Goal: Task Accomplishment & Management: Manage account settings

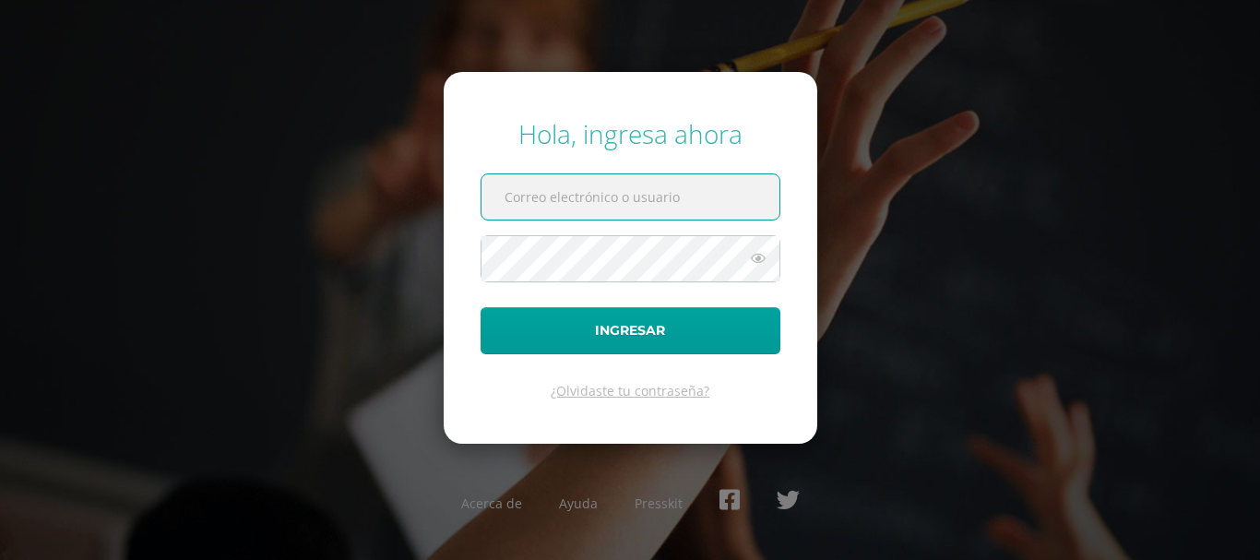
type input "bsimalij@bilinguesanjuan.edu.gt"
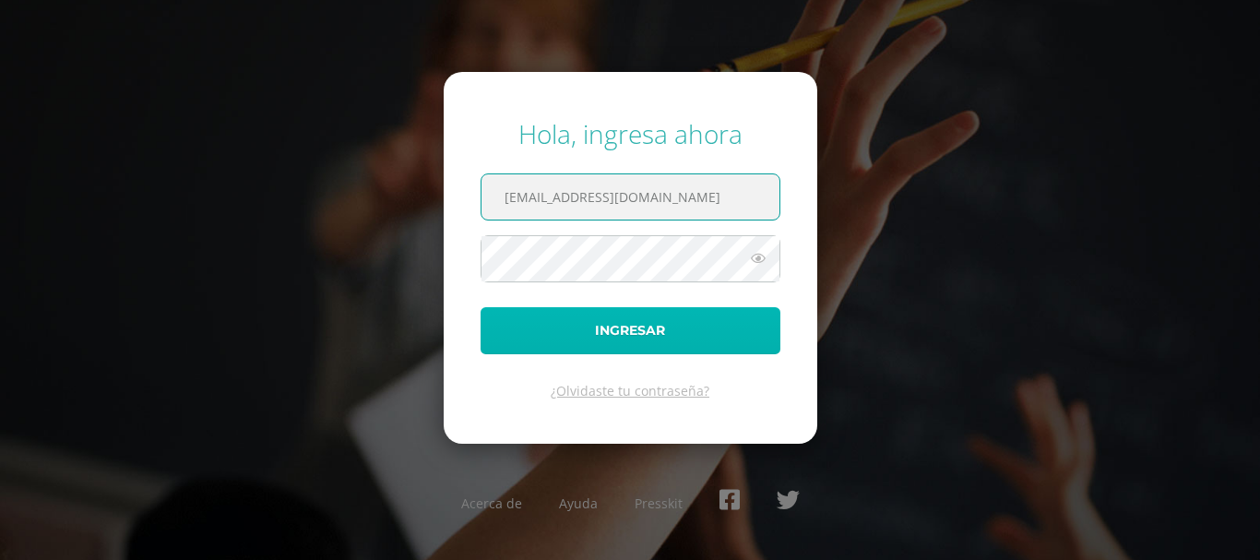
click at [665, 326] on button "Ingresar" at bounding box center [631, 330] width 300 height 47
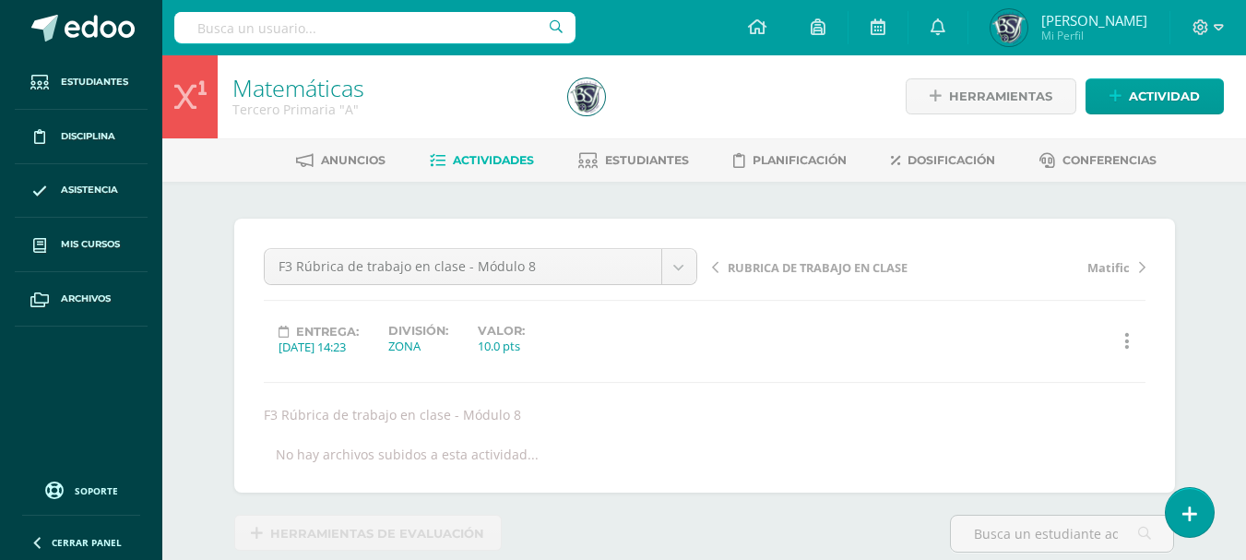
scroll to position [2, 0]
click at [70, 243] on span "Mis cursos" at bounding box center [90, 244] width 59 height 15
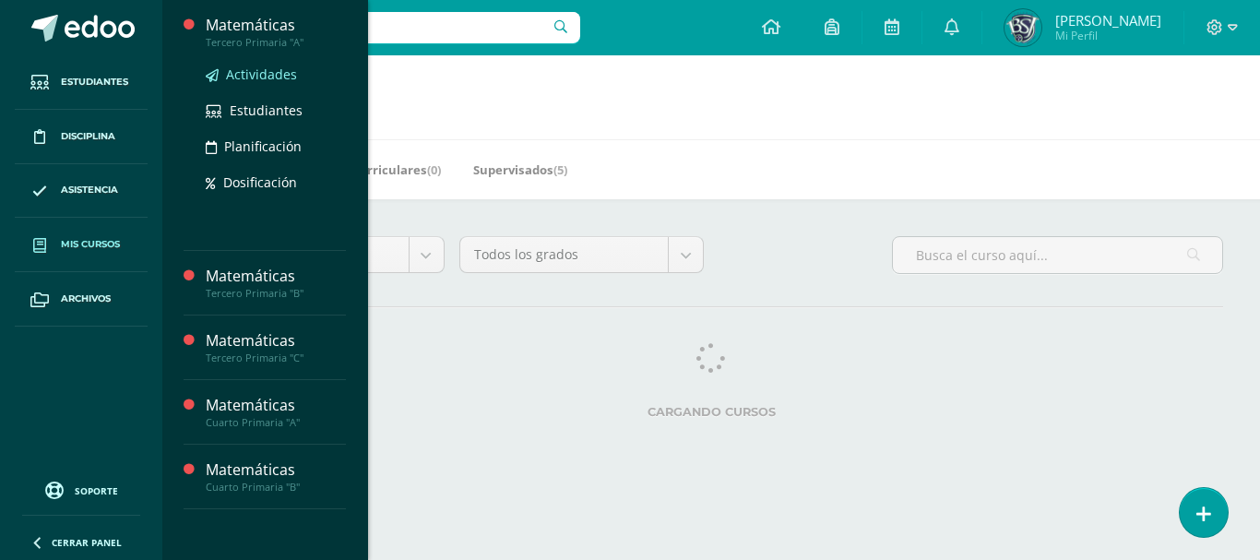
click at [268, 75] on span "Actividades" at bounding box center [261, 74] width 71 height 18
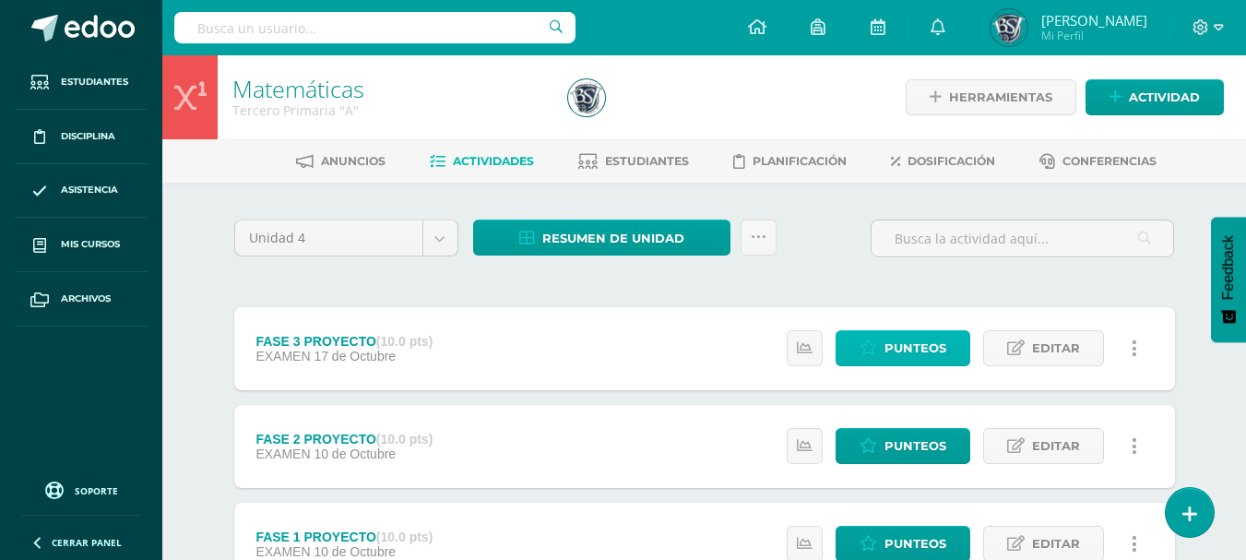
click at [907, 346] on span "Punteos" at bounding box center [915, 348] width 62 height 34
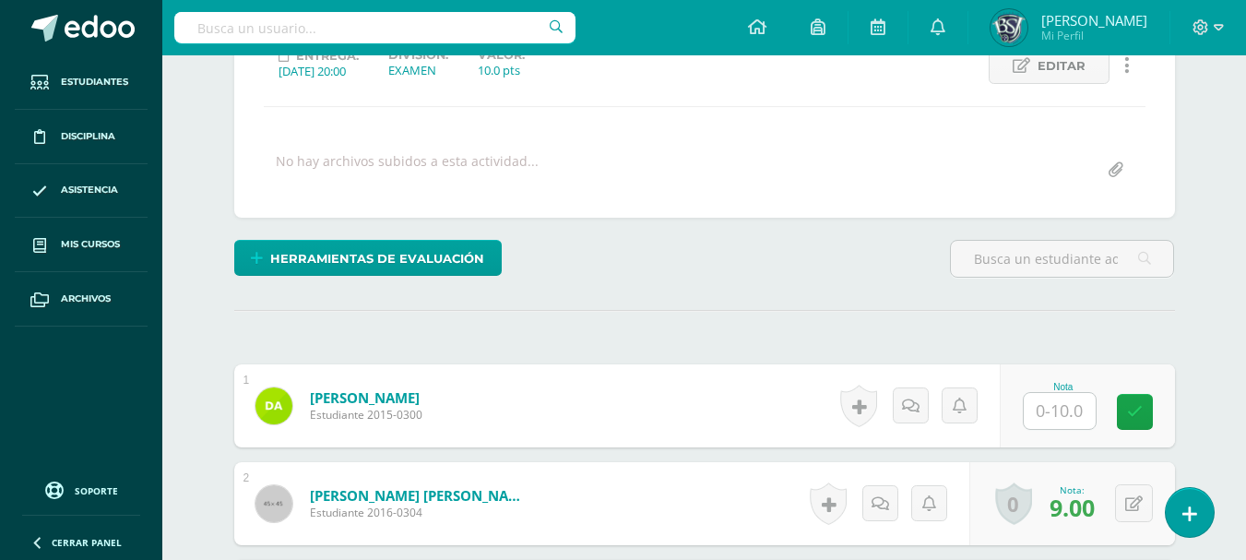
scroll to position [278, 0]
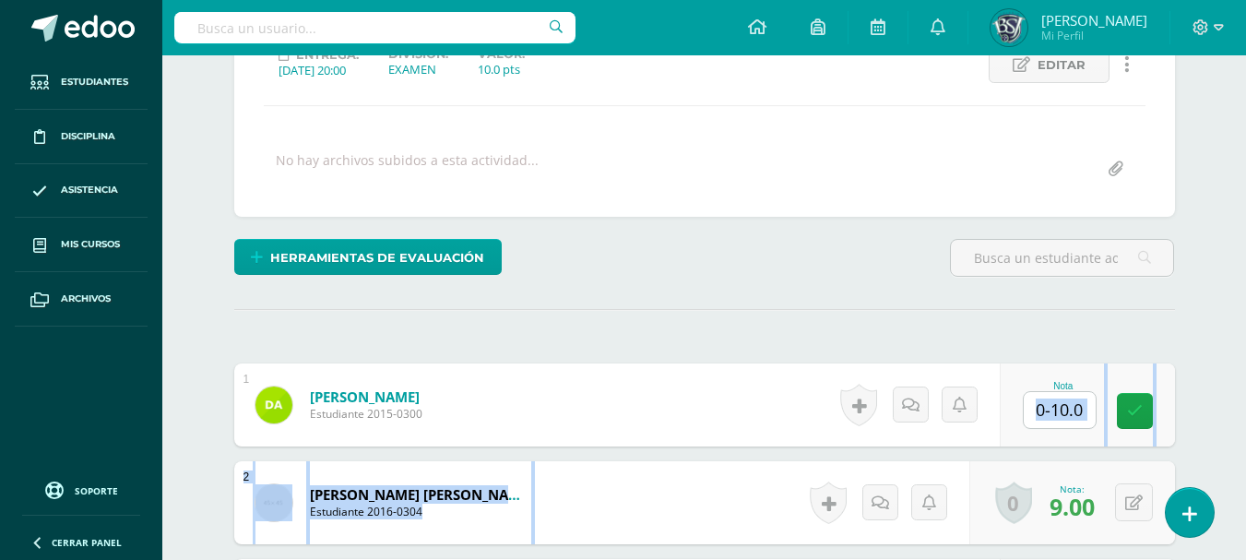
drag, startPoint x: 751, startPoint y: 451, endPoint x: 1052, endPoint y: 402, distance: 305.5
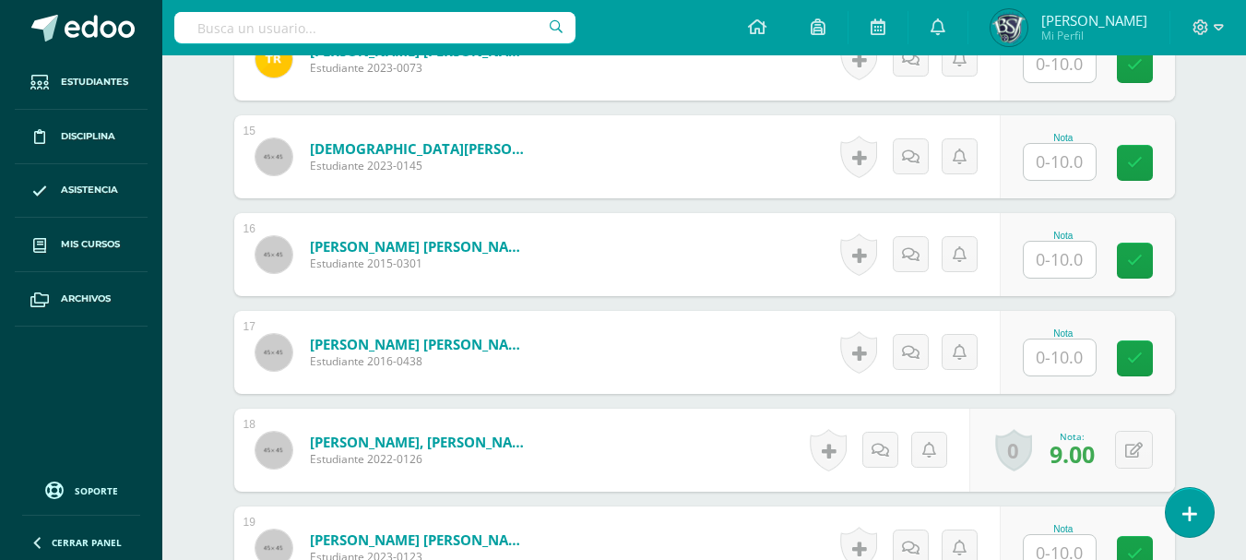
scroll to position [2135, 0]
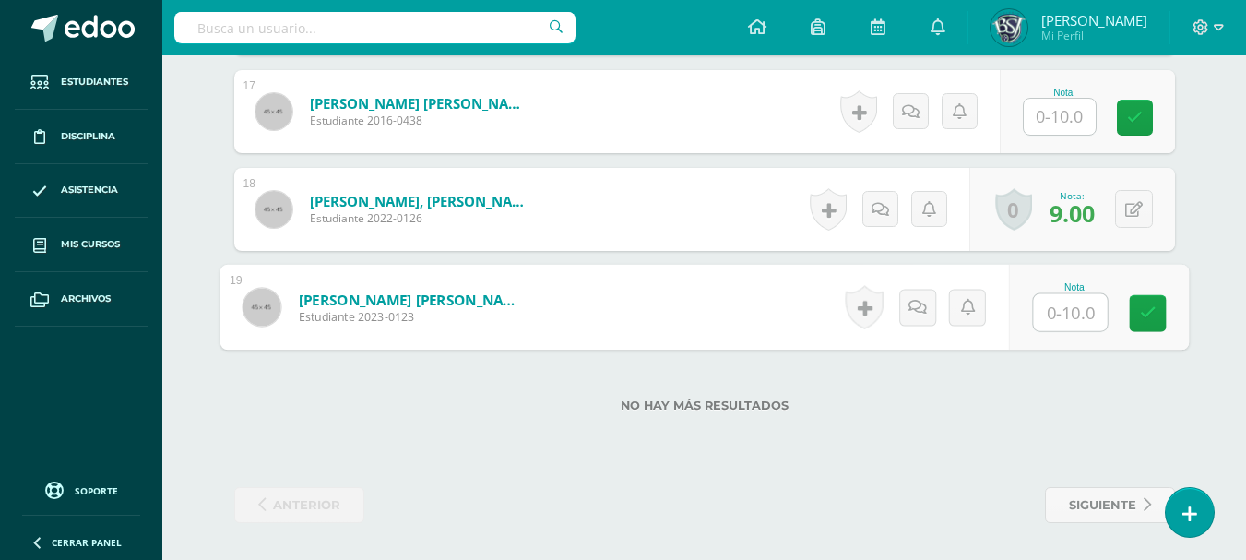
click at [1061, 303] on input "text" at bounding box center [1070, 312] width 74 height 37
type input "9"
click at [1141, 310] on icon at bounding box center [1147, 313] width 17 height 16
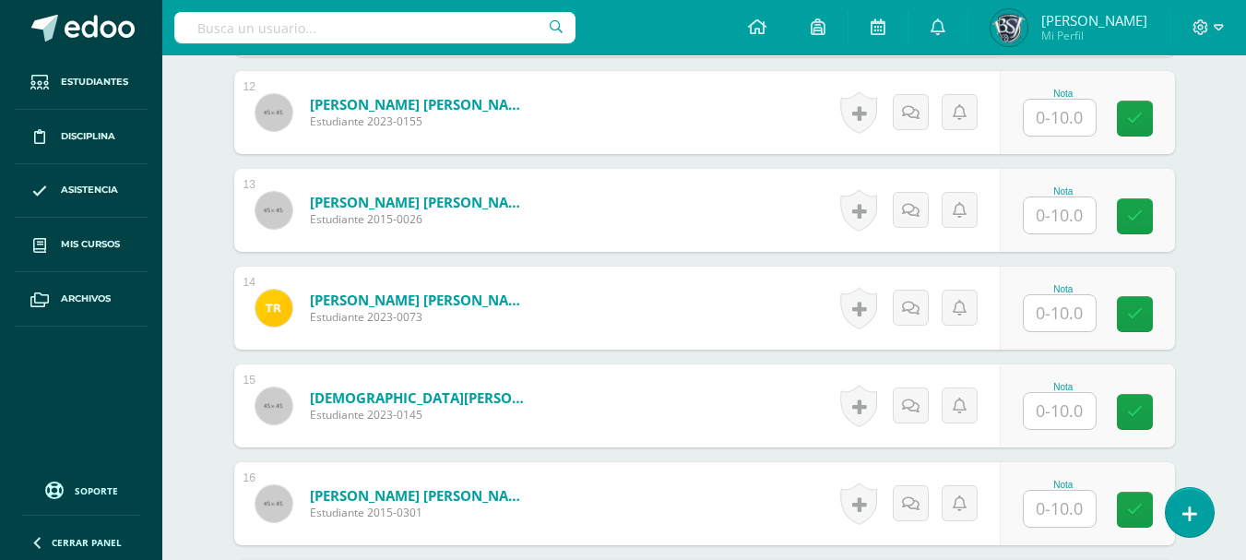
scroll to position [1156, 0]
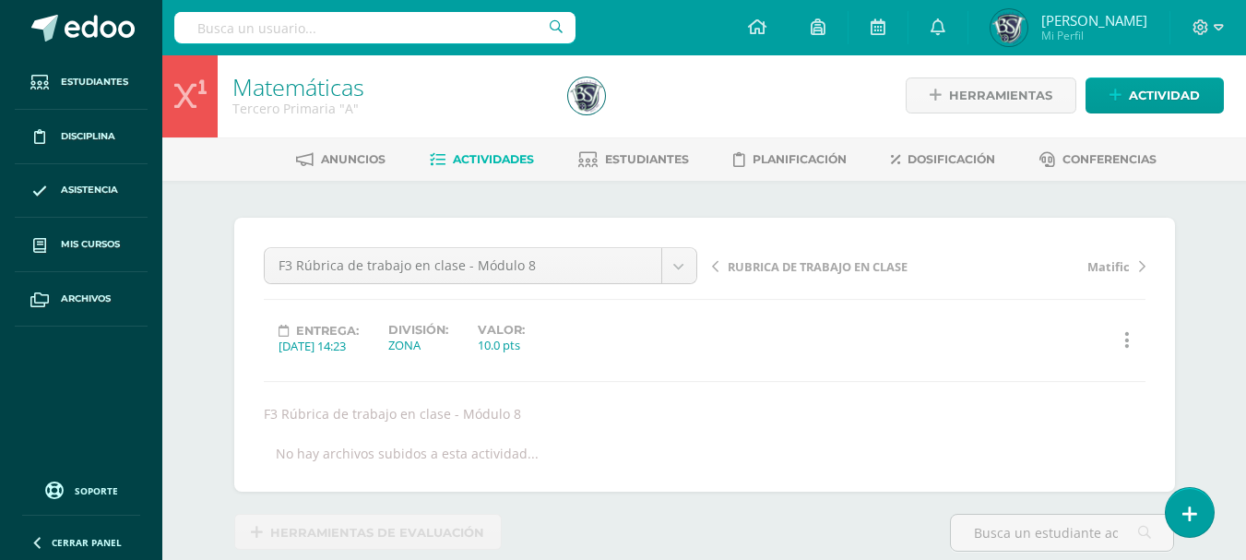
scroll to position [3, 0]
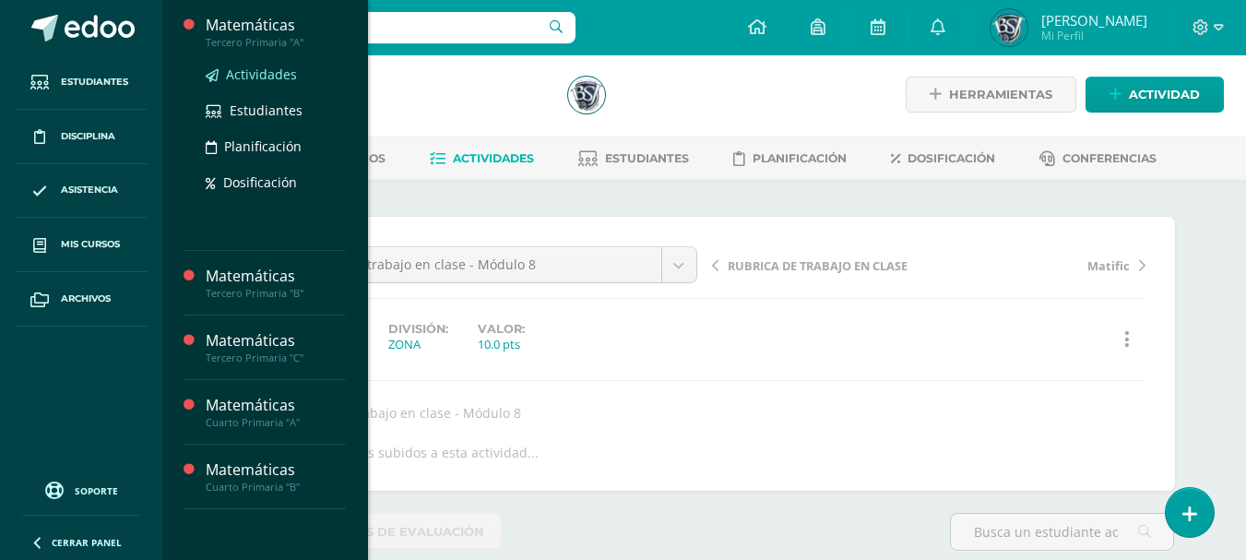
click at [269, 71] on span "Actividades" at bounding box center [261, 74] width 71 height 18
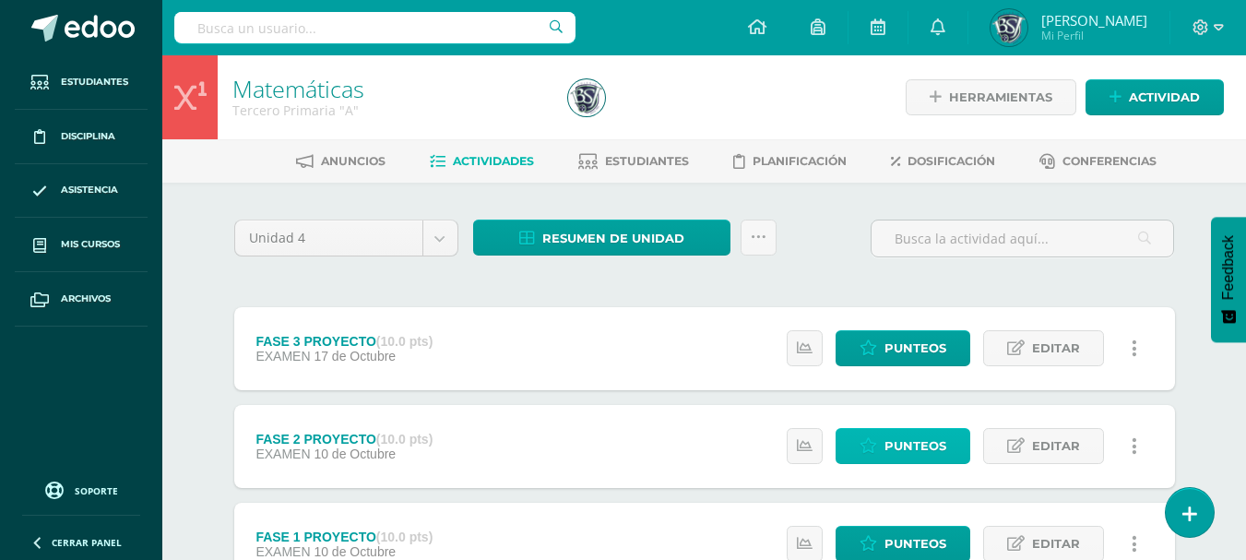
click at [925, 447] on span "Punteos" at bounding box center [915, 446] width 62 height 34
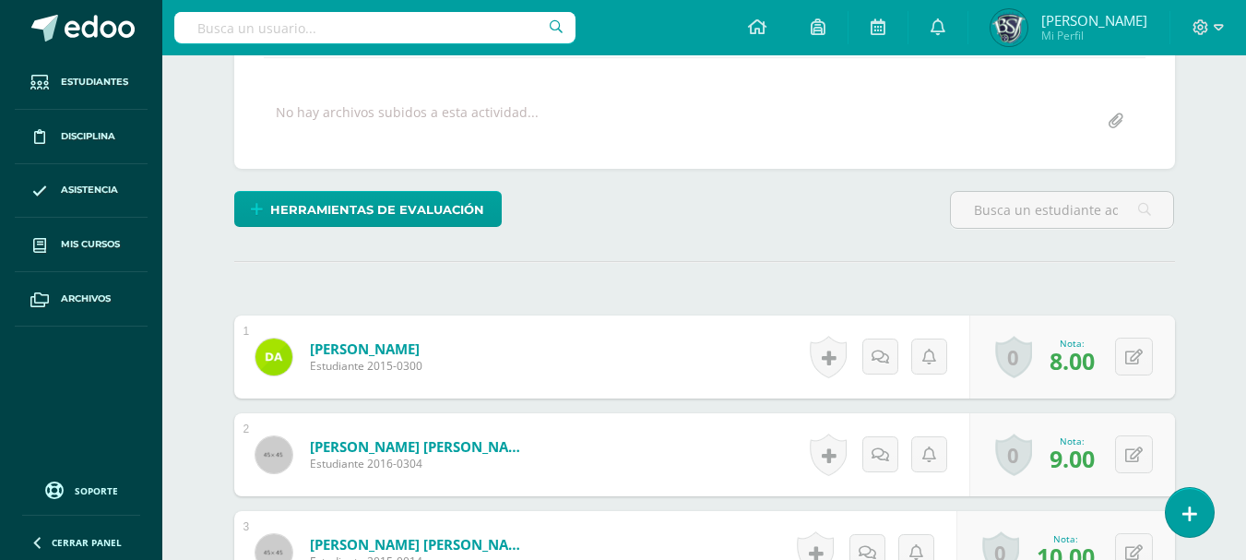
scroll to position [336, 0]
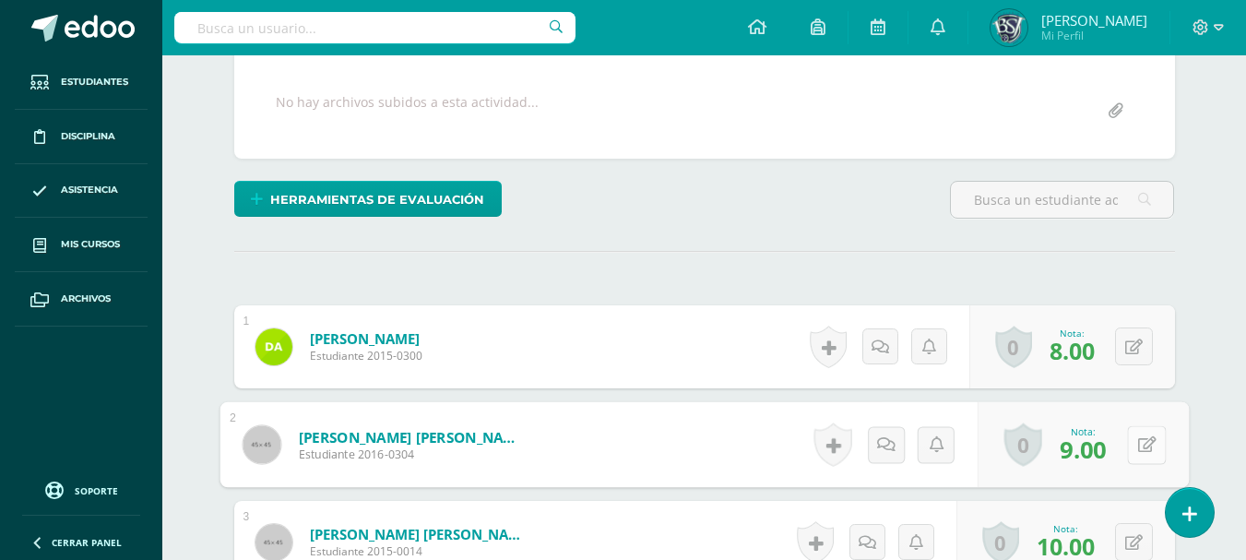
click at [1142, 445] on button at bounding box center [1146, 444] width 39 height 39
type input "10"
click at [1096, 444] on icon at bounding box center [1097, 451] width 17 height 16
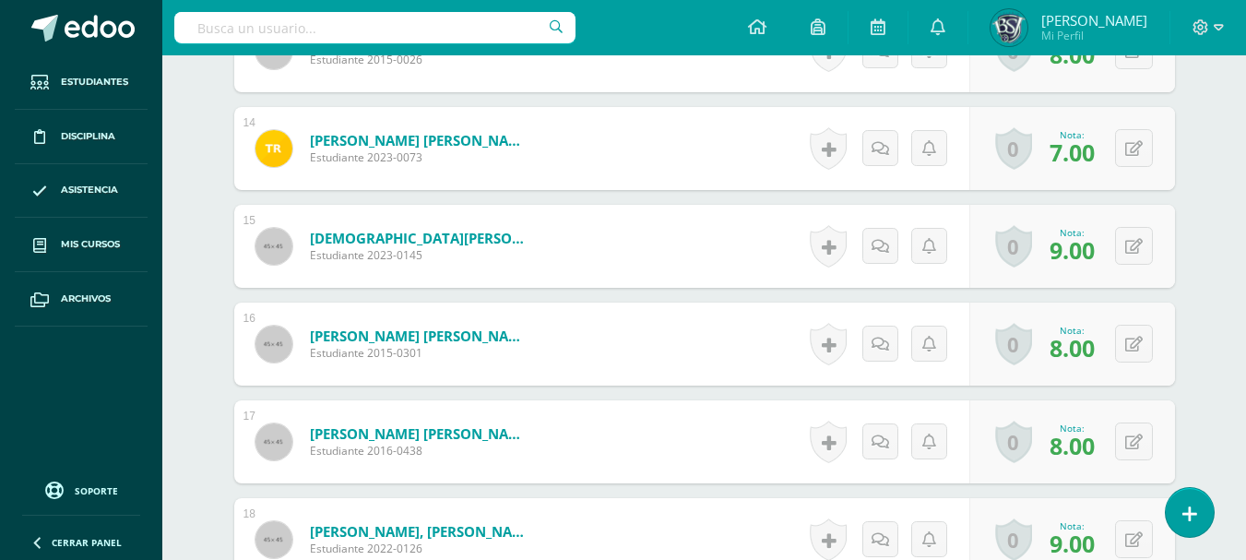
scroll to position [2135, 0]
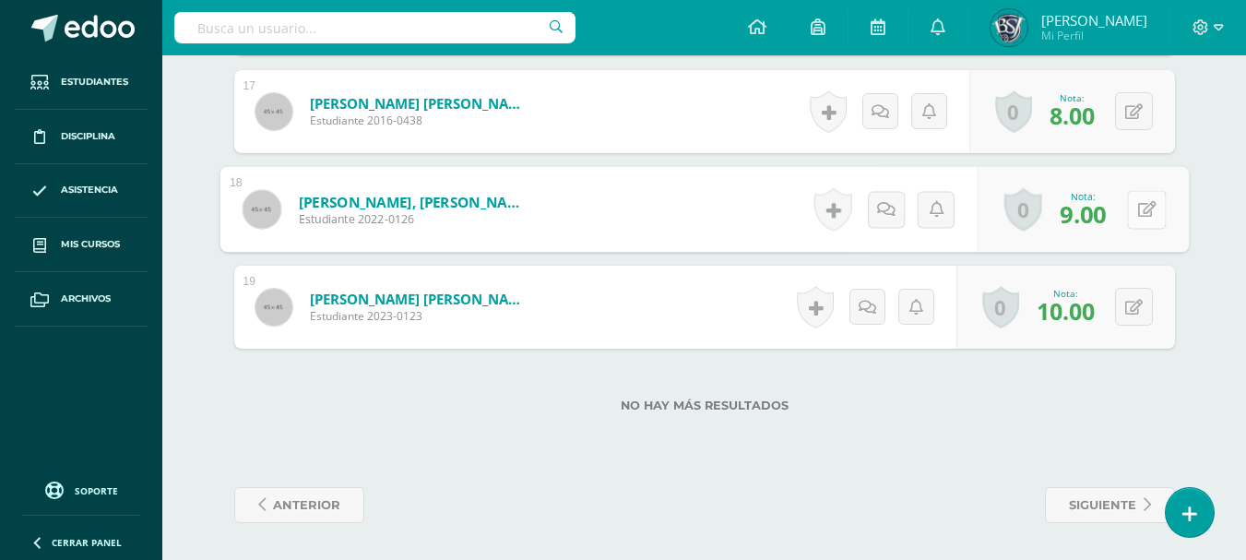
click at [1128, 208] on button at bounding box center [1146, 209] width 39 height 39
type input "10"
click at [1105, 213] on link at bounding box center [1097, 215] width 37 height 37
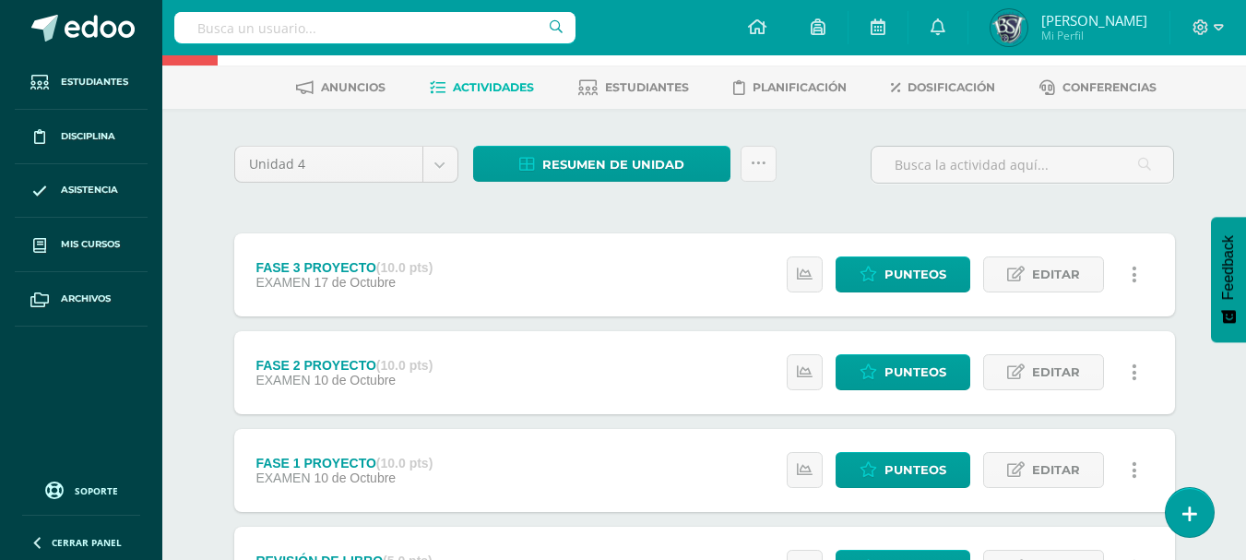
scroll to position [111, 0]
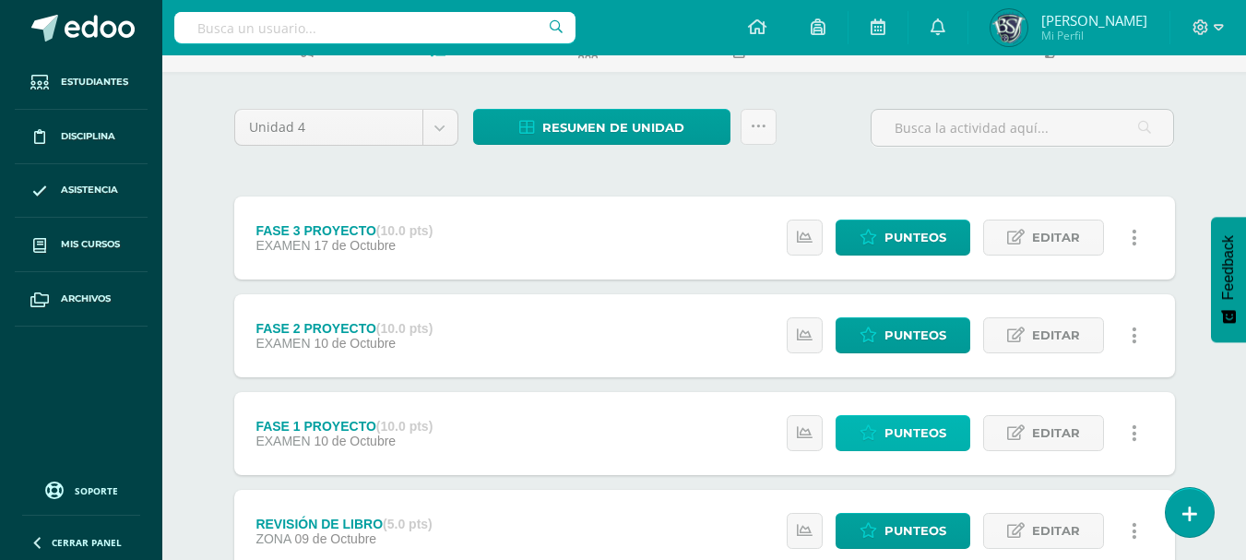
click at [913, 432] on span "Punteos" at bounding box center [915, 433] width 62 height 34
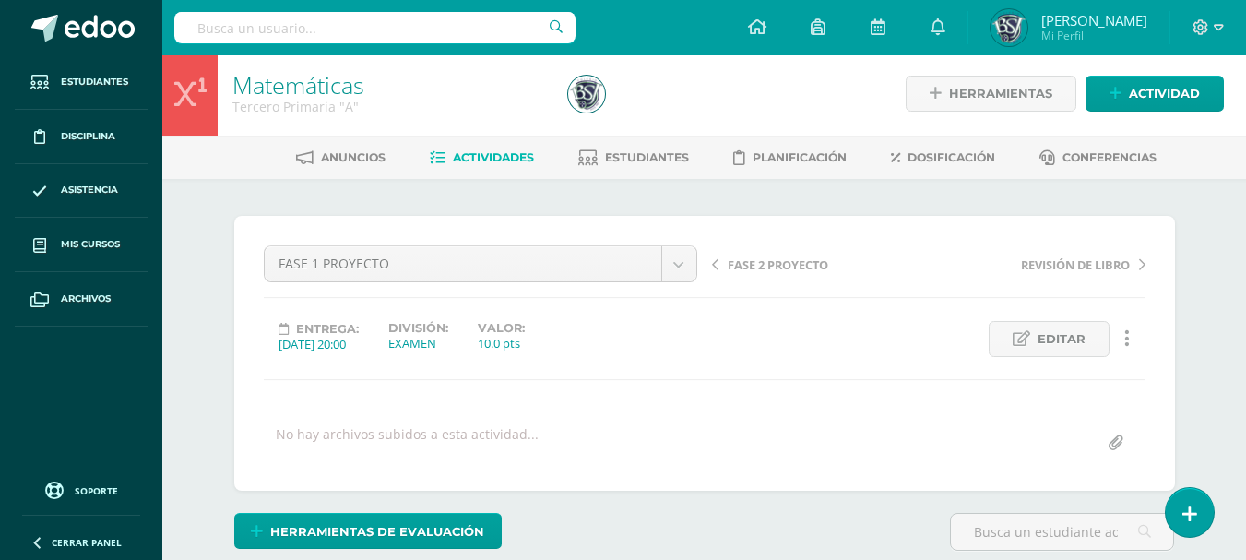
scroll to position [493, 0]
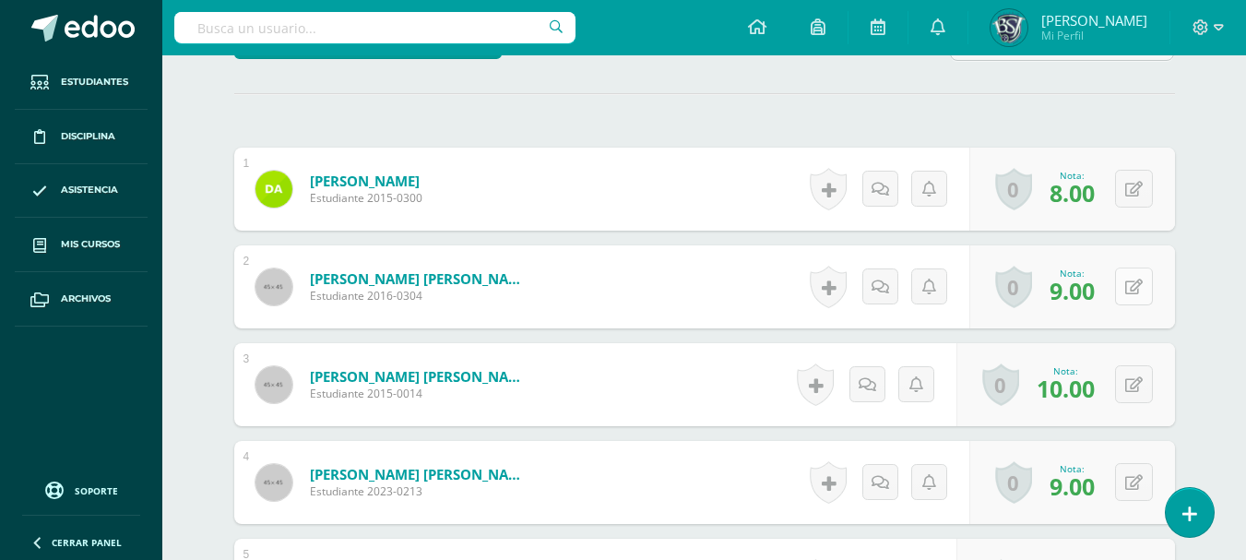
click at [1128, 284] on button at bounding box center [1134, 286] width 38 height 38
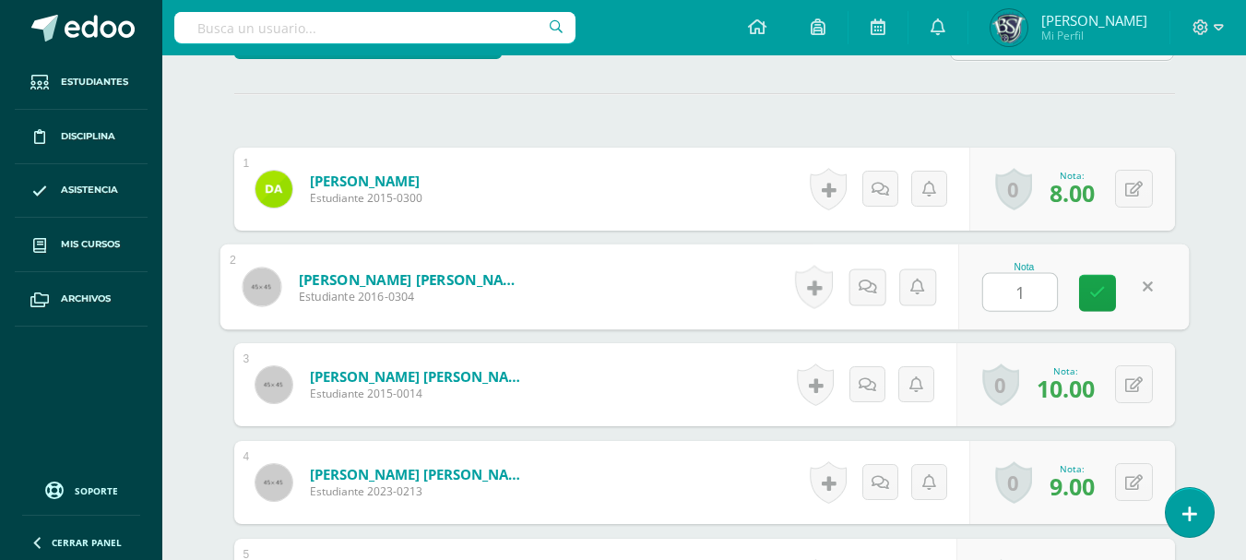
type input "10"
click at [1098, 304] on link at bounding box center [1097, 293] width 37 height 37
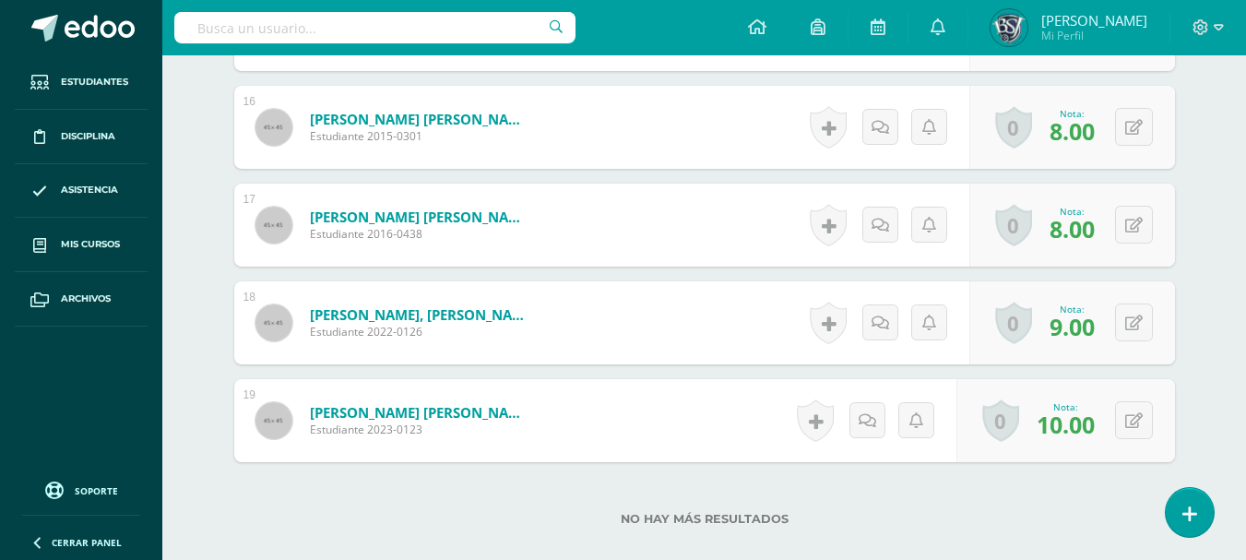
scroll to position [2135, 0]
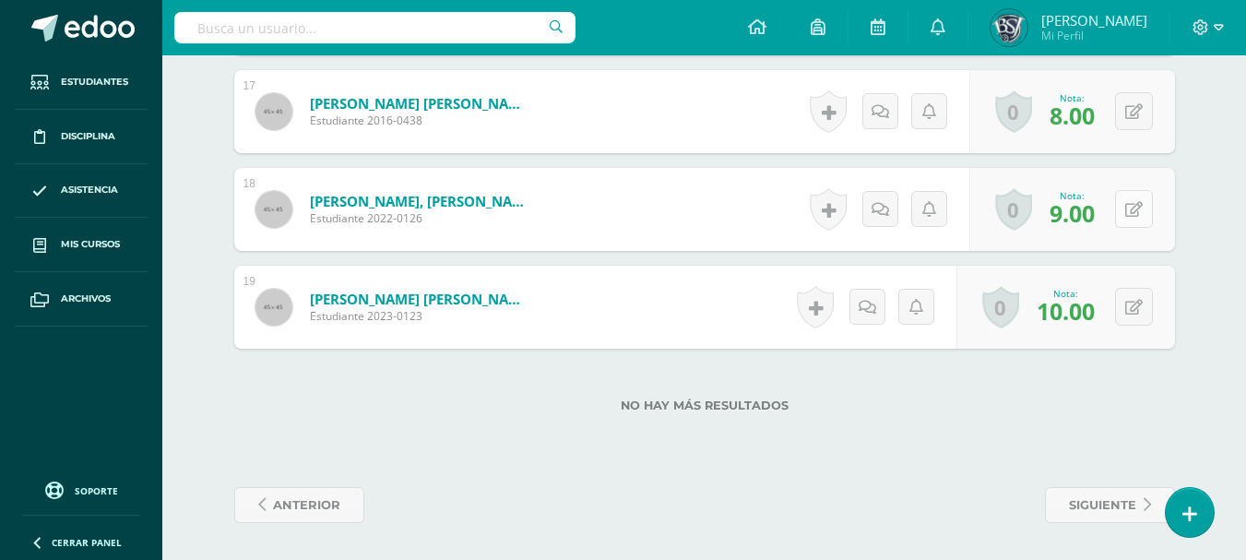
click at [1141, 209] on icon at bounding box center [1134, 210] width 18 height 16
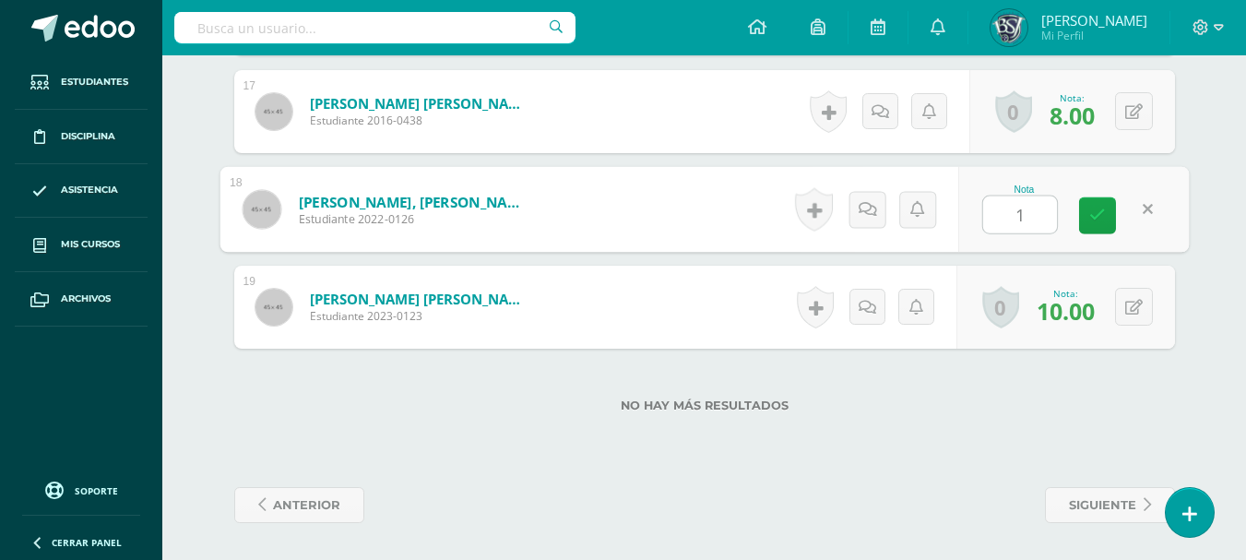
type input "10"
click at [1104, 209] on icon at bounding box center [1097, 216] width 17 height 16
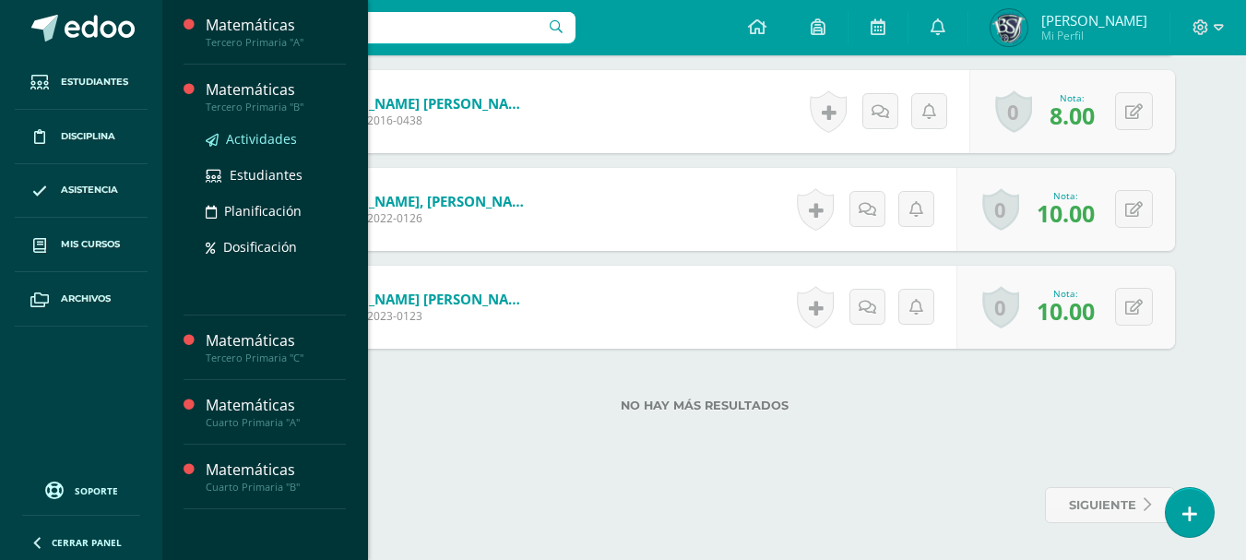
click at [270, 137] on span "Actividades" at bounding box center [261, 139] width 71 height 18
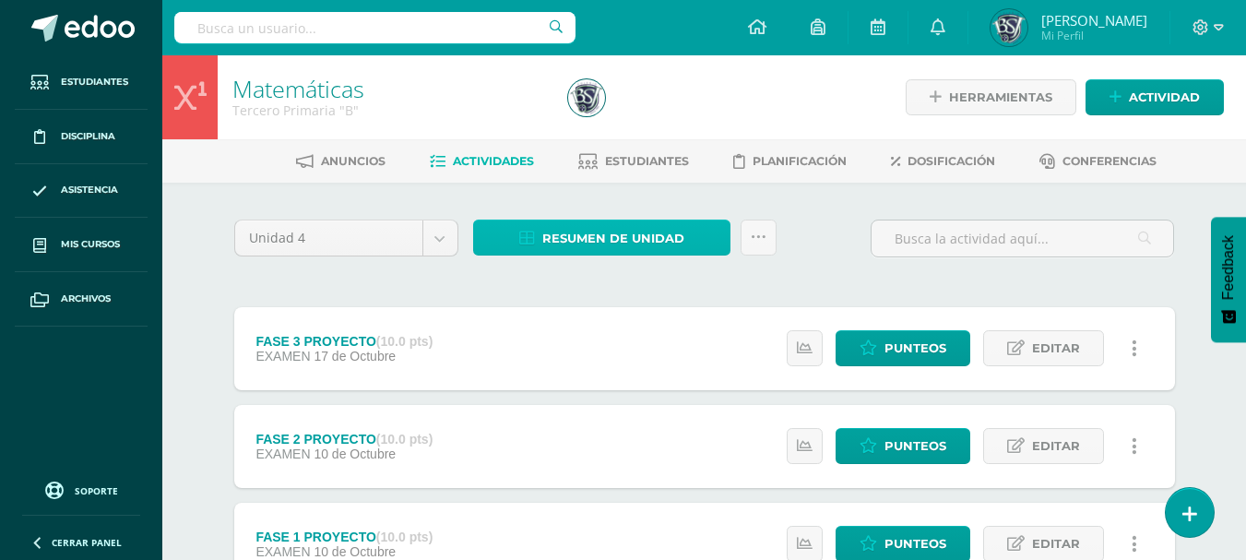
click at [649, 244] on span "Resumen de unidad" at bounding box center [613, 238] width 142 height 34
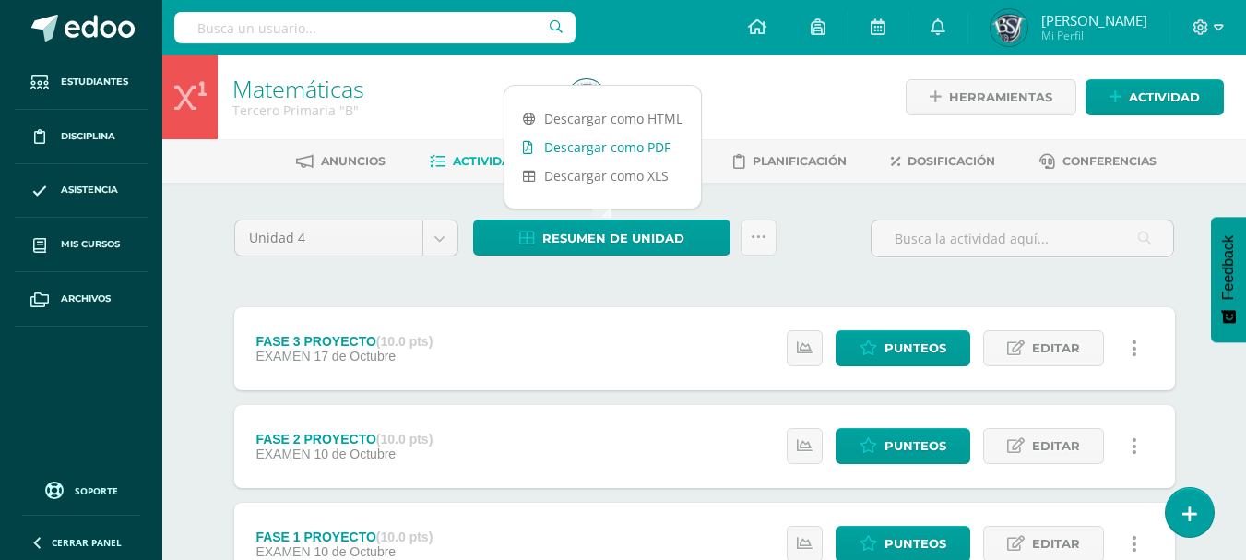
click at [619, 144] on link "Descargar como PDF" at bounding box center [602, 147] width 196 height 29
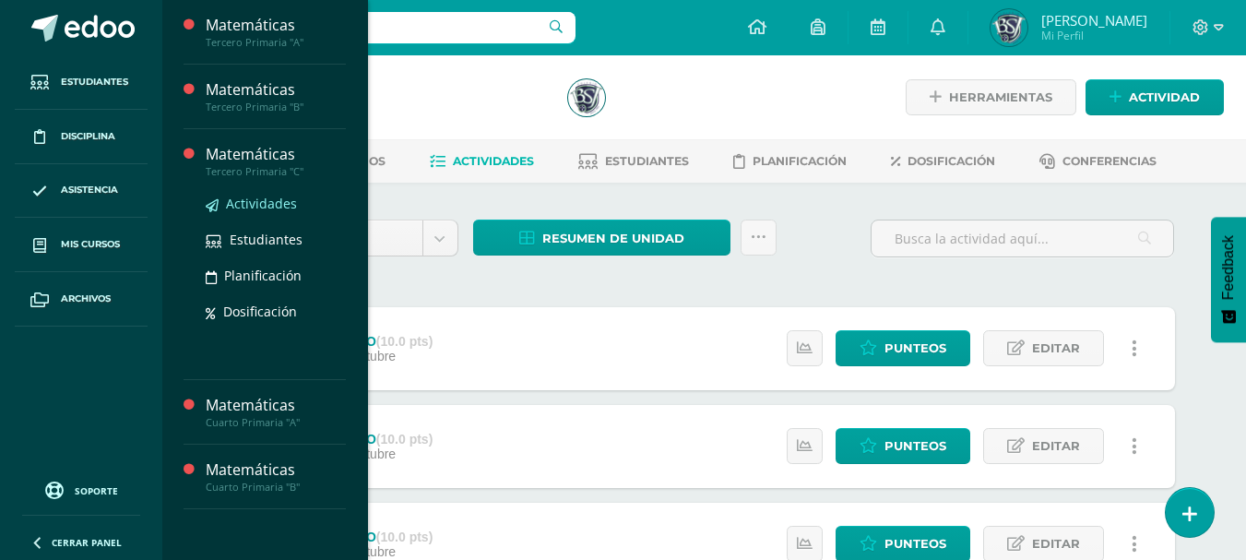
click at [262, 203] on span "Actividades" at bounding box center [261, 204] width 71 height 18
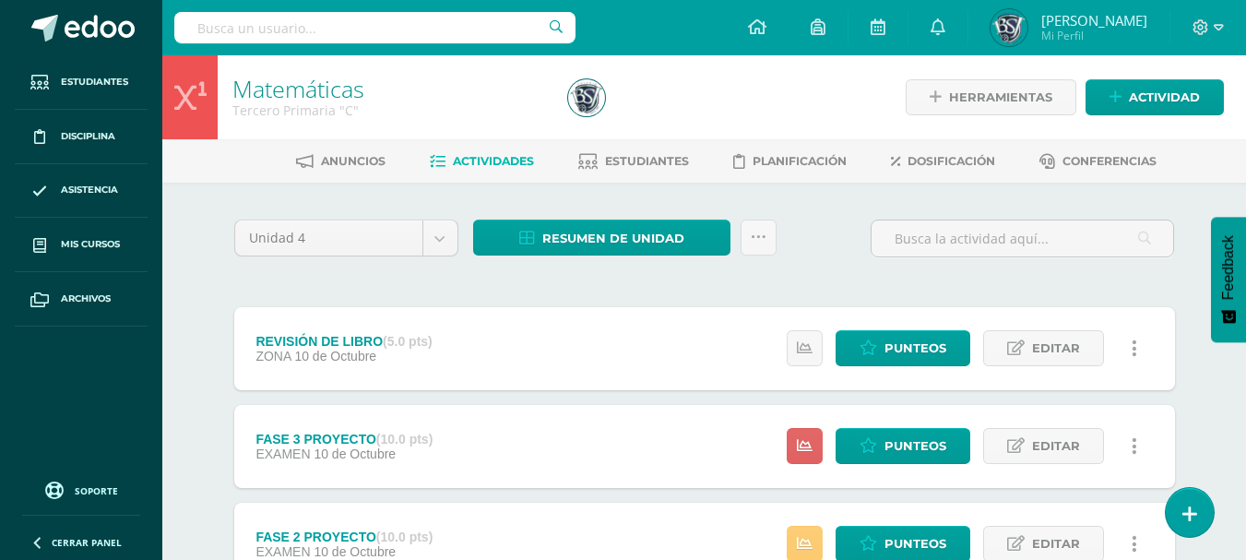
click at [1186, 148] on ul "Anuncios Actividades Estudiantes Planificación Dosificación Conferencias" at bounding box center [726, 161] width 1084 height 30
click at [647, 224] on span "Resumen de unidad" at bounding box center [613, 238] width 142 height 34
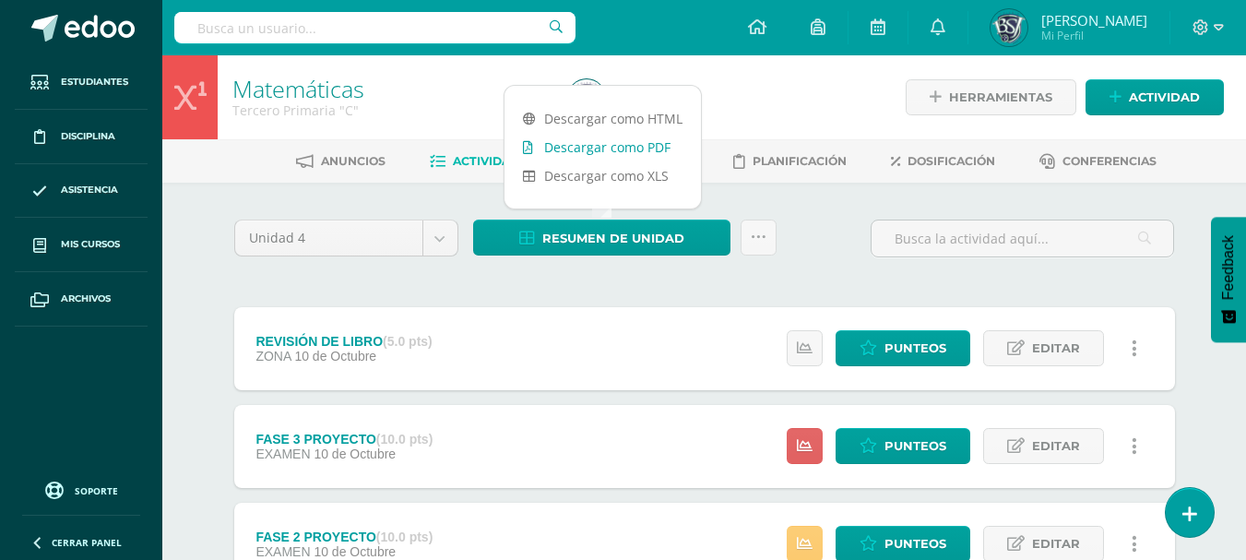
click at [629, 150] on link "Descargar como PDF" at bounding box center [602, 147] width 196 height 29
click at [725, 100] on div at bounding box center [732, 97] width 343 height 84
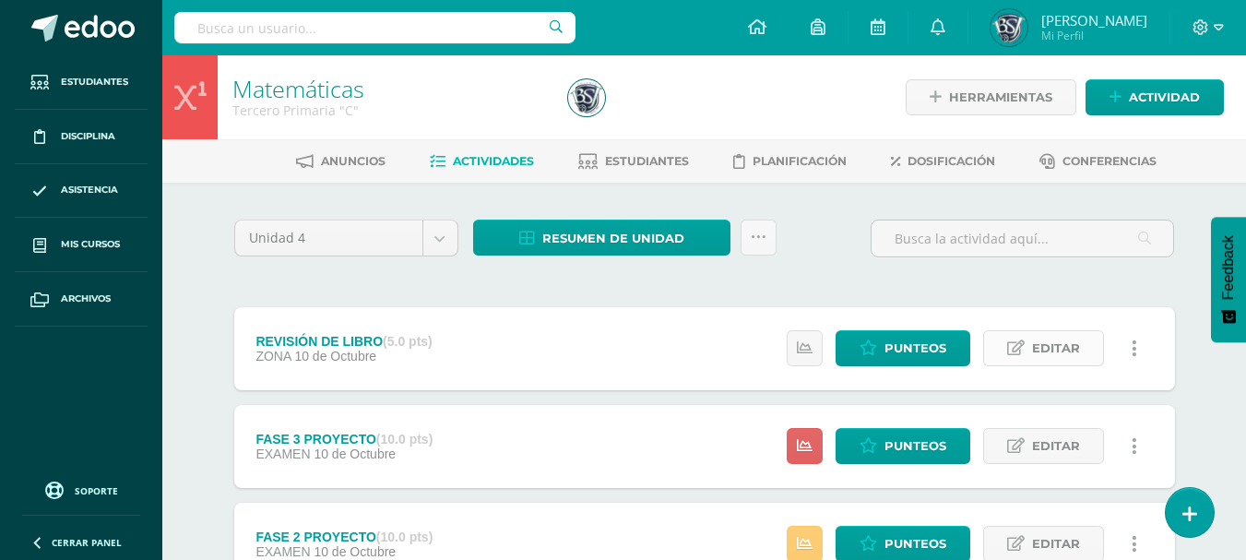
click at [1061, 346] on span "Editar" at bounding box center [1056, 348] width 48 height 34
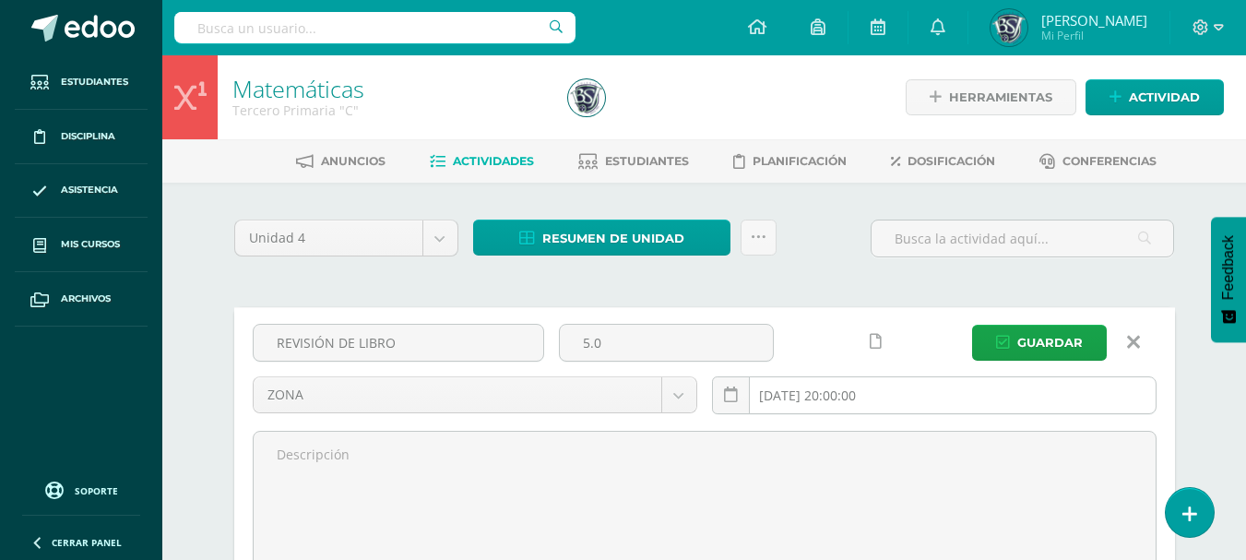
click at [895, 402] on input "[DATE] 20:00:00" at bounding box center [934, 395] width 443 height 36
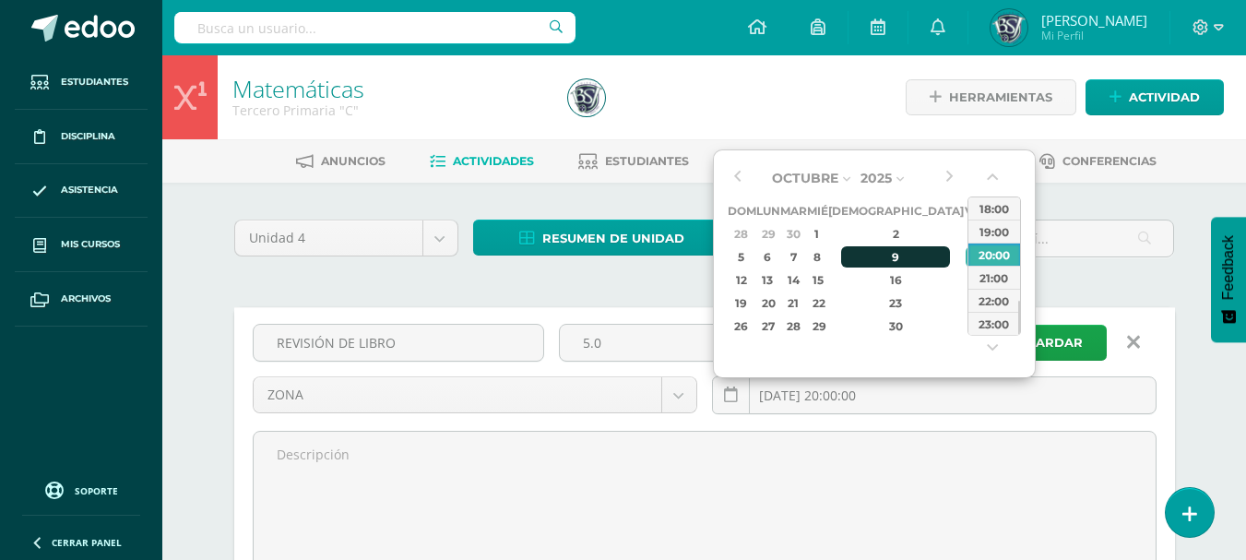
click at [873, 255] on div "9" at bounding box center [895, 256] width 109 height 21
type input "2025-10-09 20:00"
click at [999, 255] on div "20:00" at bounding box center [994, 254] width 52 height 23
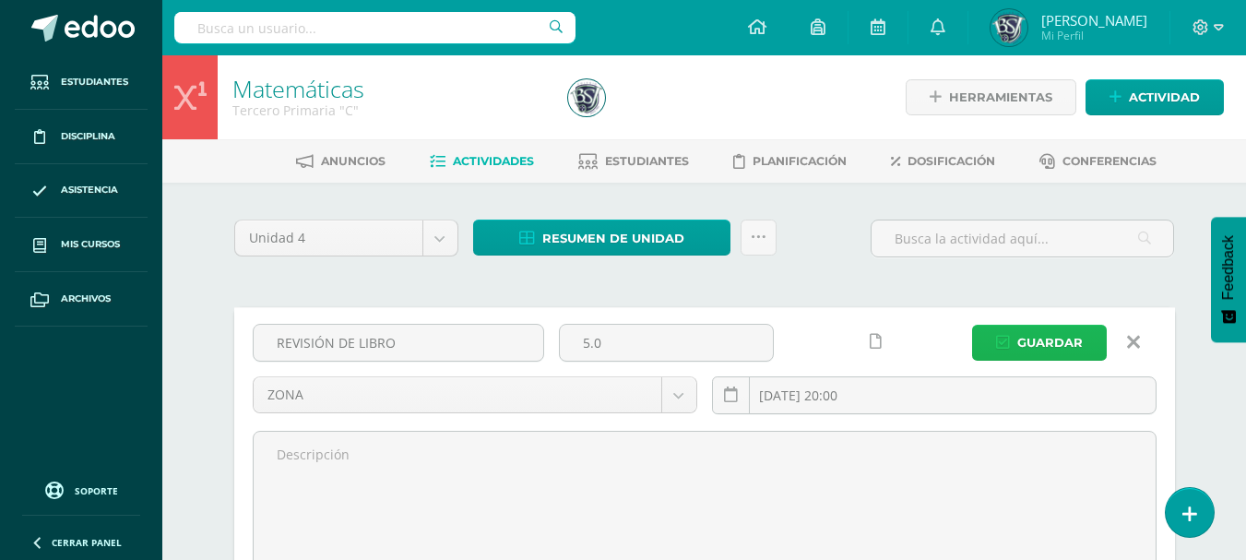
click at [1053, 339] on span "Guardar" at bounding box center [1049, 343] width 65 height 34
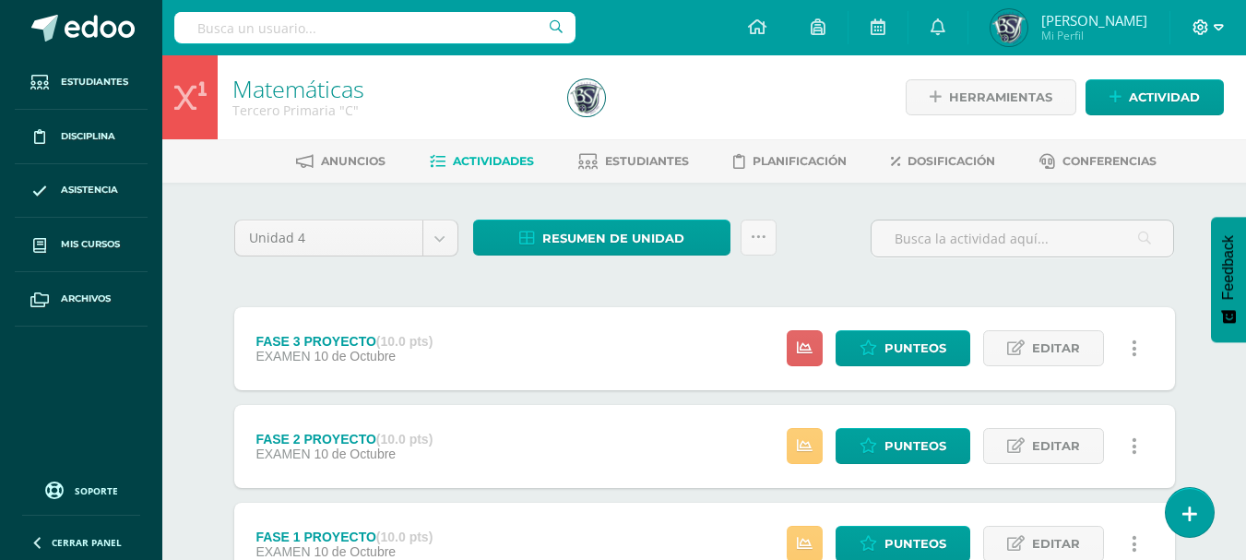
drag, startPoint x: 1202, startPoint y: 38, endPoint x: 1201, endPoint y: 28, distance: 10.2
click at [1201, 28] on div at bounding box center [1208, 27] width 76 height 55
click at [1201, 28] on icon at bounding box center [1200, 27] width 17 height 17
click at [1192, 98] on span "Configuración" at bounding box center [1162, 98] width 86 height 18
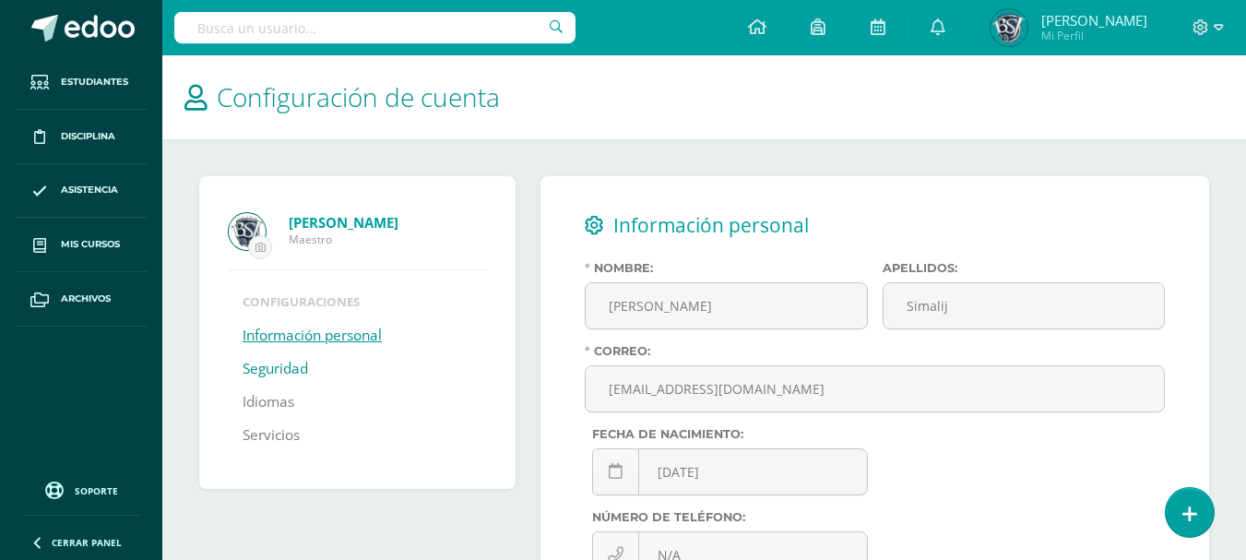
click at [279, 369] on link "Seguridad" at bounding box center [275, 368] width 65 height 33
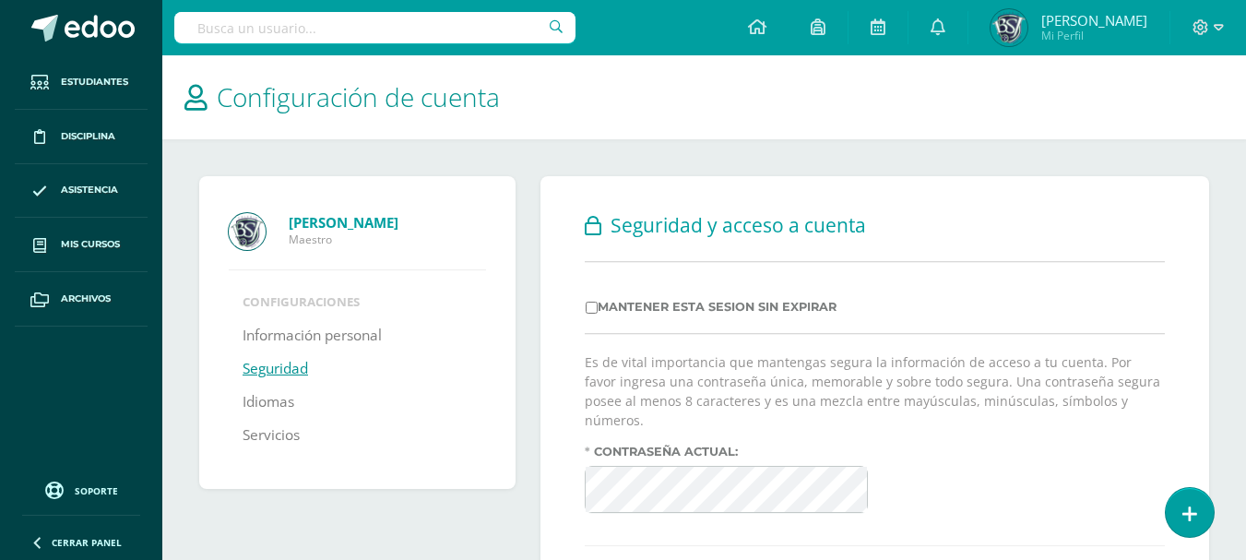
click at [870, 421] on form "Es de vital importancia que mantengas segura la información de acceso a tu cuen…" at bounding box center [875, 558] width 580 height 413
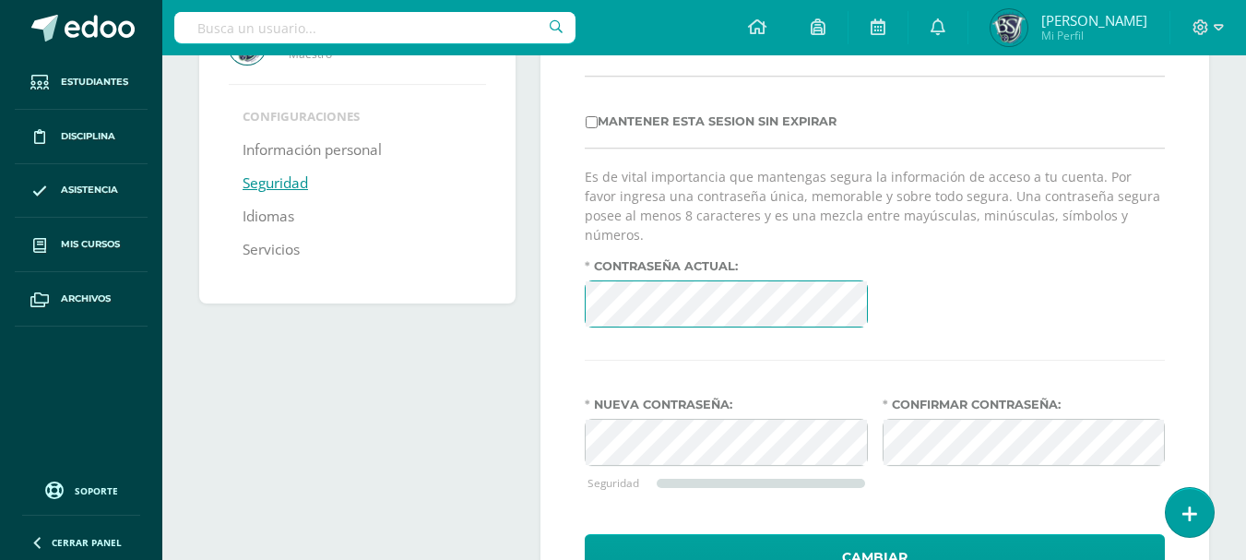
scroll to position [221, 0]
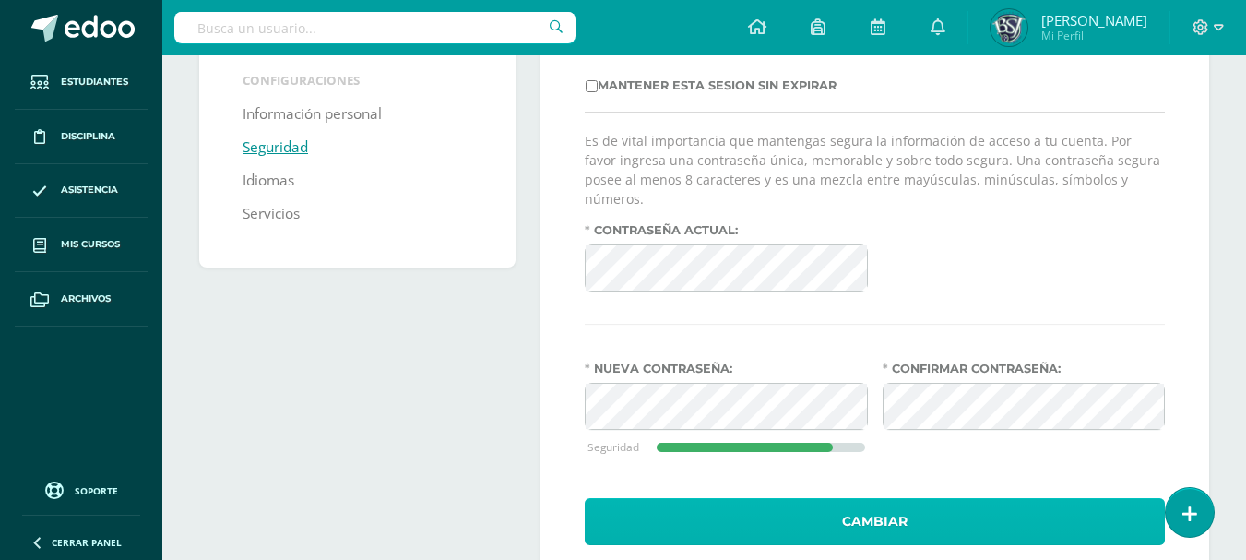
click at [909, 498] on button "Cambiar" at bounding box center [875, 521] width 580 height 47
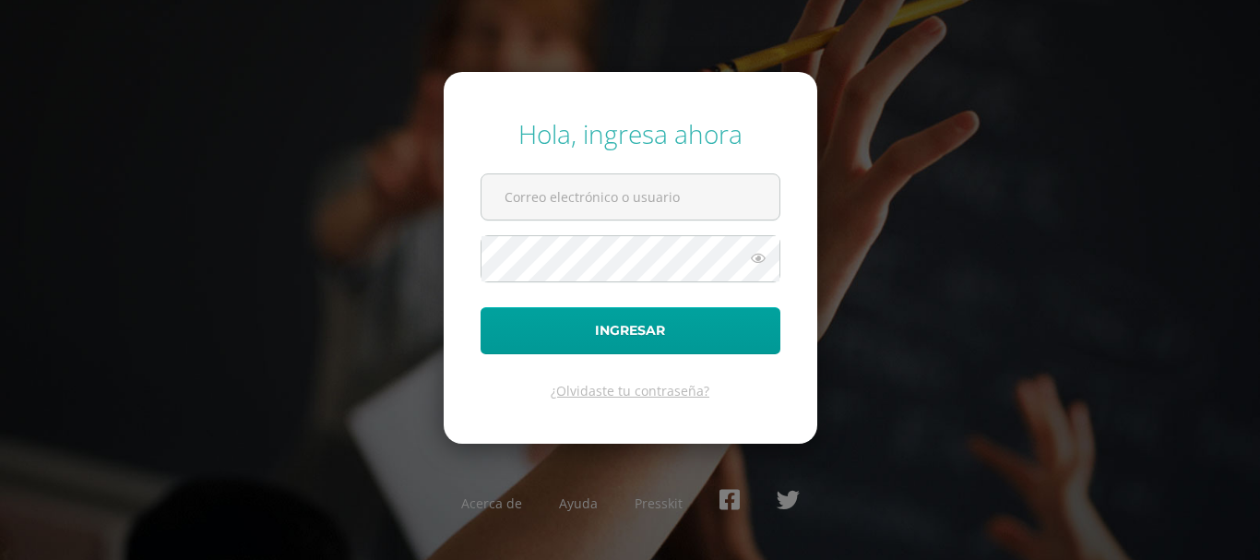
type input "[EMAIL_ADDRESS][DOMAIN_NAME]"
click at [759, 258] on icon at bounding box center [758, 258] width 24 height 22
click at [451, 256] on form "Hola, ingresa ahora [EMAIL_ADDRESS][DOMAIN_NAME] Ingresar ¿Olvidaste tu contras…" at bounding box center [631, 257] width 374 height 371
click at [807, 268] on form "Hola, ingresa ahora [EMAIL_ADDRESS][DOMAIN_NAME] Ingresar ¿Olvidaste tu contras…" at bounding box center [631, 257] width 374 height 371
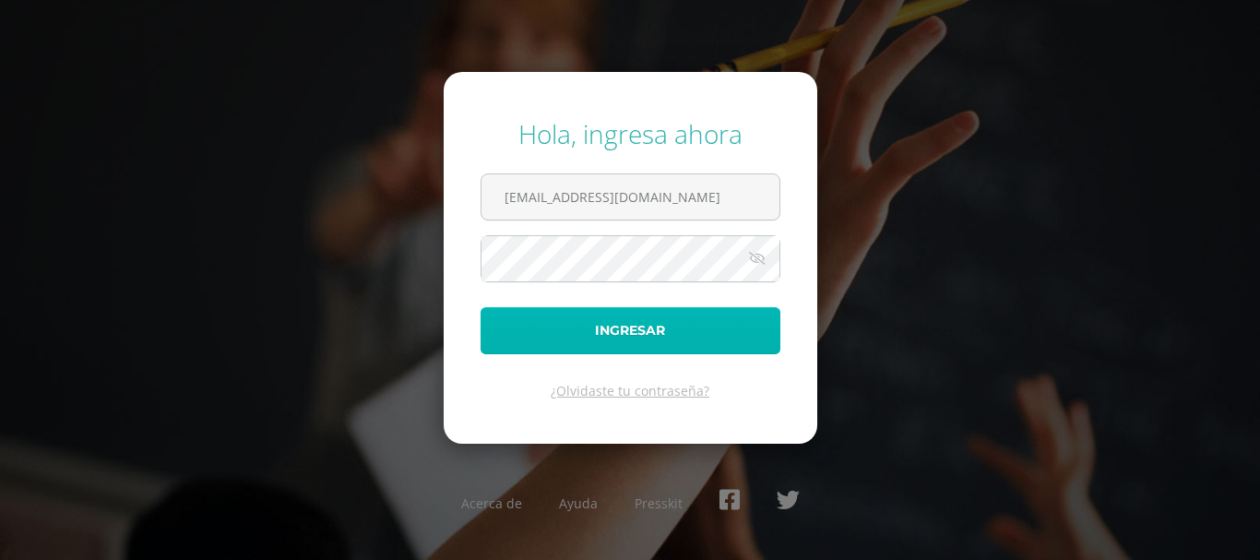
click at [659, 325] on button "Ingresar" at bounding box center [631, 330] width 300 height 47
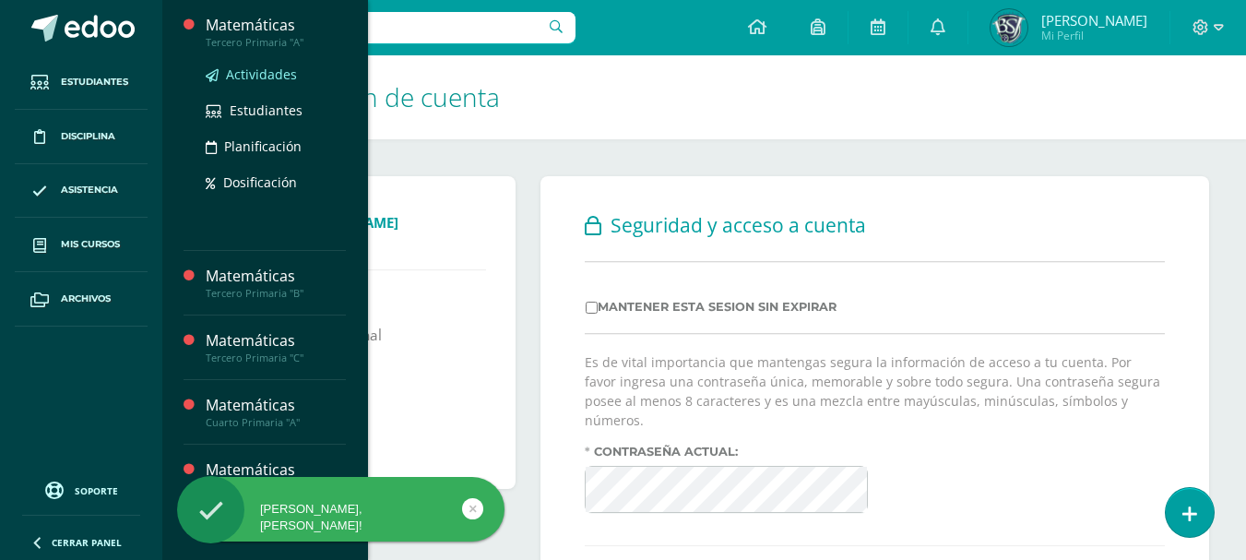
click at [261, 83] on link "Actividades" at bounding box center [276, 74] width 140 height 21
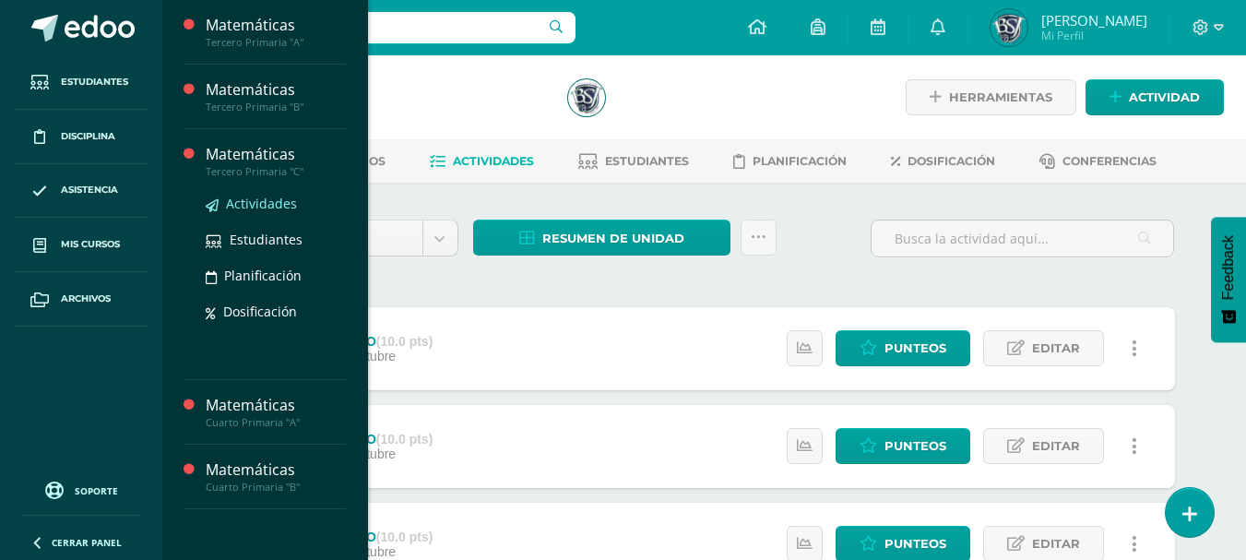
click at [260, 202] on span "Actividades" at bounding box center [261, 204] width 71 height 18
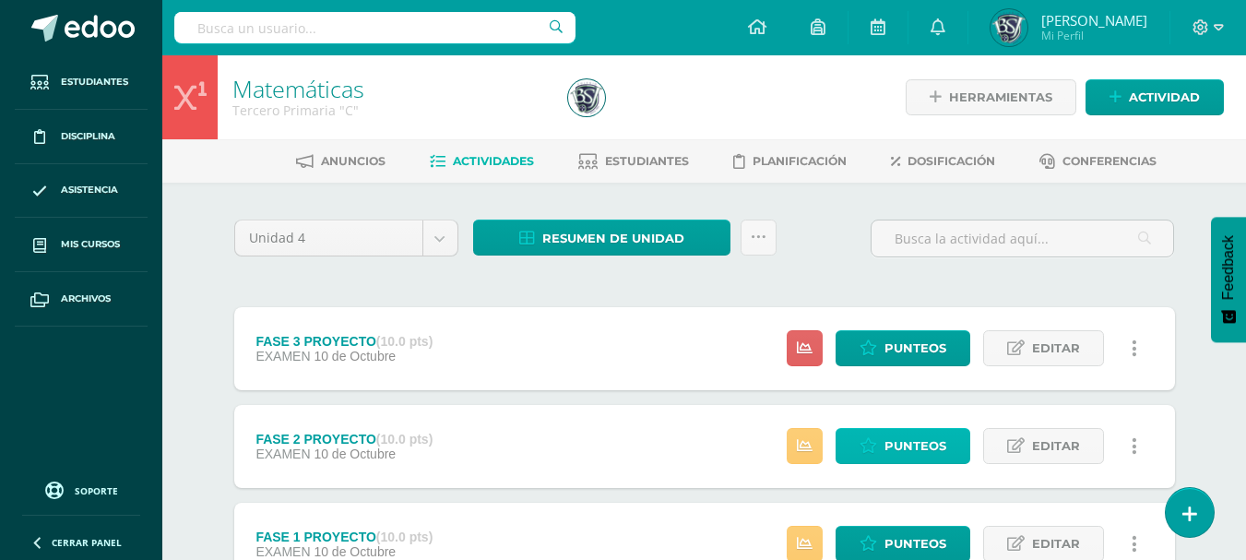
click at [910, 445] on span "Punteos" at bounding box center [915, 446] width 62 height 34
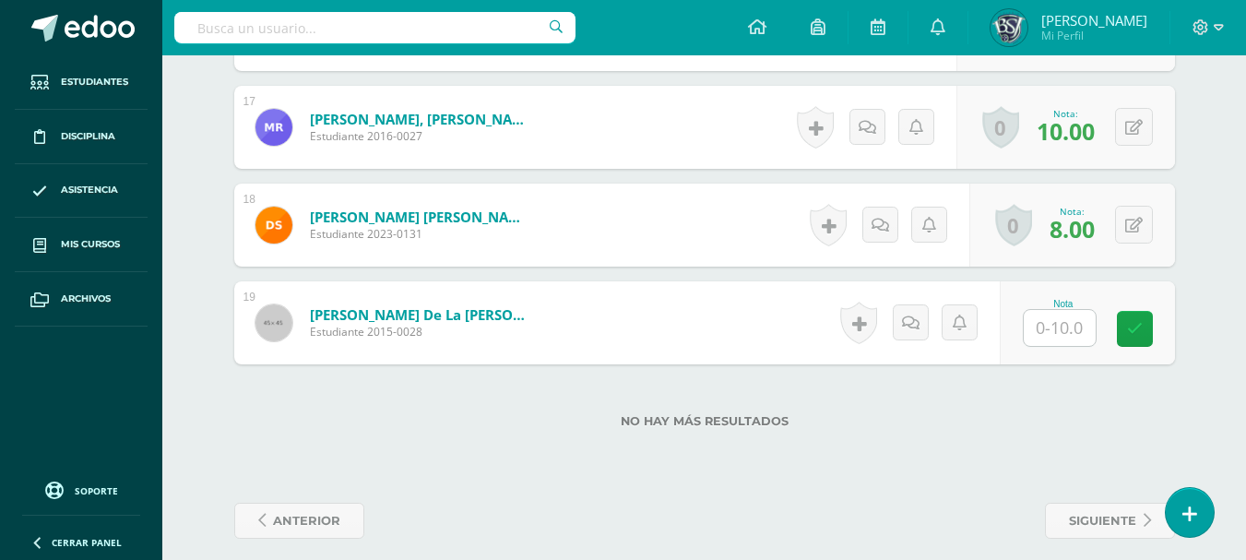
scroll to position [2135, 0]
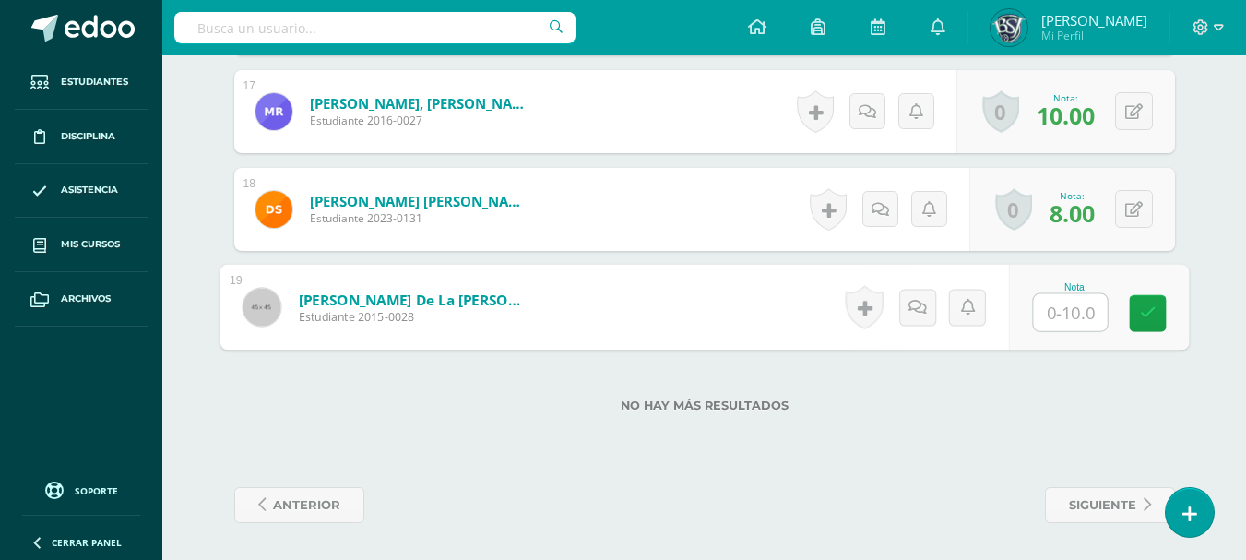
click at [1060, 312] on input "text" at bounding box center [1070, 312] width 74 height 37
type input "0"
click at [1154, 324] on link at bounding box center [1147, 313] width 37 height 37
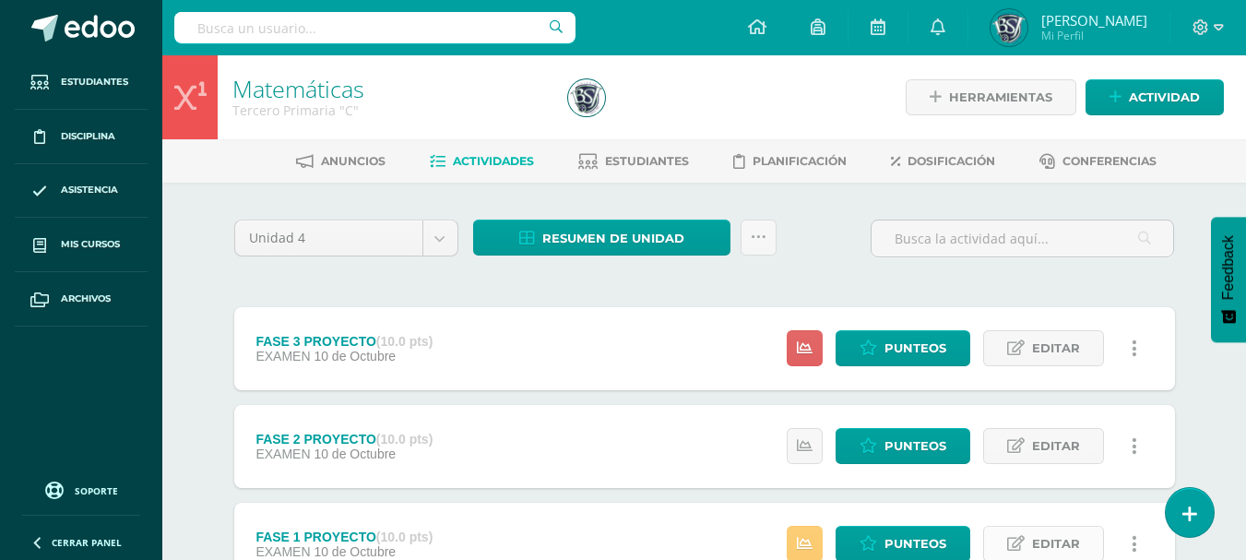
click at [1035, 541] on span "Editar" at bounding box center [1056, 544] width 48 height 34
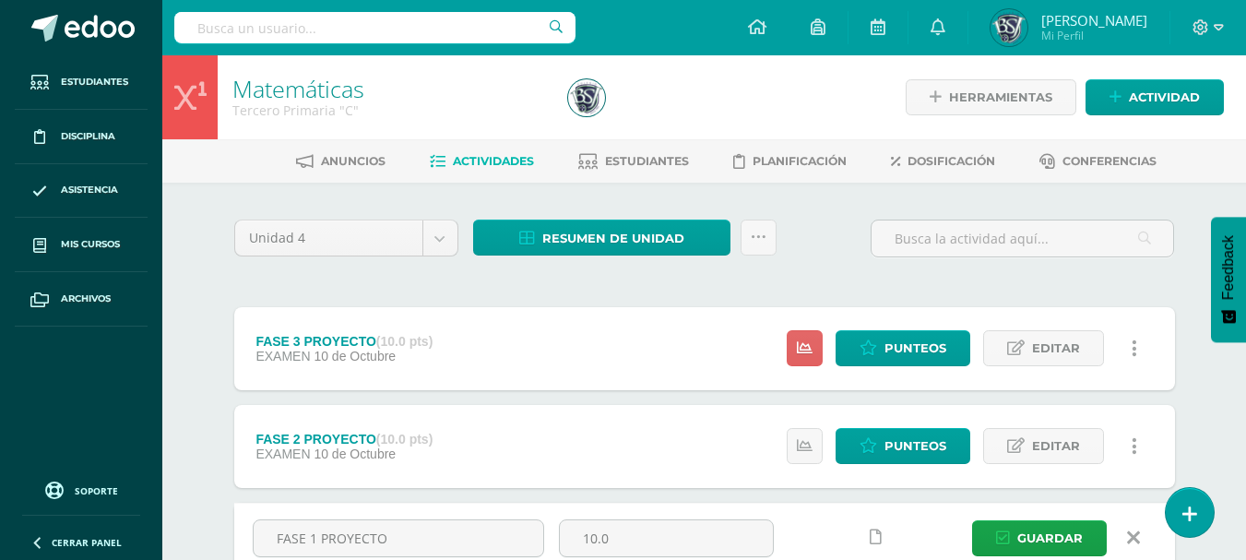
click at [1136, 539] on icon at bounding box center [1133, 538] width 13 height 20
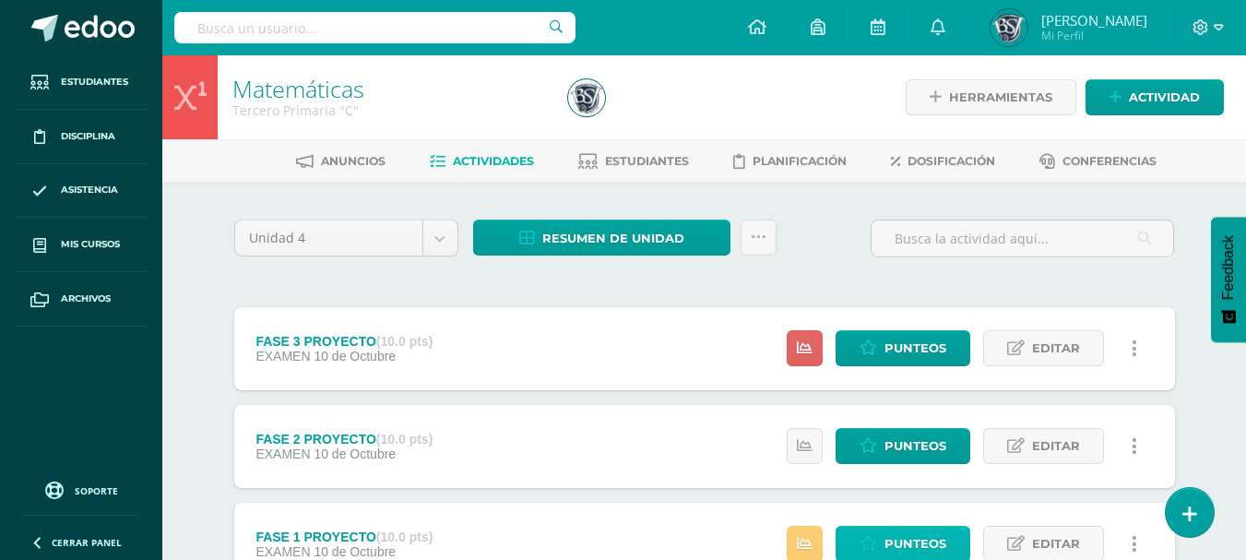
click at [931, 535] on span "Punteos" at bounding box center [915, 544] width 62 height 34
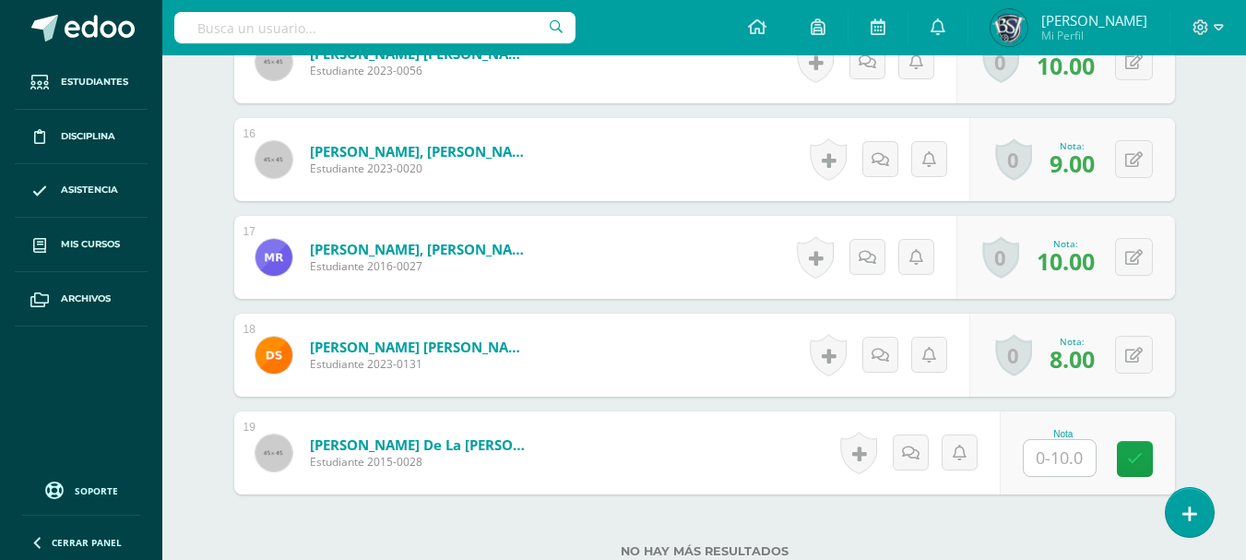
scroll to position [2135, 0]
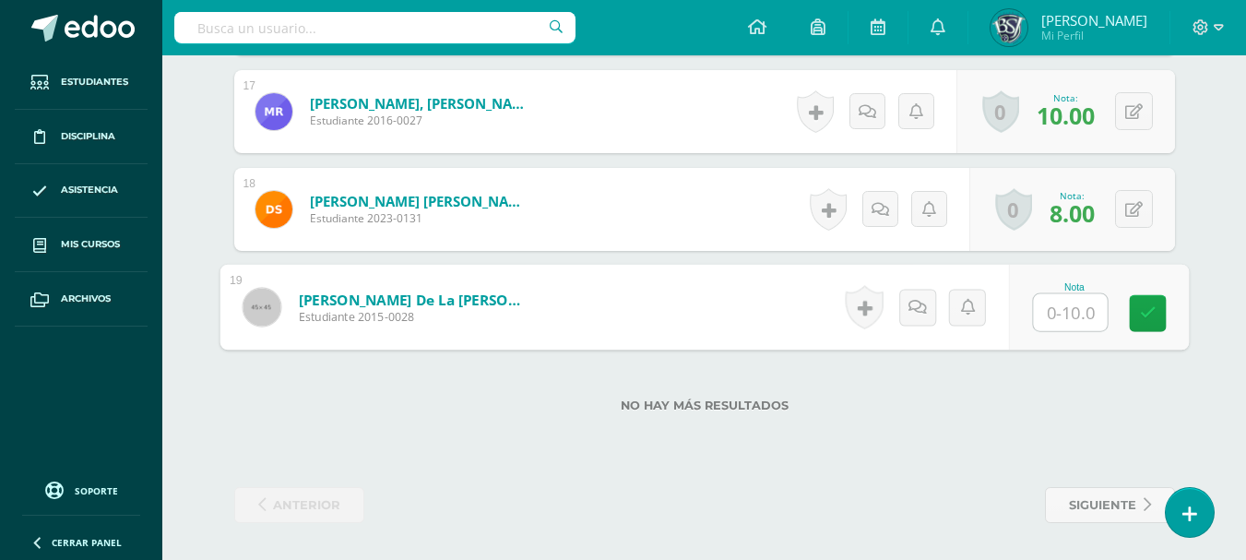
click at [1066, 316] on input "text" at bounding box center [1070, 312] width 74 height 37
type input "0"
click at [1154, 330] on link at bounding box center [1147, 313] width 37 height 37
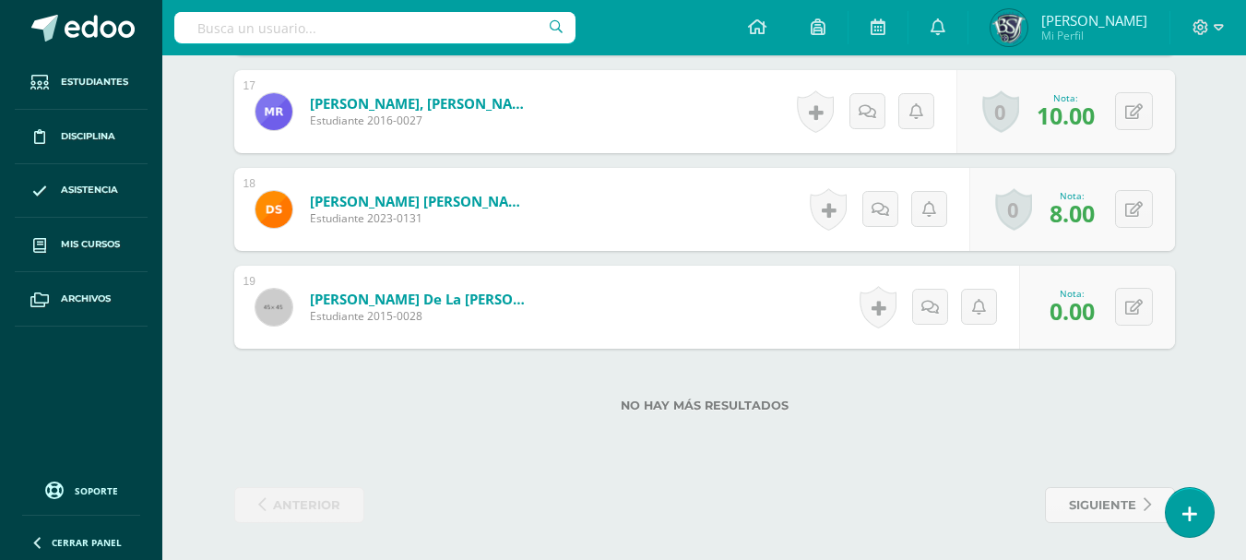
click at [1154, 330] on div "0 Logros Logros obtenidos Aún no hay logros agregados Nota: 0.00" at bounding box center [1097, 307] width 156 height 83
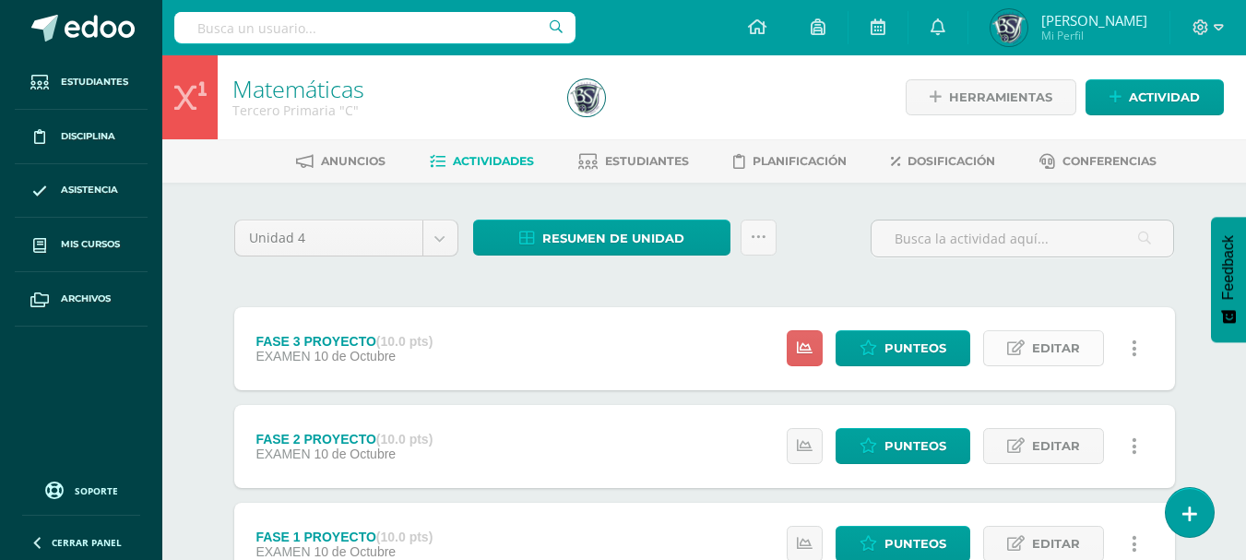
click at [1062, 346] on span "Editar" at bounding box center [1056, 348] width 48 height 34
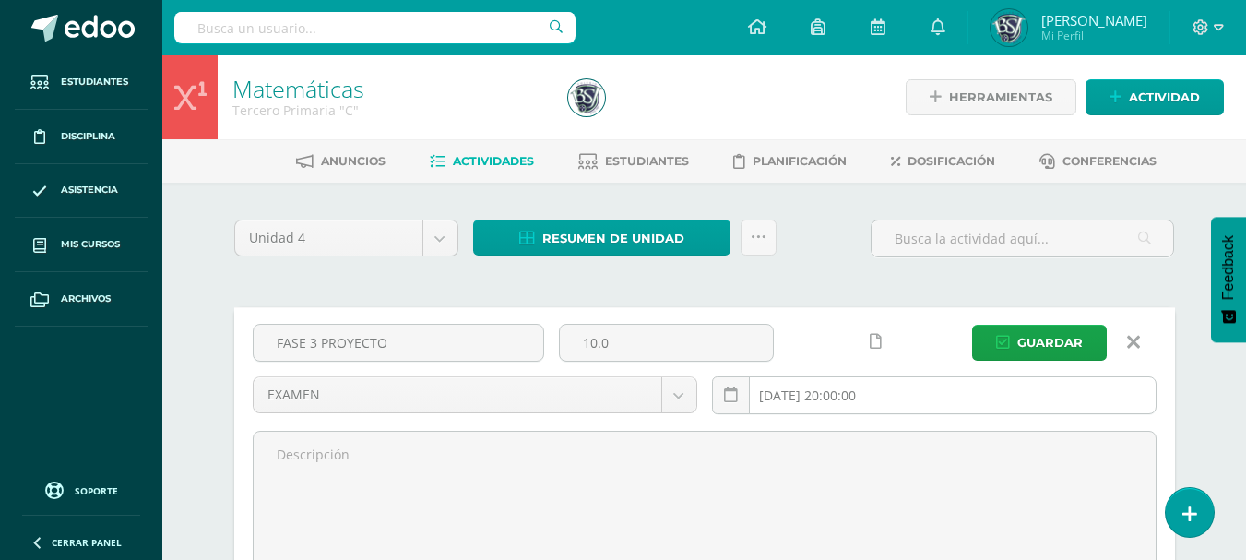
click at [810, 400] on input "2025-10-10 20:00:00" at bounding box center [934, 395] width 443 height 36
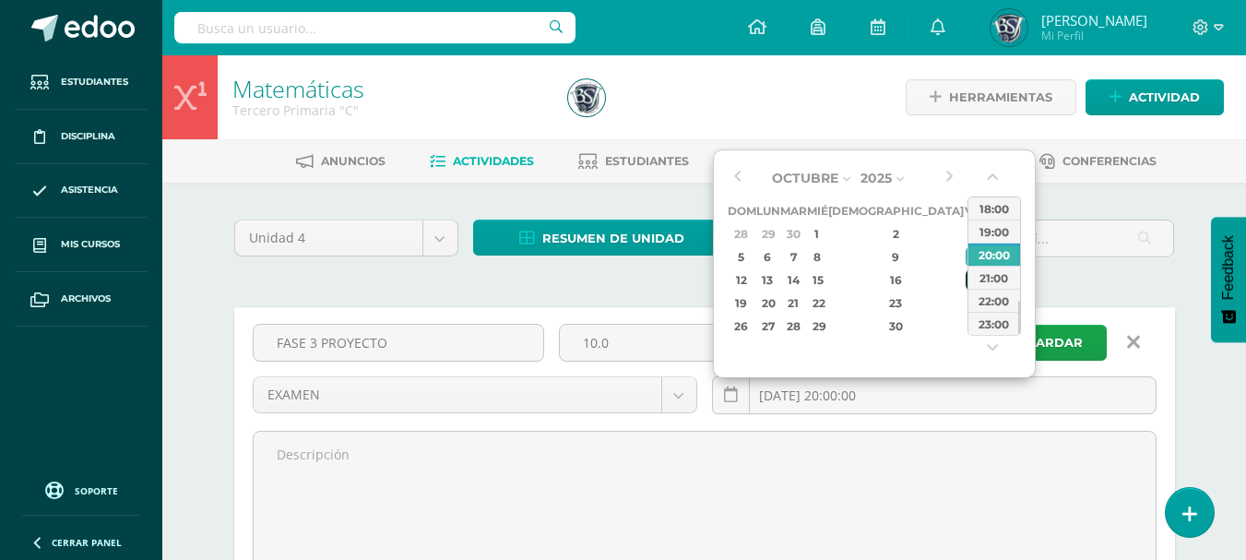
click at [966, 281] on div "17" at bounding box center [974, 279] width 17 height 21
type input "2025-10-17 20:00"
click at [999, 255] on div "20:00" at bounding box center [994, 254] width 52 height 23
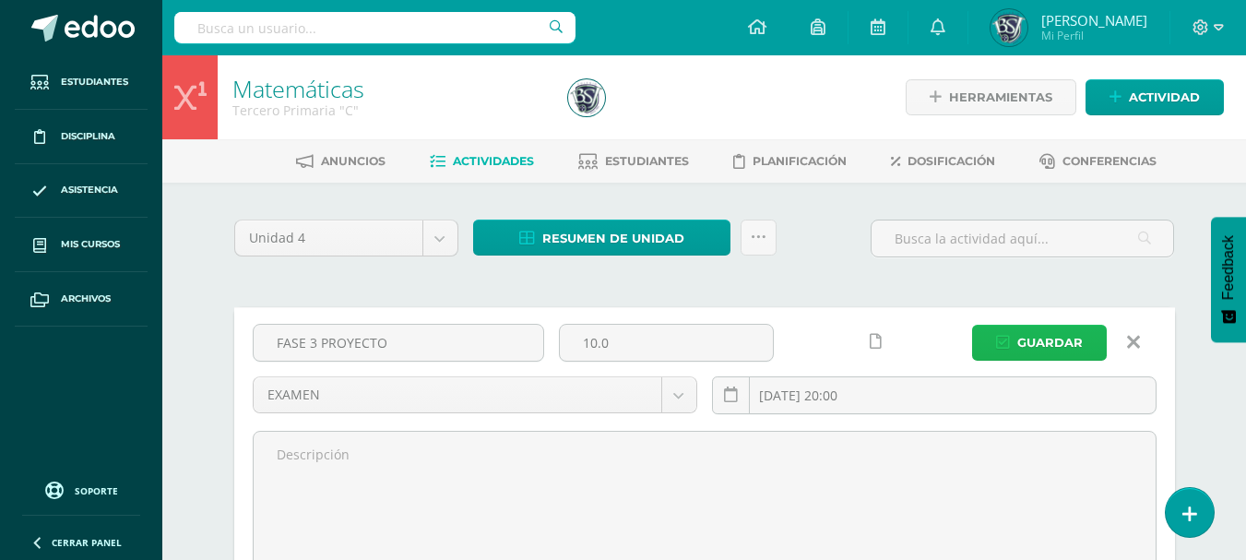
click at [1062, 342] on span "Guardar" at bounding box center [1049, 343] width 65 height 34
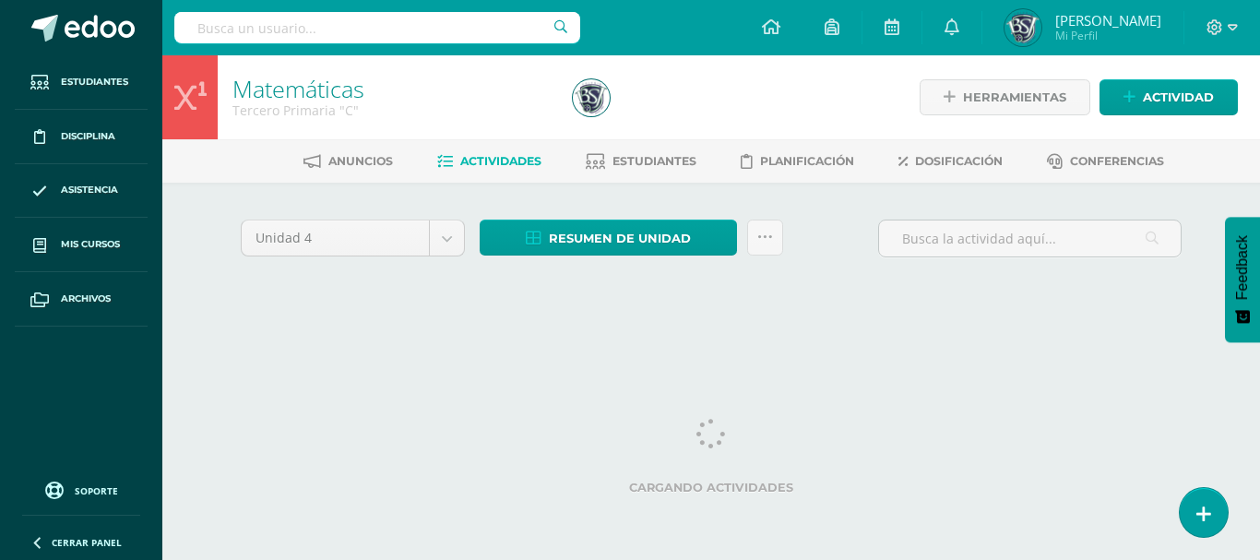
click at [1097, 339] on div "Unidad 4 Unidad 1 Unidad 2 Unidad 3 Unidad 4 Resumen de unidad Descargar como H…" at bounding box center [711, 263] width 1014 height 161
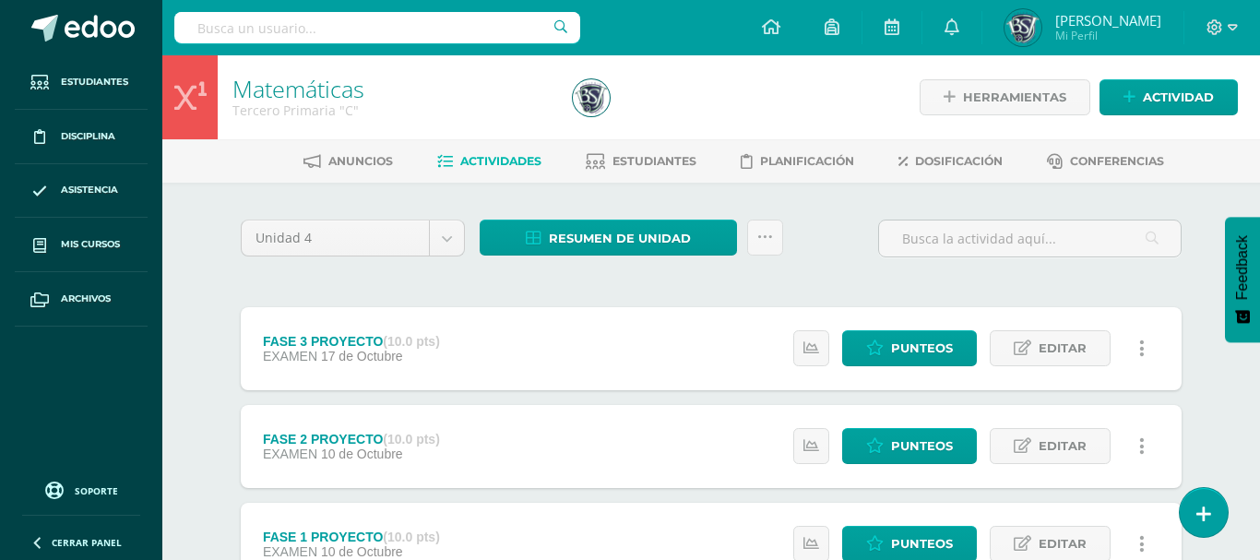
click at [1097, 339] on link "Editar" at bounding box center [1050, 348] width 121 height 36
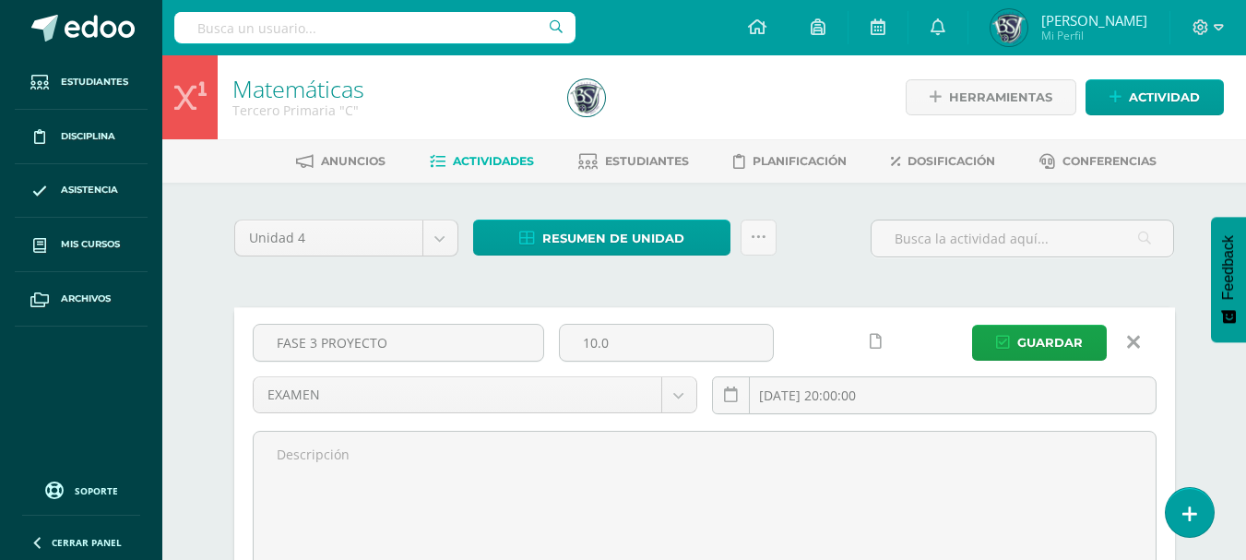
click at [1133, 340] on icon at bounding box center [1133, 342] width 13 height 20
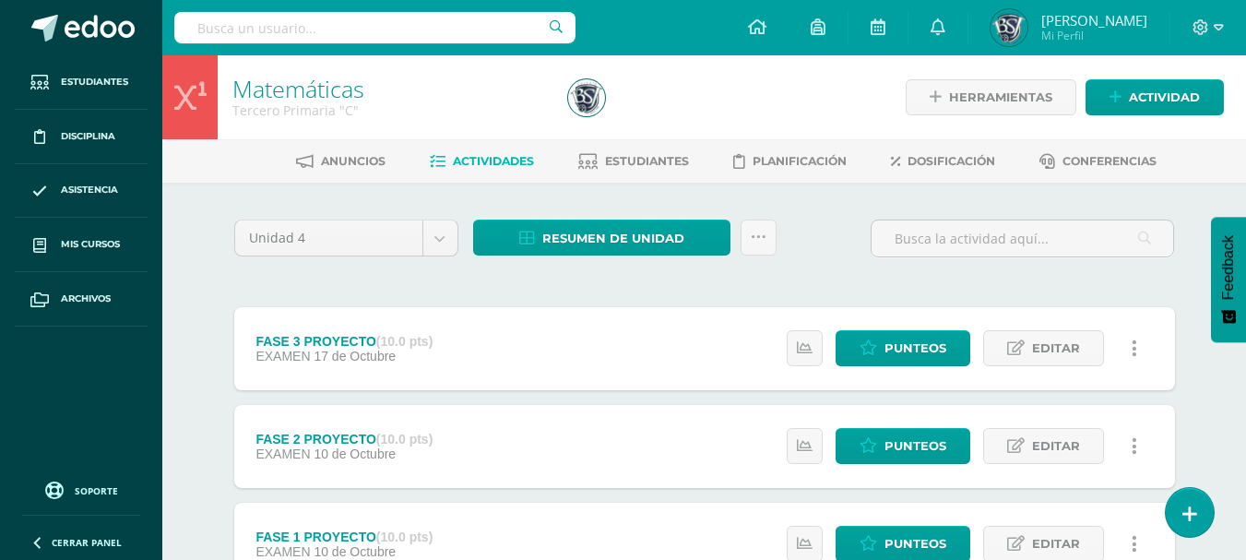
click at [837, 103] on div at bounding box center [732, 97] width 343 height 84
click at [914, 341] on span "Punteos" at bounding box center [915, 348] width 62 height 34
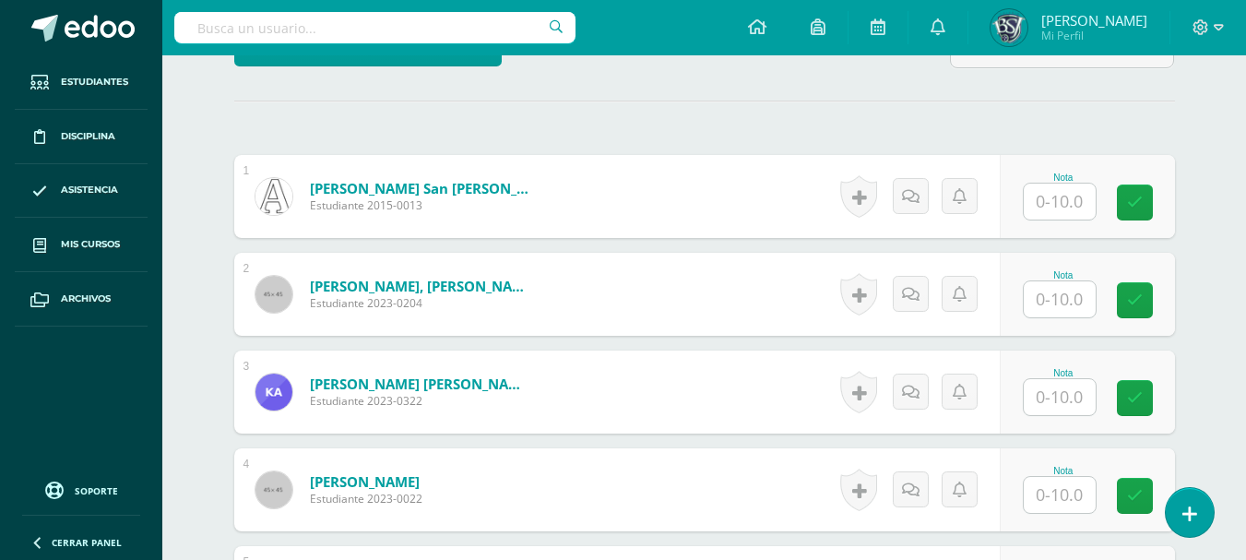
scroll to position [520, 0]
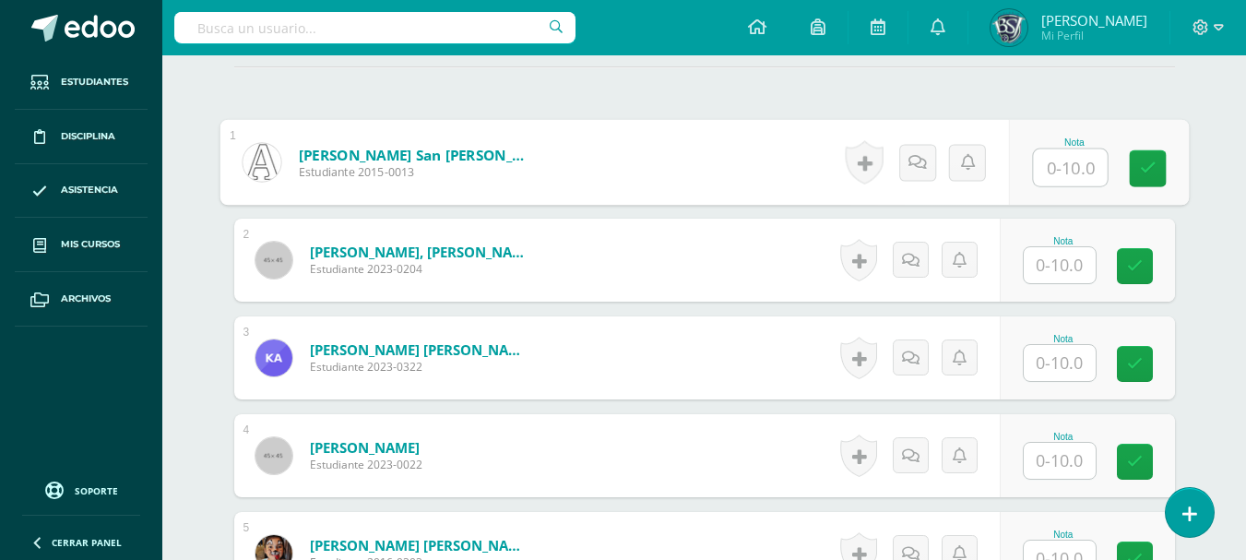
click at [1065, 159] on input "text" at bounding box center [1070, 167] width 74 height 37
type input "10"
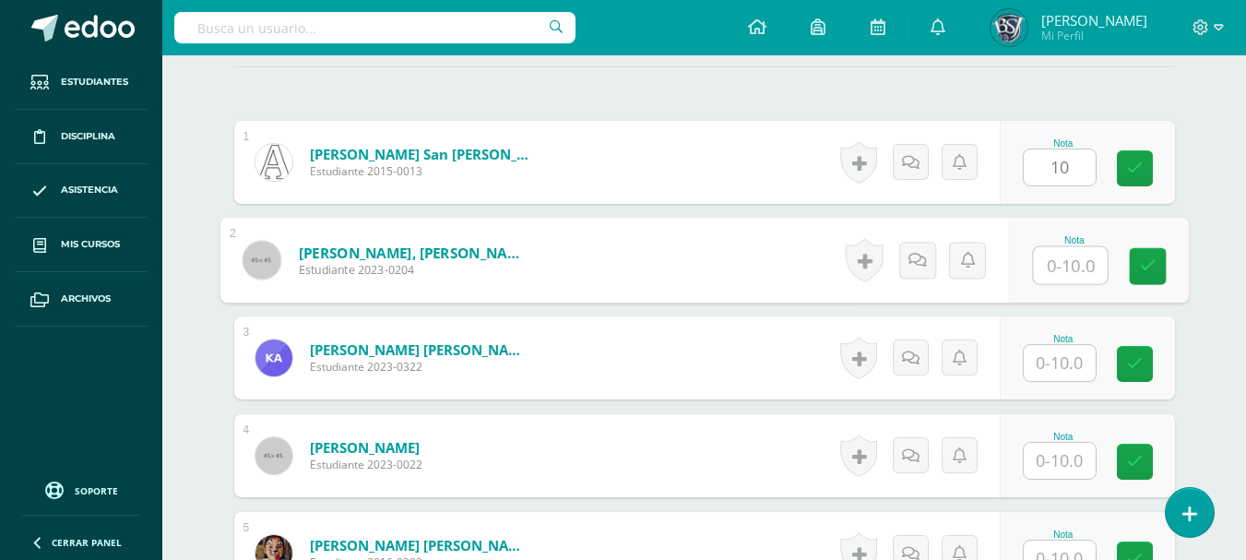
click at [1061, 265] on input "text" at bounding box center [1070, 265] width 74 height 37
type input "10"
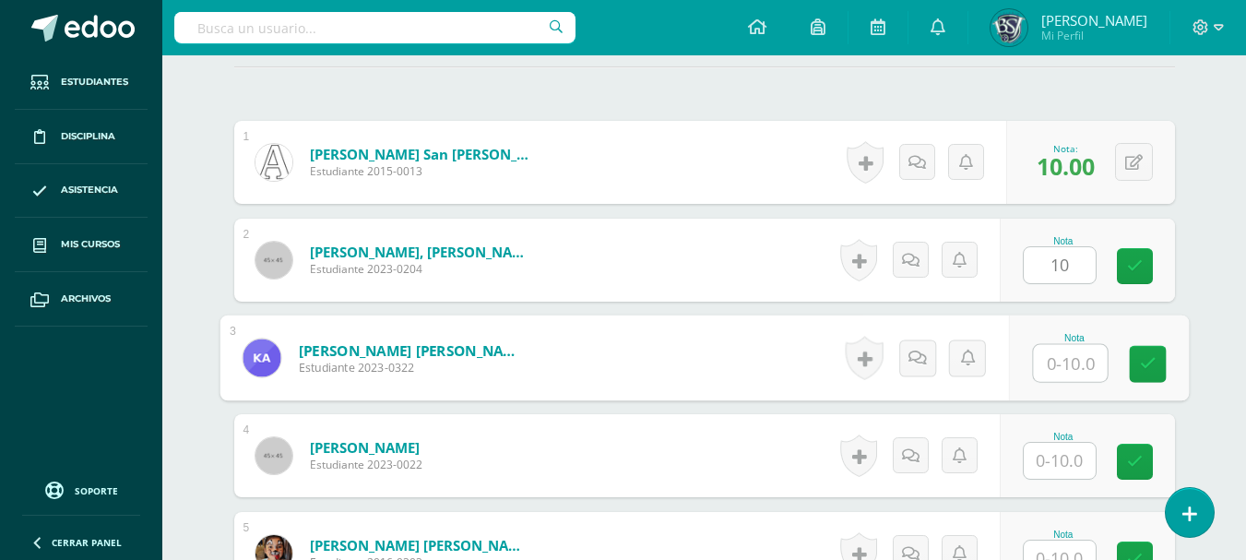
click at [1068, 355] on input "text" at bounding box center [1070, 363] width 74 height 37
type input "9"
click at [1062, 459] on input "text" at bounding box center [1060, 461] width 72 height 36
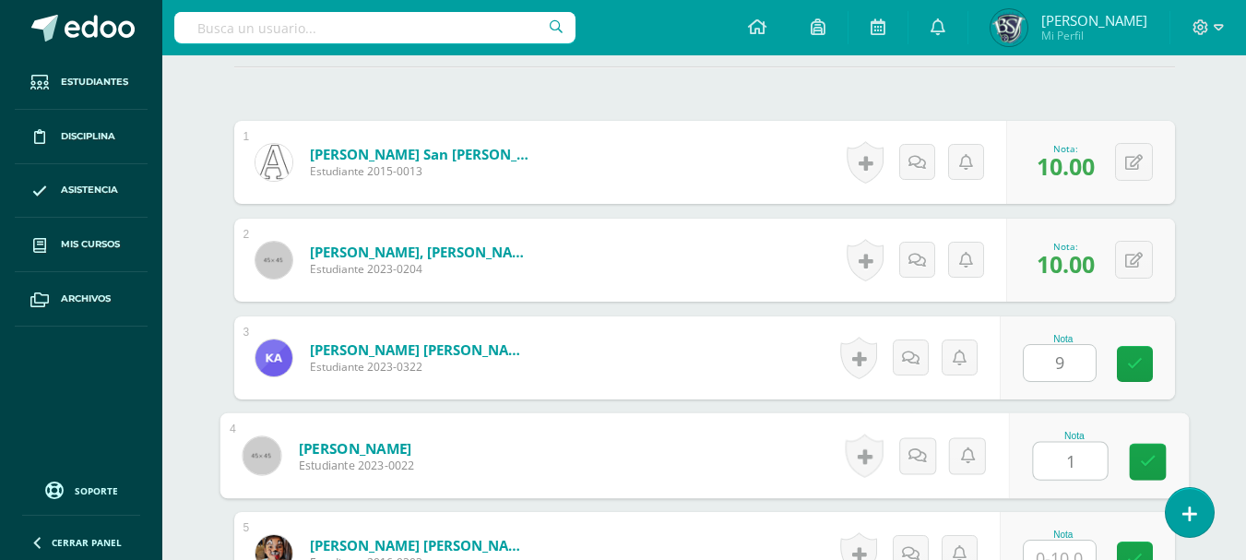
type input "10"
click at [1143, 469] on icon at bounding box center [1147, 462] width 17 height 16
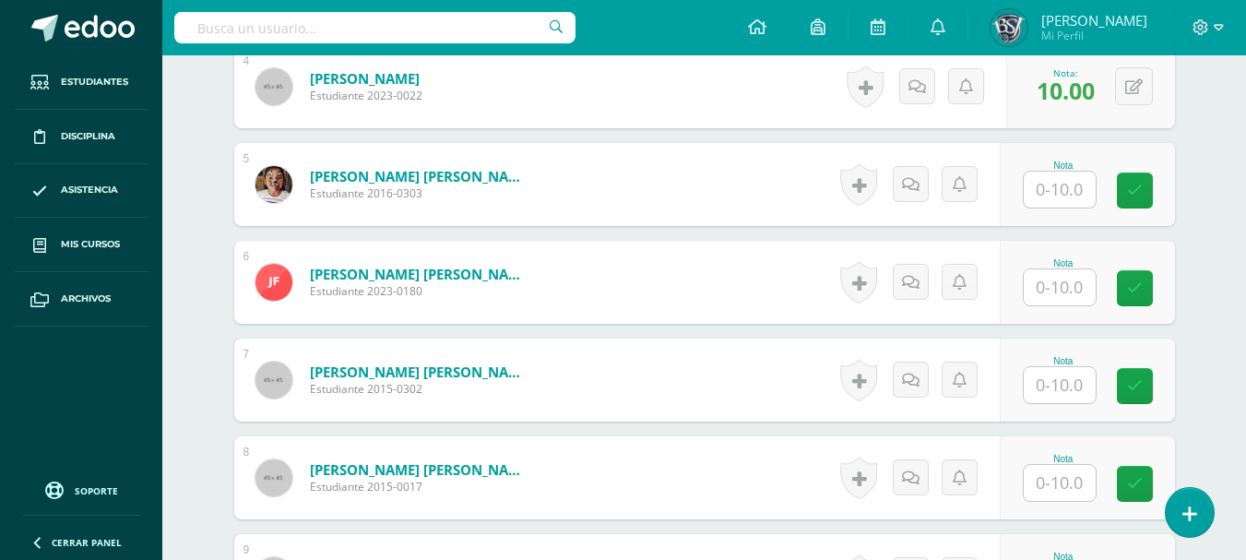
scroll to position [926, 0]
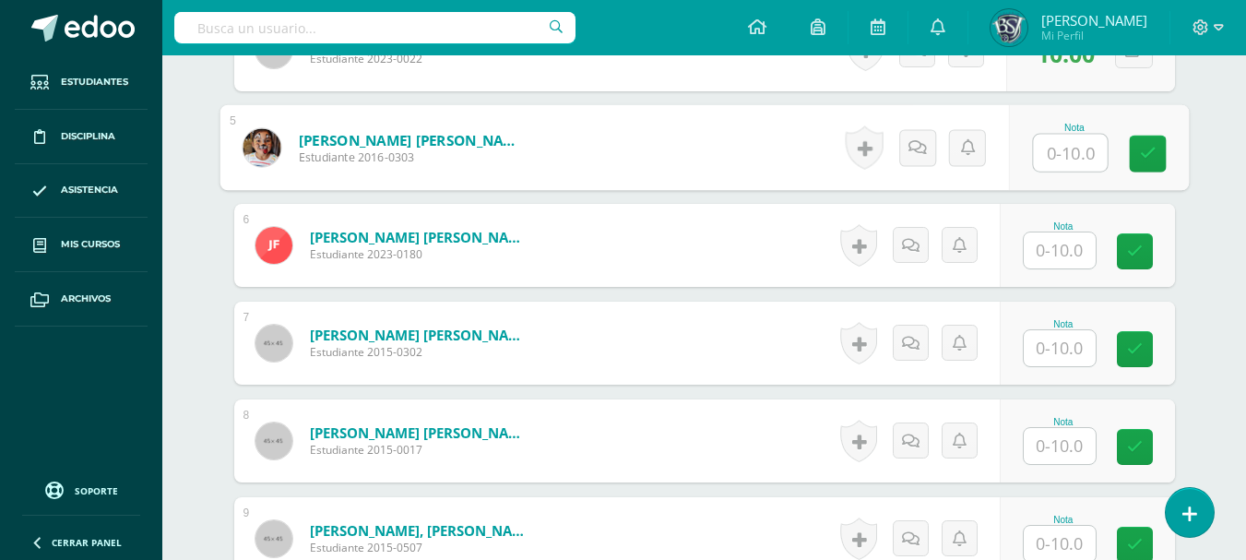
click at [1066, 150] on input "text" at bounding box center [1070, 153] width 74 height 37
type input "10"
click at [1143, 156] on icon at bounding box center [1147, 154] width 17 height 16
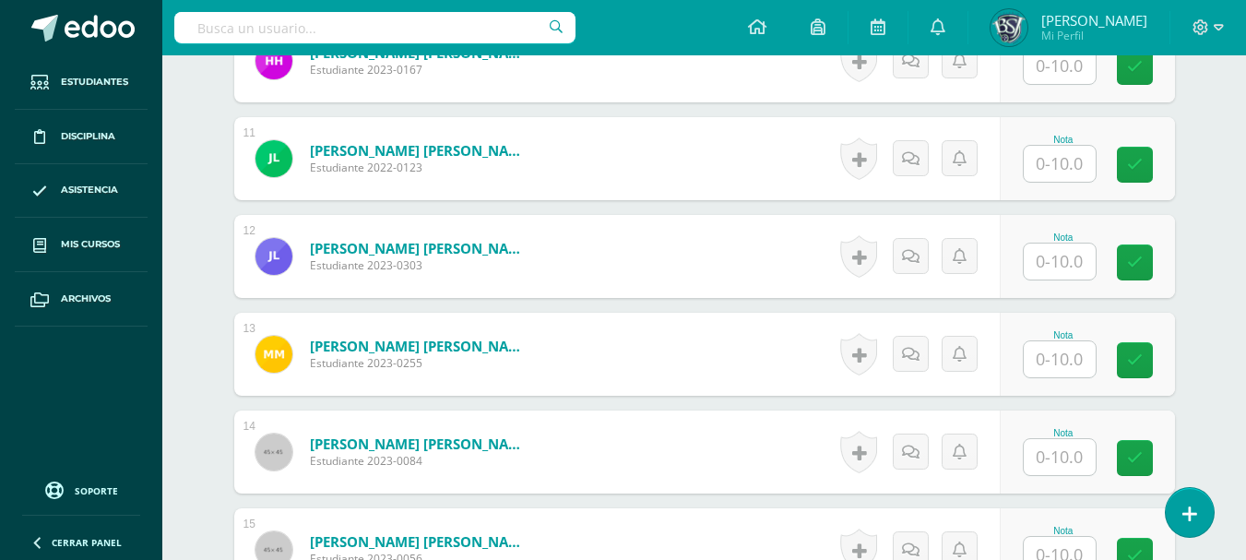
scroll to position [1503, 0]
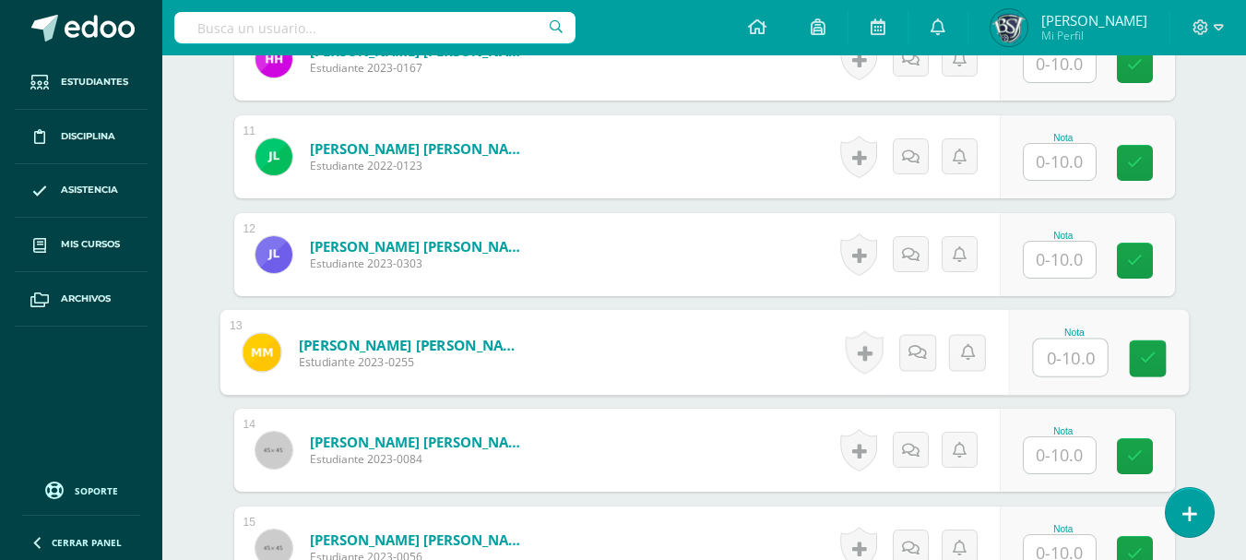
click at [1067, 351] on input "text" at bounding box center [1070, 357] width 74 height 37
type input "9"
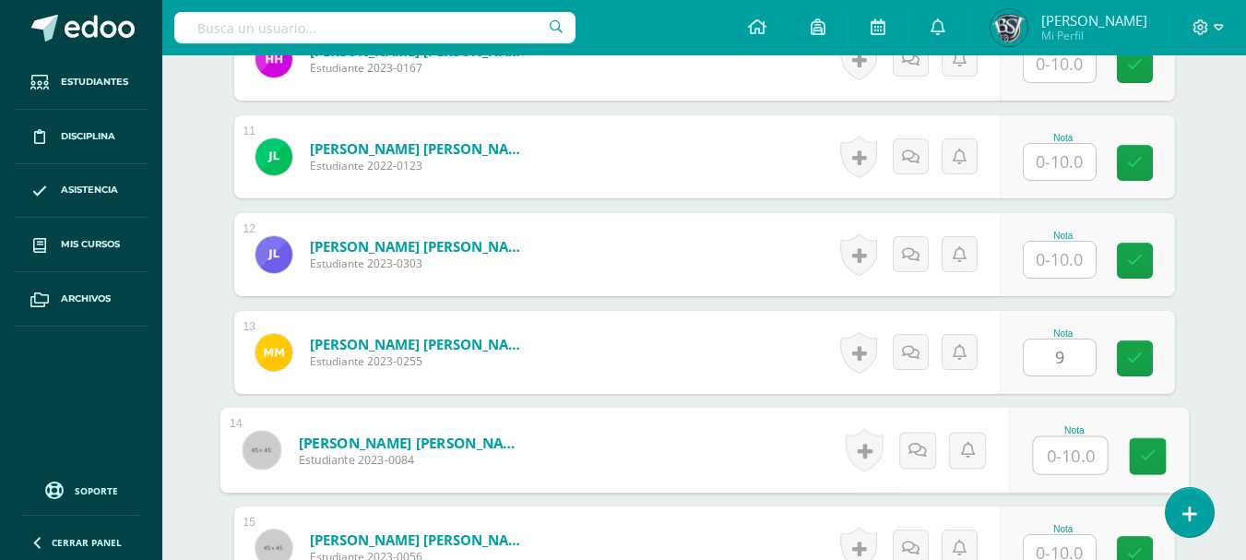
click at [1057, 447] on input "text" at bounding box center [1070, 455] width 74 height 37
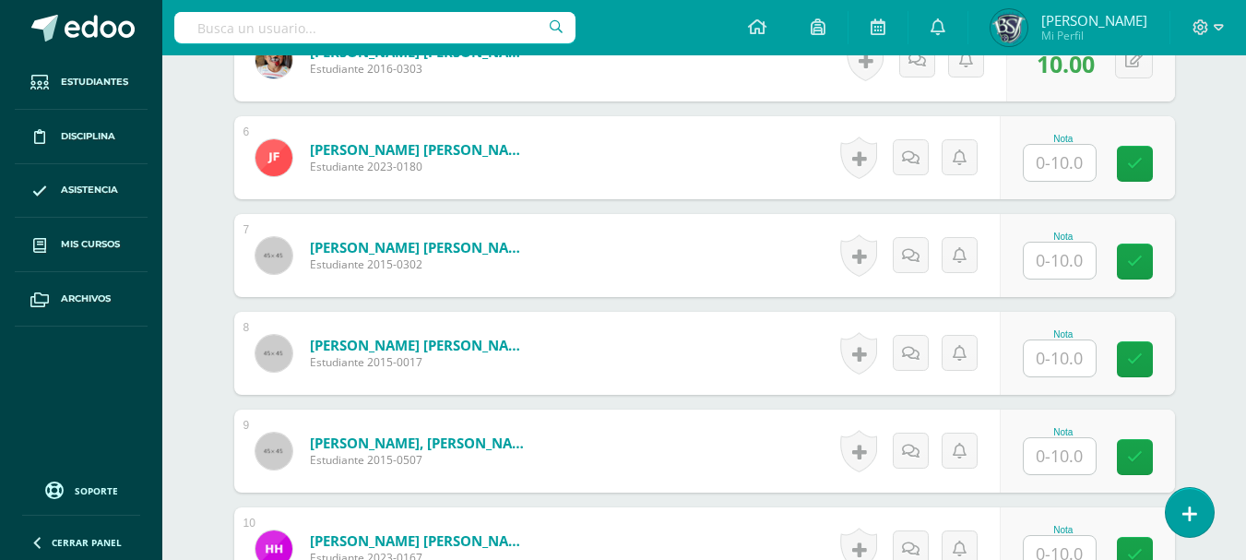
type input "9"
click at [1066, 167] on input "text" at bounding box center [1070, 163] width 74 height 37
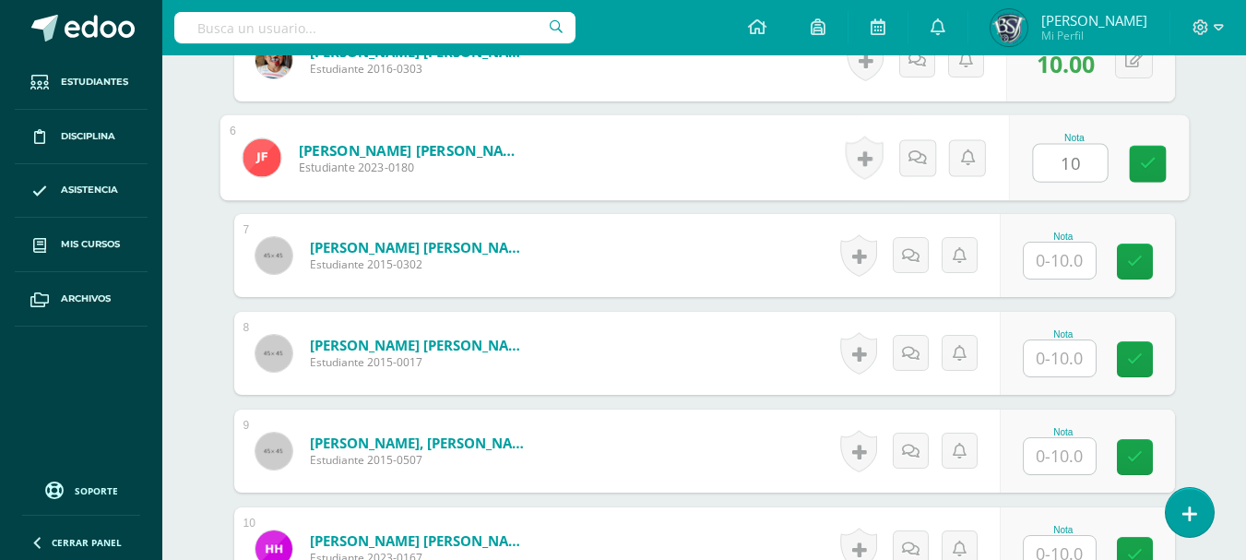
type input "10"
click at [1054, 246] on input "text" at bounding box center [1060, 261] width 72 height 36
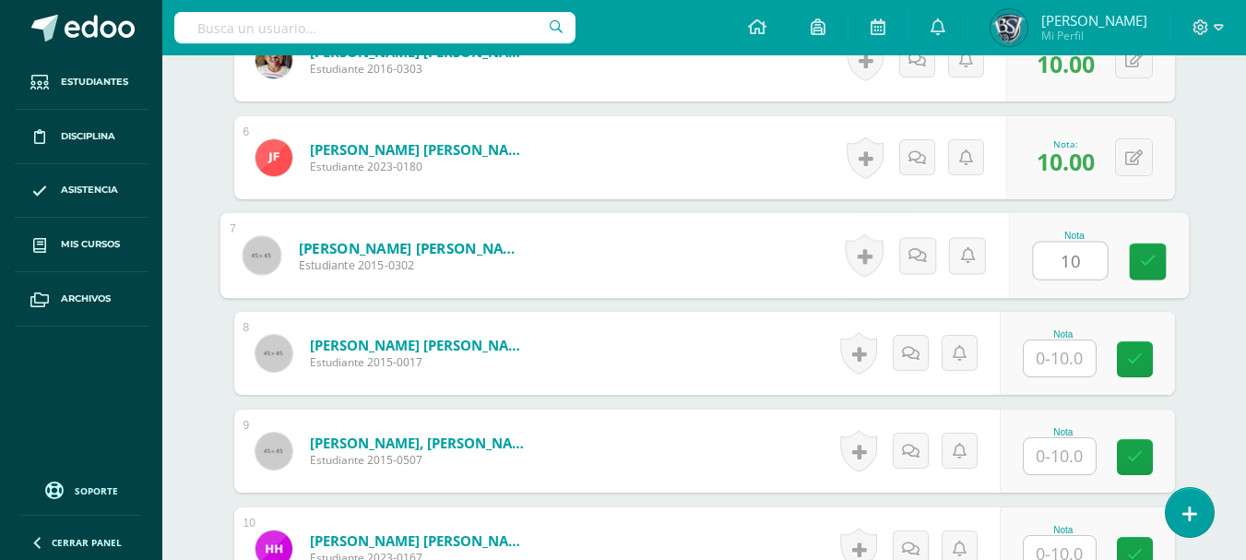
type input "10"
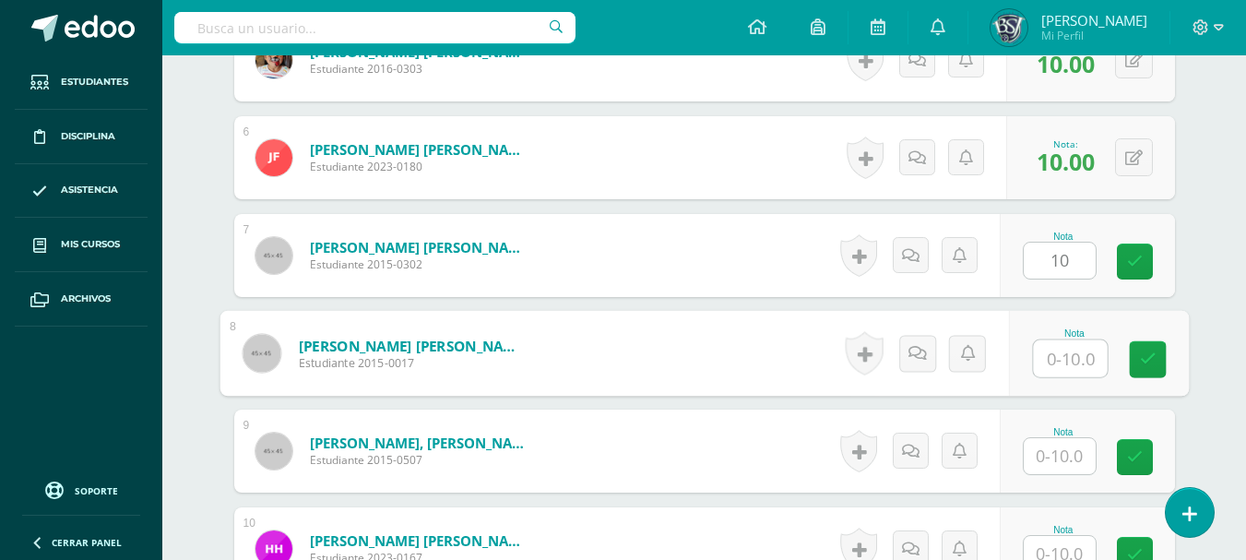
click at [1050, 348] on input "text" at bounding box center [1070, 358] width 74 height 37
type input "10"
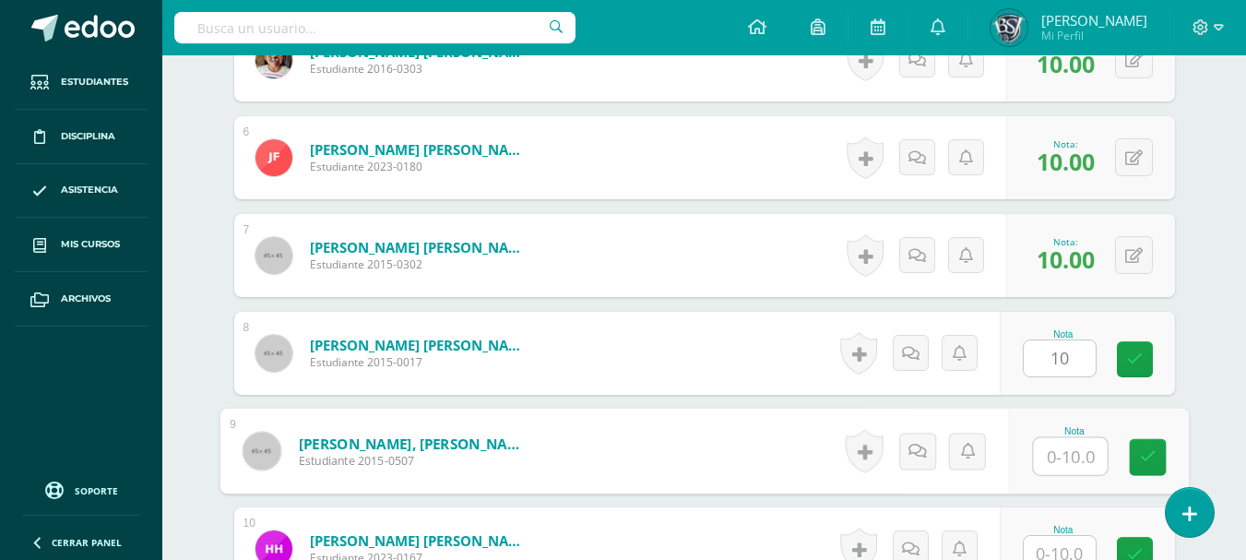
click at [1059, 454] on input "text" at bounding box center [1070, 456] width 74 height 37
type input "10"
click at [1062, 544] on input "text" at bounding box center [1060, 554] width 72 height 36
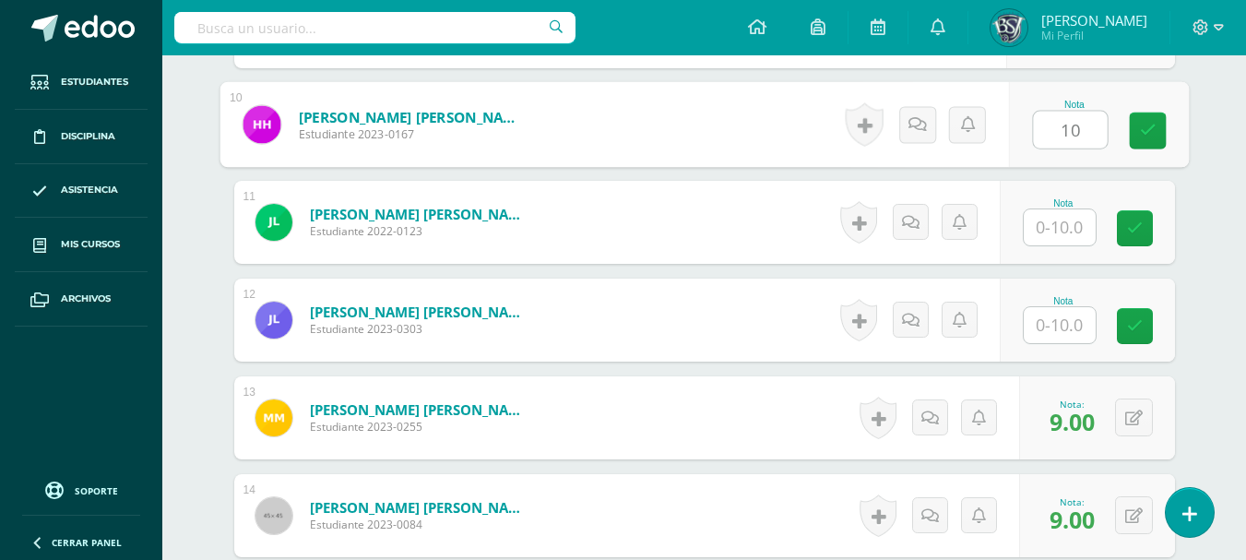
scroll to position [1475, 0]
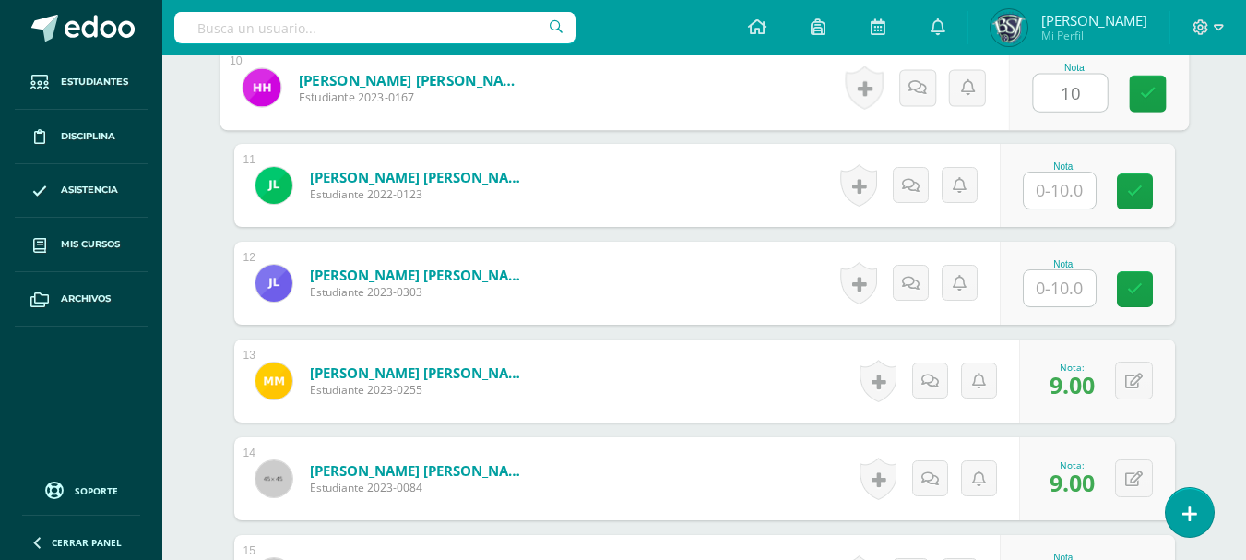
type input "10"
click at [1062, 187] on input "text" at bounding box center [1060, 190] width 72 height 36
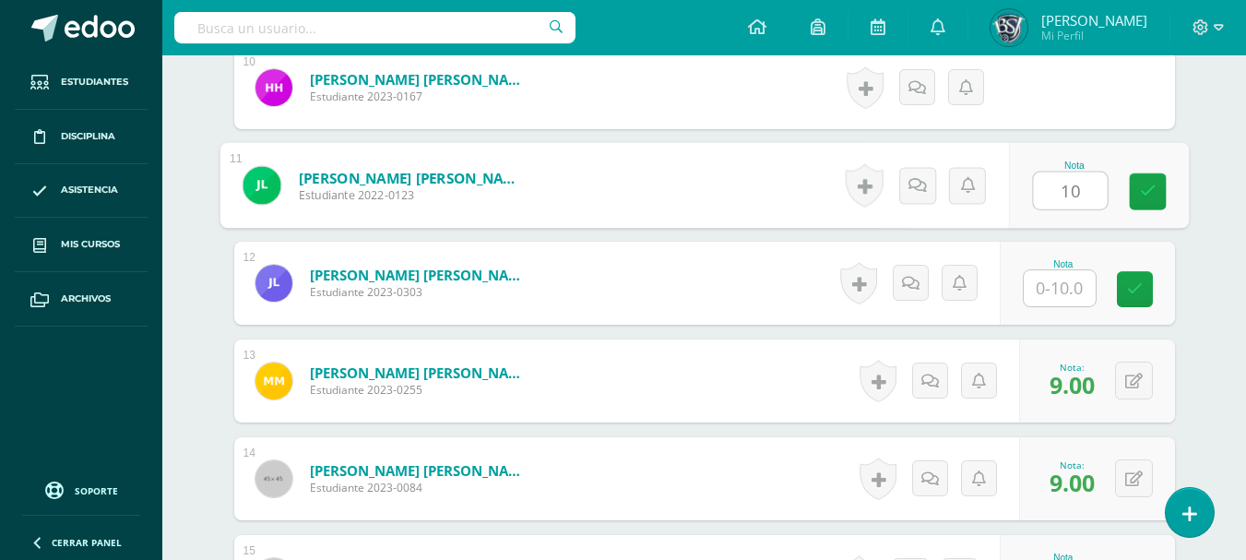
type input "10"
click at [1059, 291] on input "text" at bounding box center [1060, 288] width 72 height 36
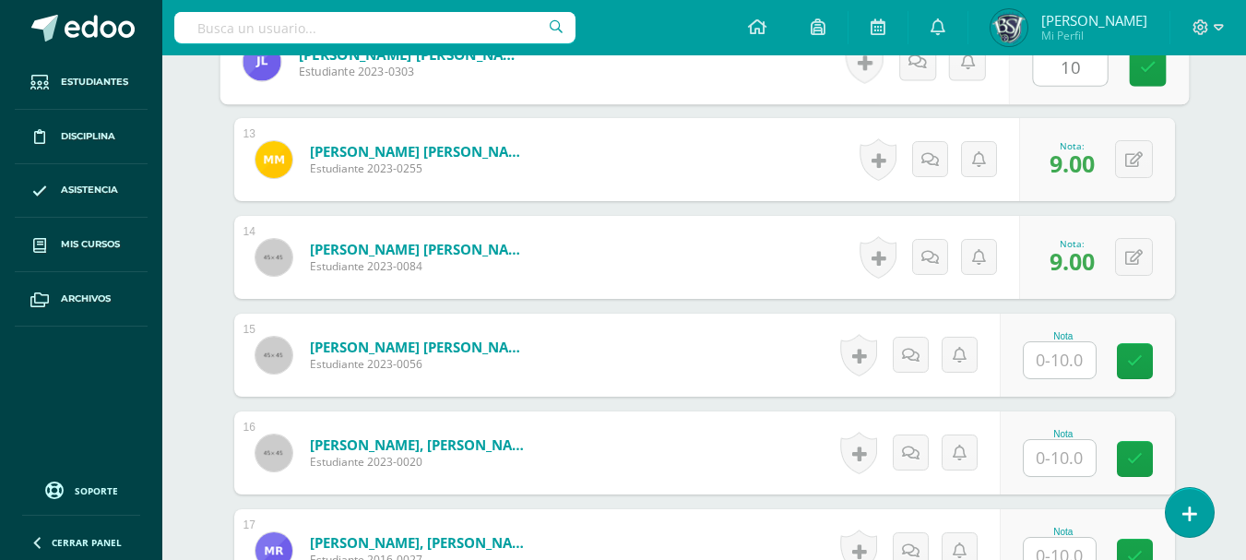
scroll to position [1770, 0]
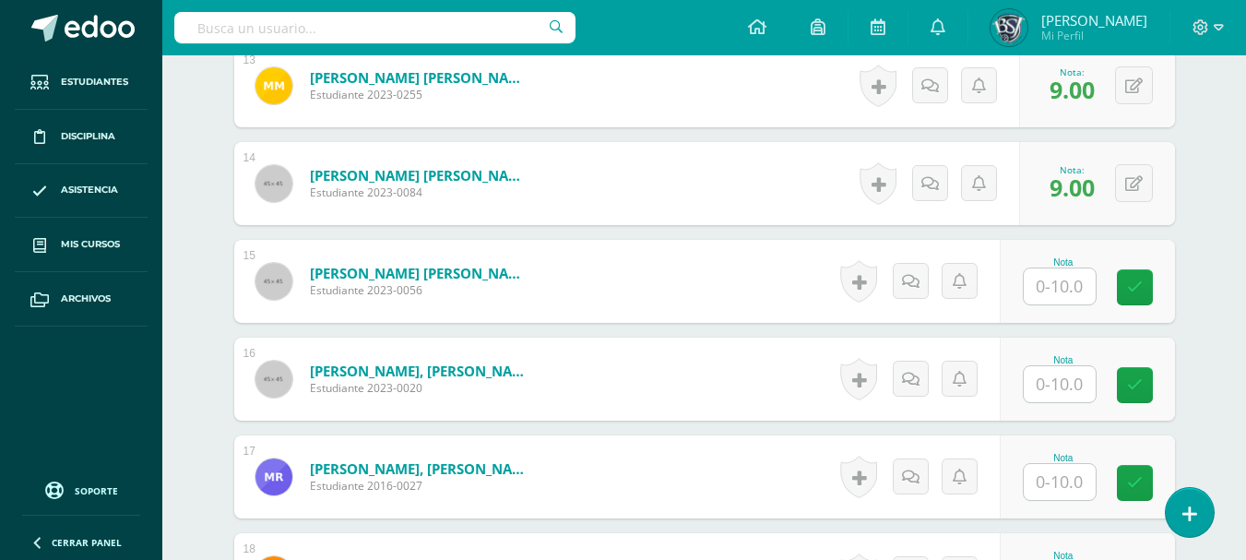
type input "10"
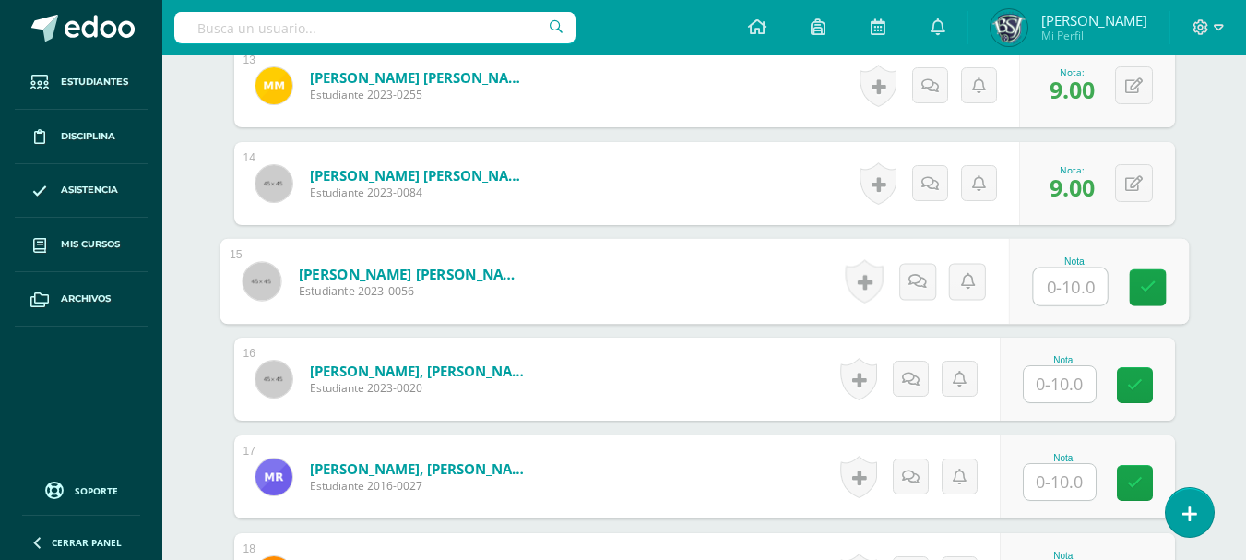
click at [1077, 288] on input "text" at bounding box center [1070, 286] width 74 height 37
type input "10"
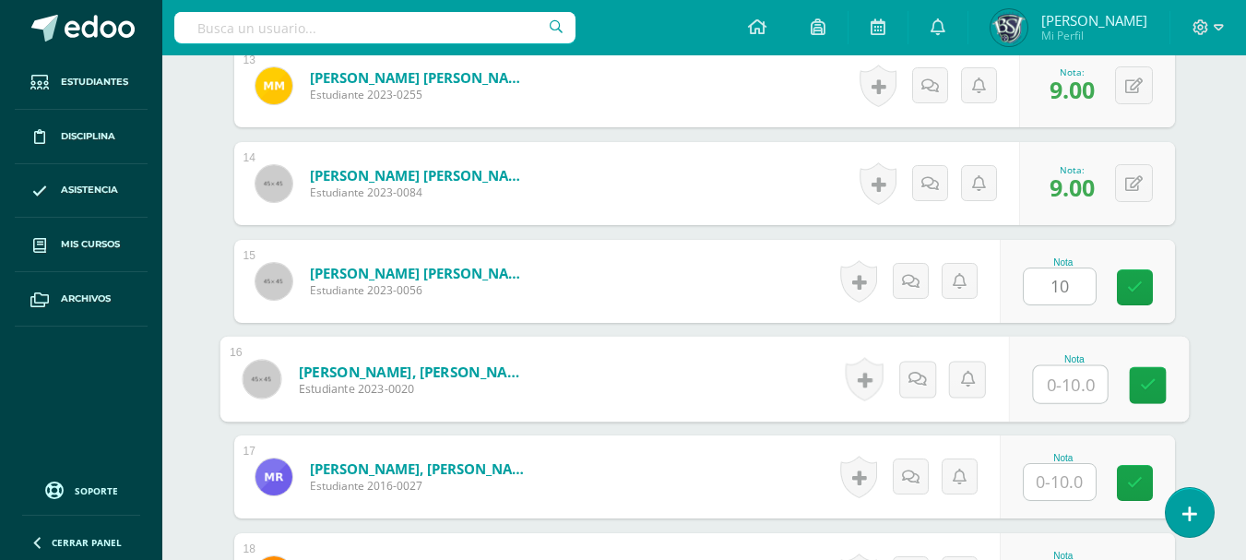
click at [1067, 378] on input "text" at bounding box center [1070, 384] width 74 height 37
type input "10"
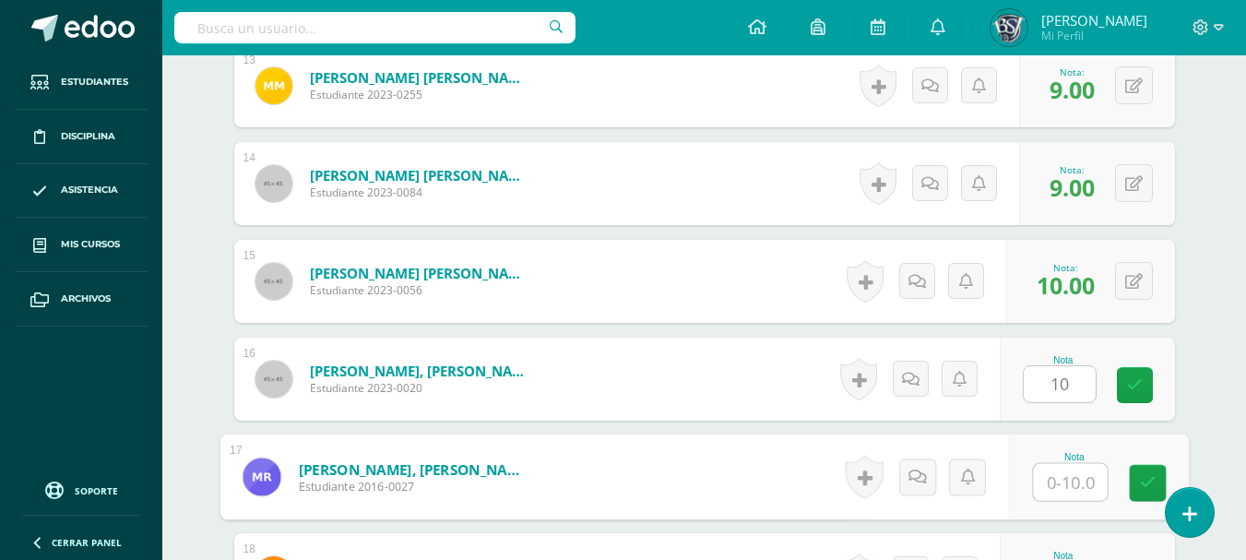
click at [1048, 477] on input "text" at bounding box center [1070, 482] width 74 height 37
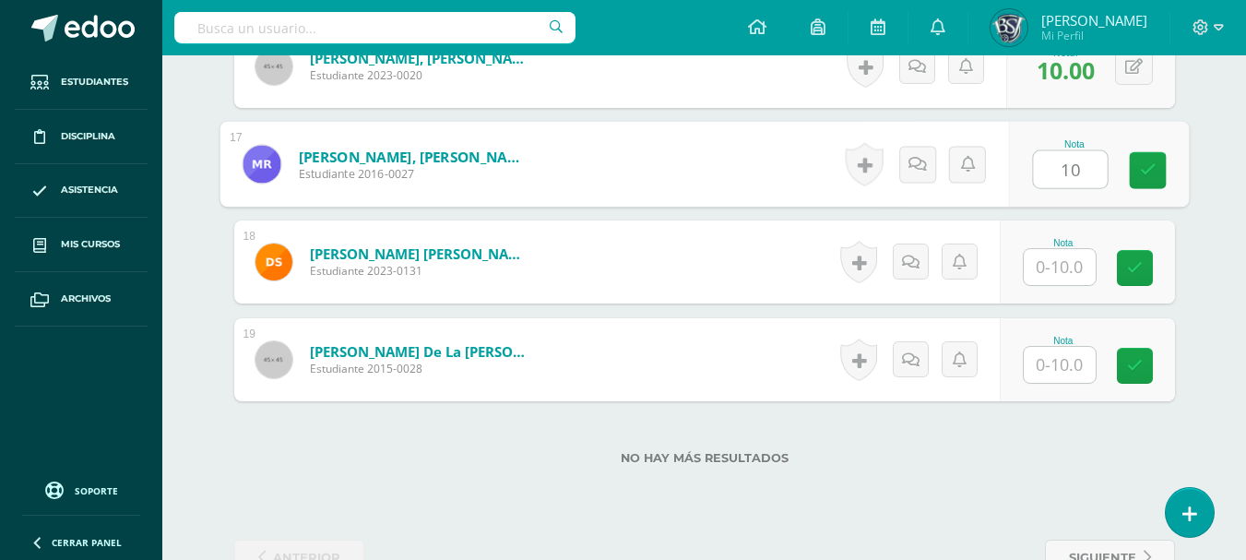
scroll to position [2075, 0]
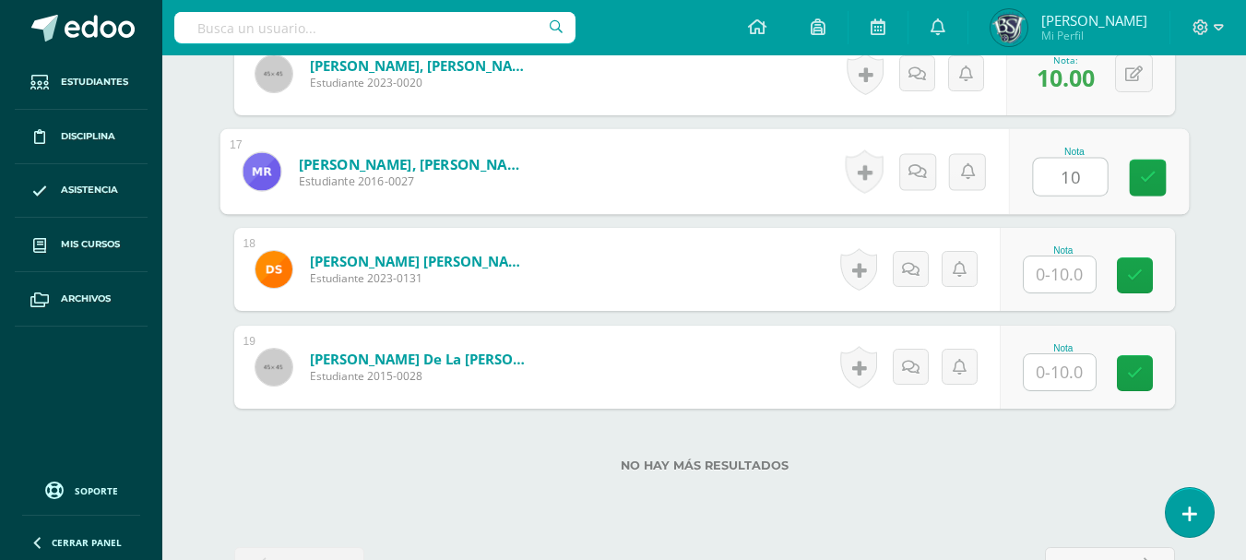
type input "10"
click at [1052, 271] on input "text" at bounding box center [1060, 274] width 72 height 36
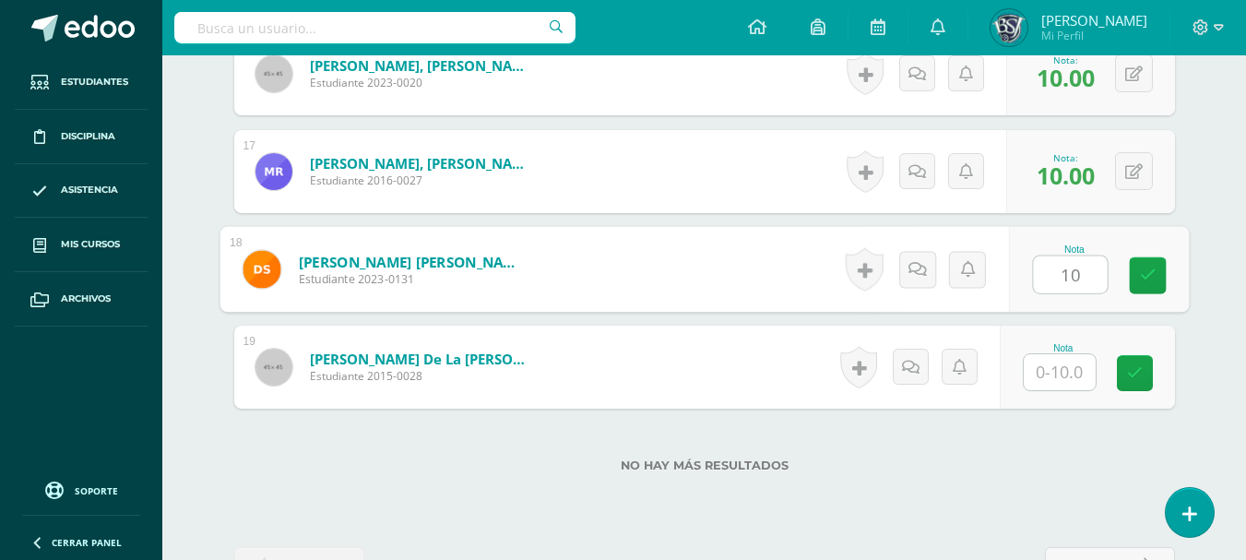
type input "10"
click at [1046, 379] on input "text" at bounding box center [1060, 372] width 72 height 36
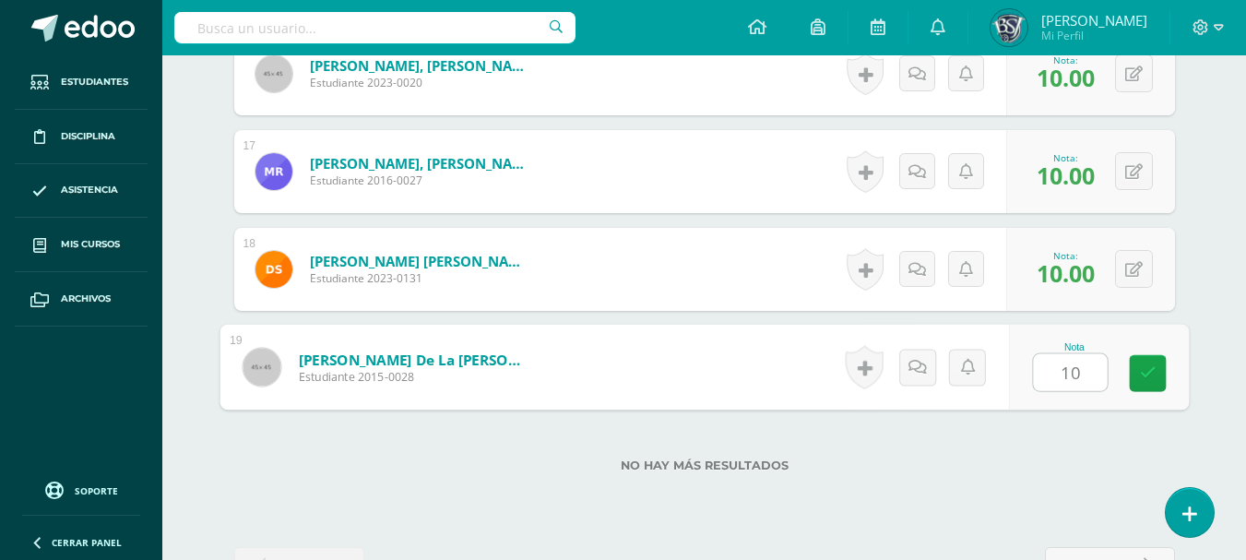
type input "10"
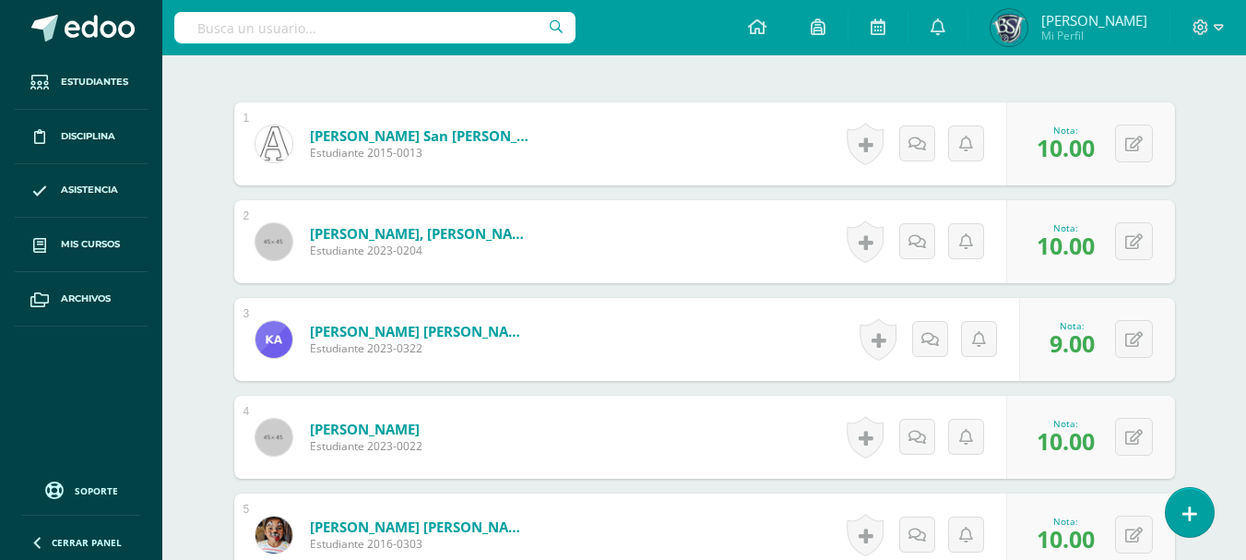
scroll to position [574, 0]
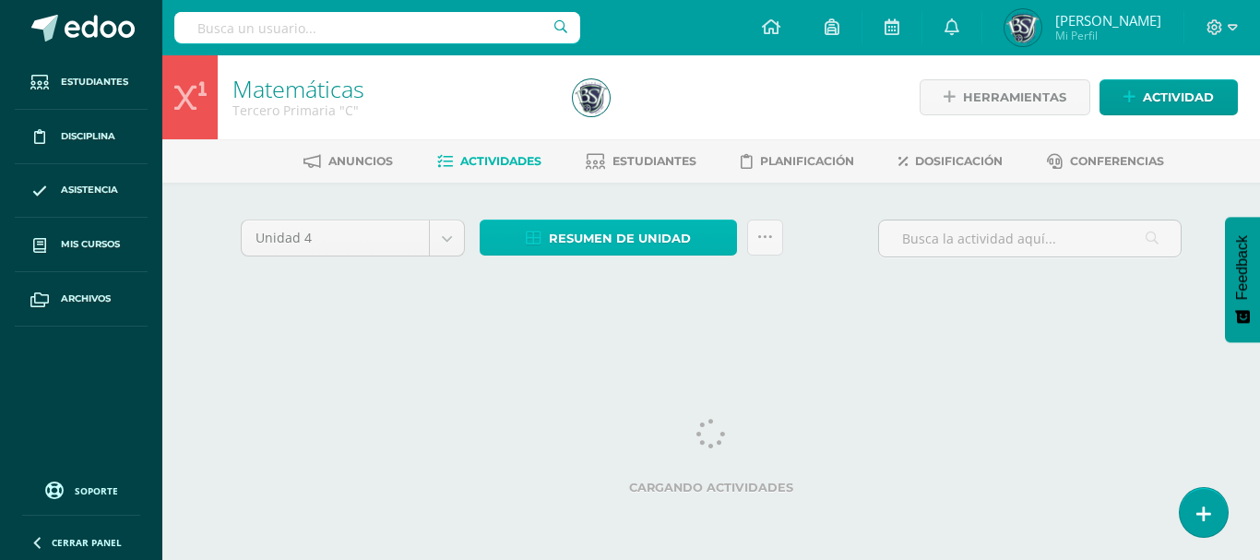
click at [628, 235] on span "Resumen de unidad" at bounding box center [620, 238] width 142 height 34
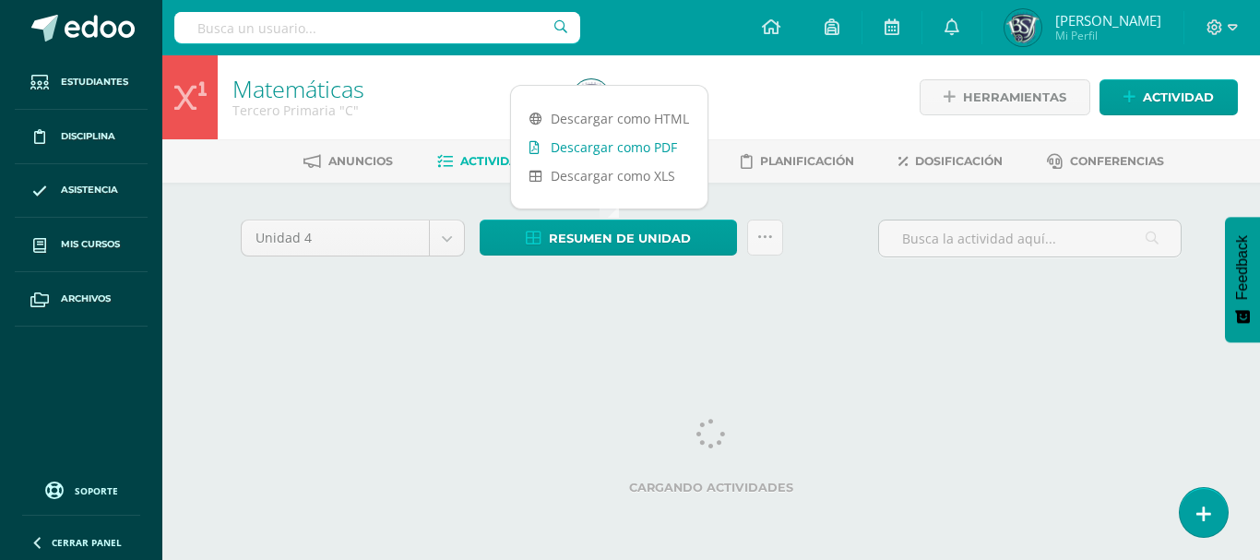
click at [634, 146] on link "Descargar como PDF" at bounding box center [609, 147] width 196 height 29
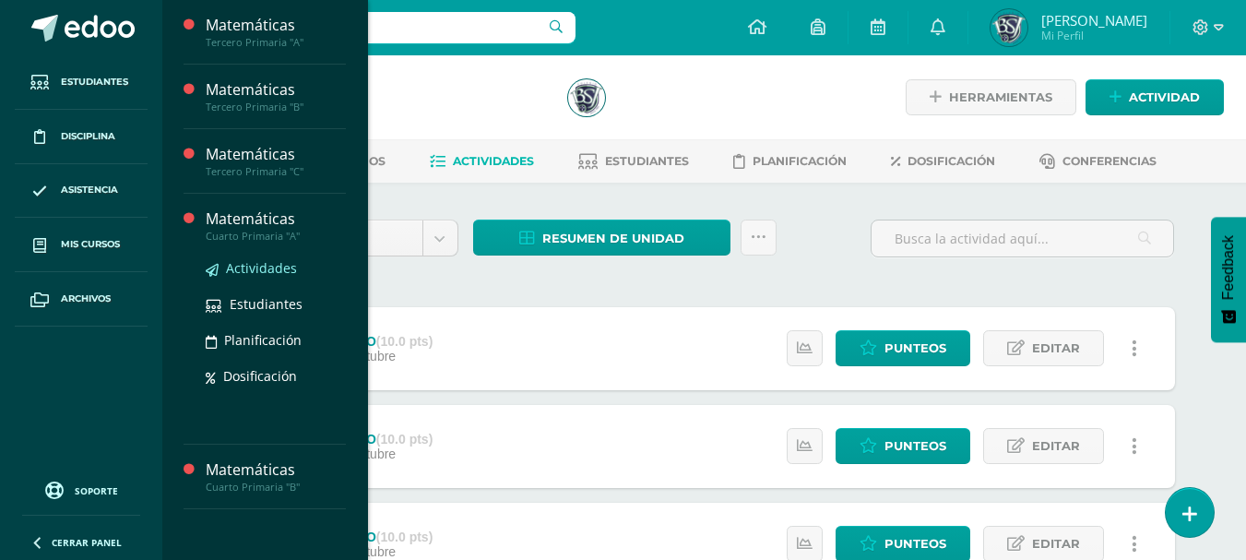
click at [276, 272] on span "Actividades" at bounding box center [261, 268] width 71 height 18
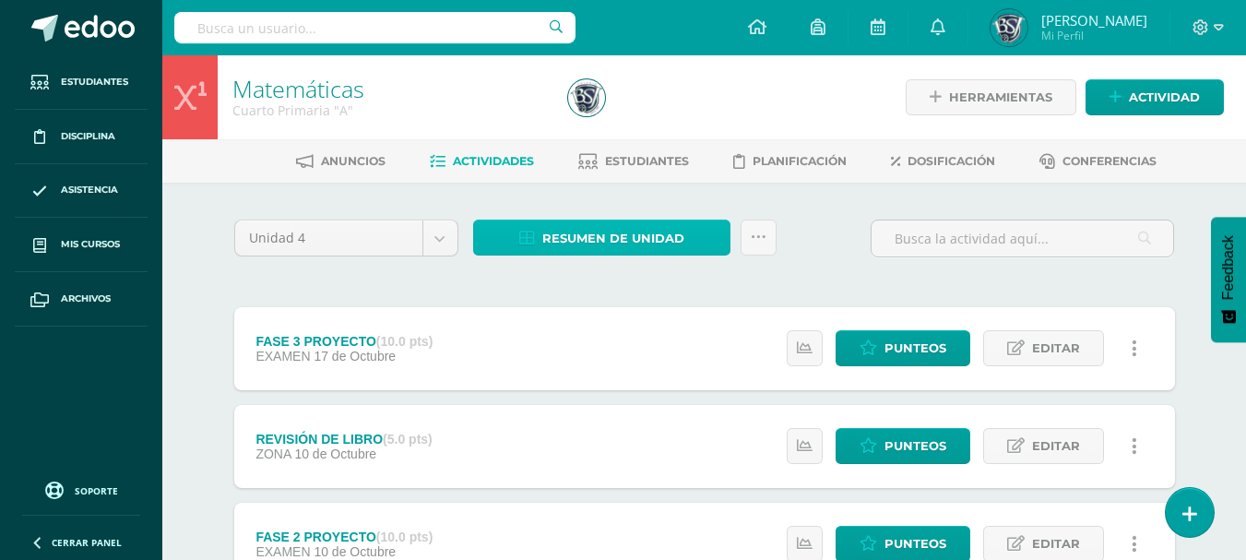
click at [637, 233] on span "Resumen de unidad" at bounding box center [613, 238] width 142 height 34
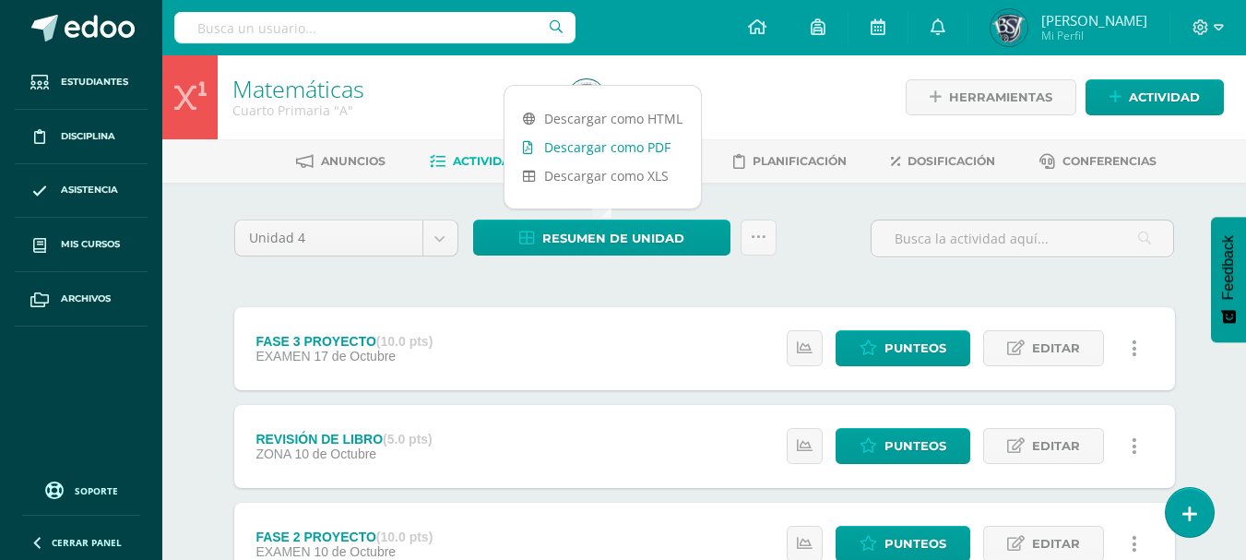
click at [624, 139] on link "Descargar como PDF" at bounding box center [602, 147] width 196 height 29
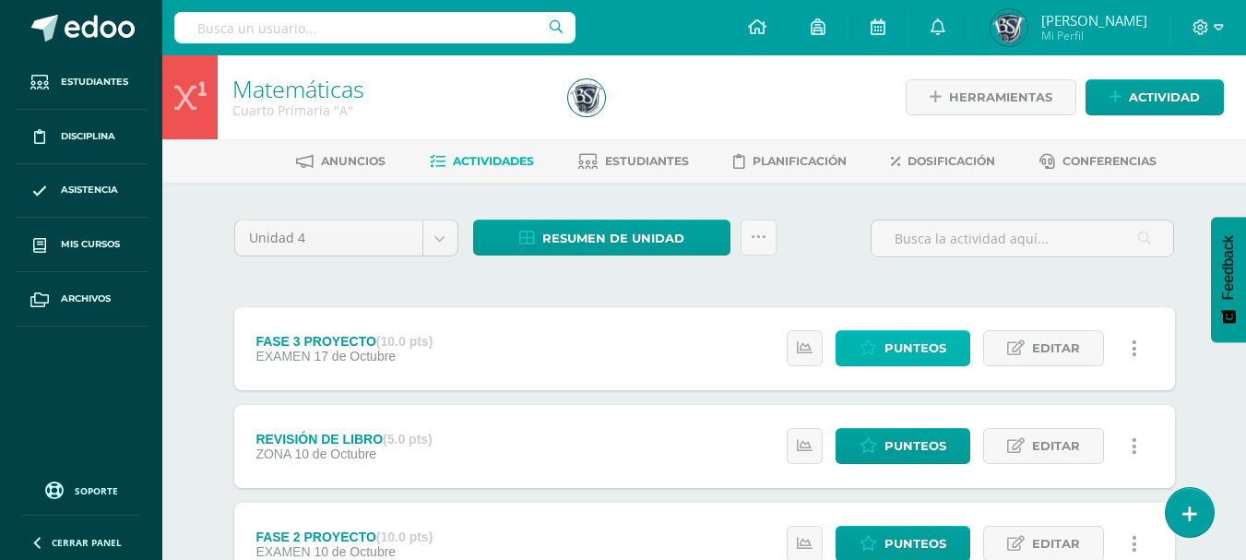
click at [946, 334] on span "Punteos" at bounding box center [915, 348] width 62 height 34
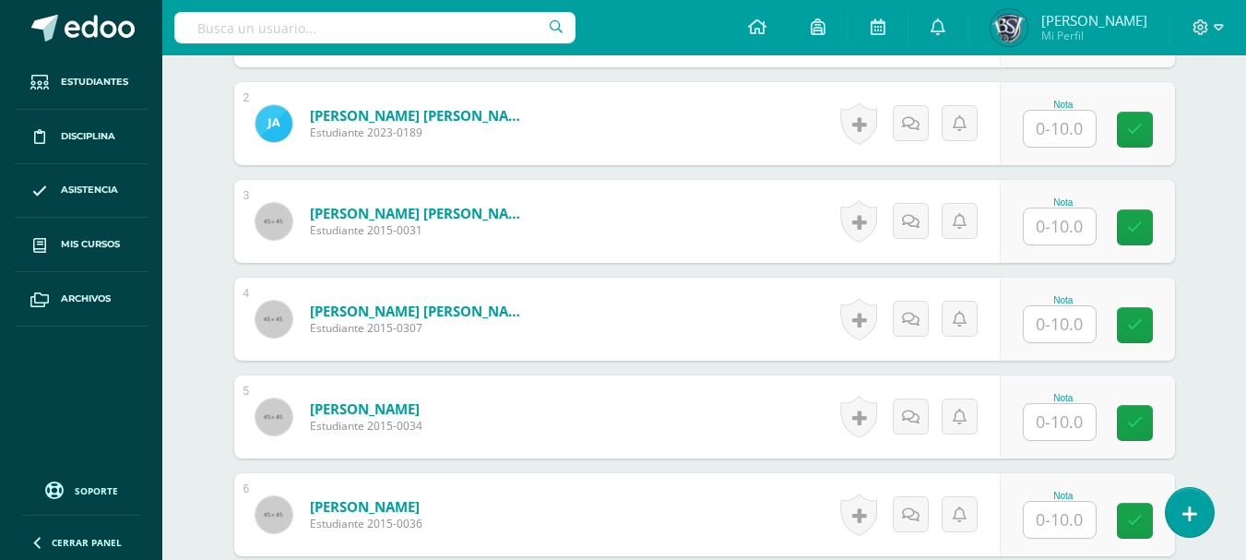
scroll to position [694, 0]
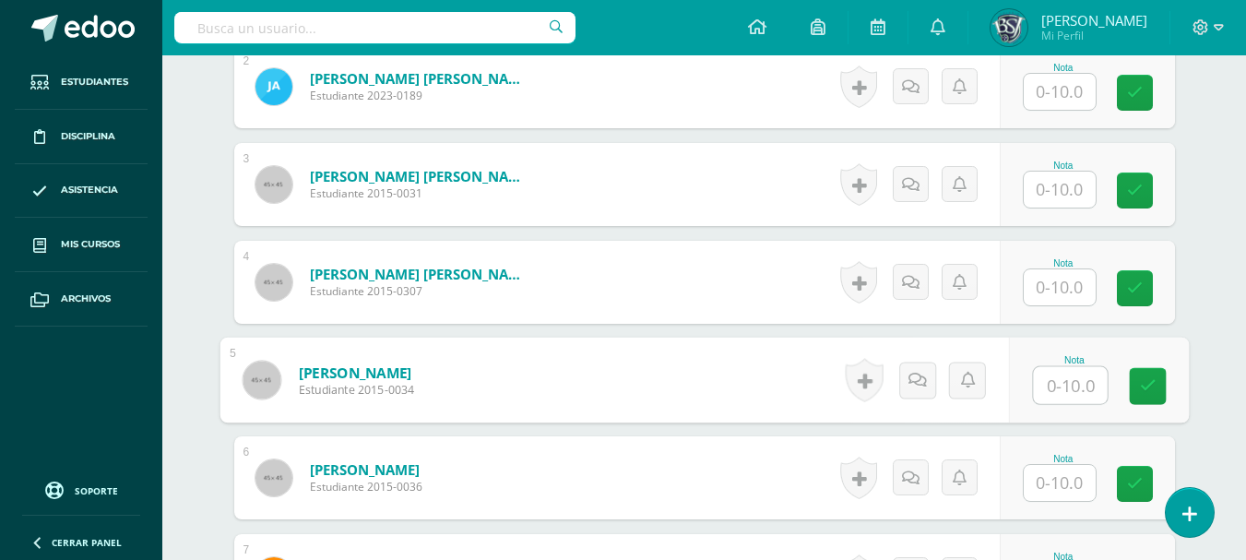
click at [1062, 382] on input "text" at bounding box center [1070, 385] width 74 height 37
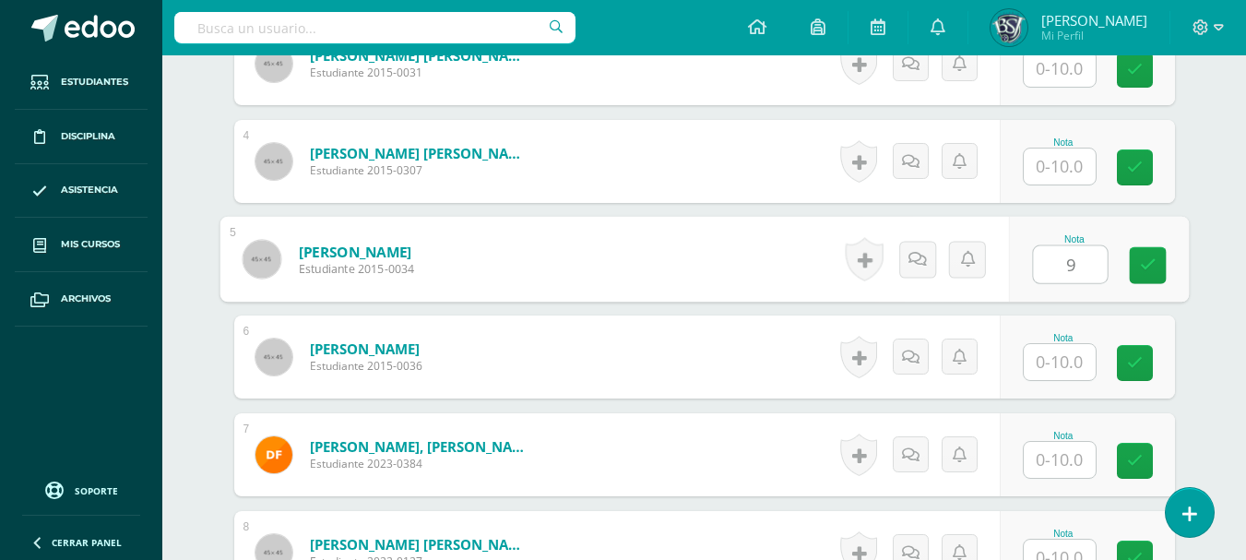
scroll to position [841, 0]
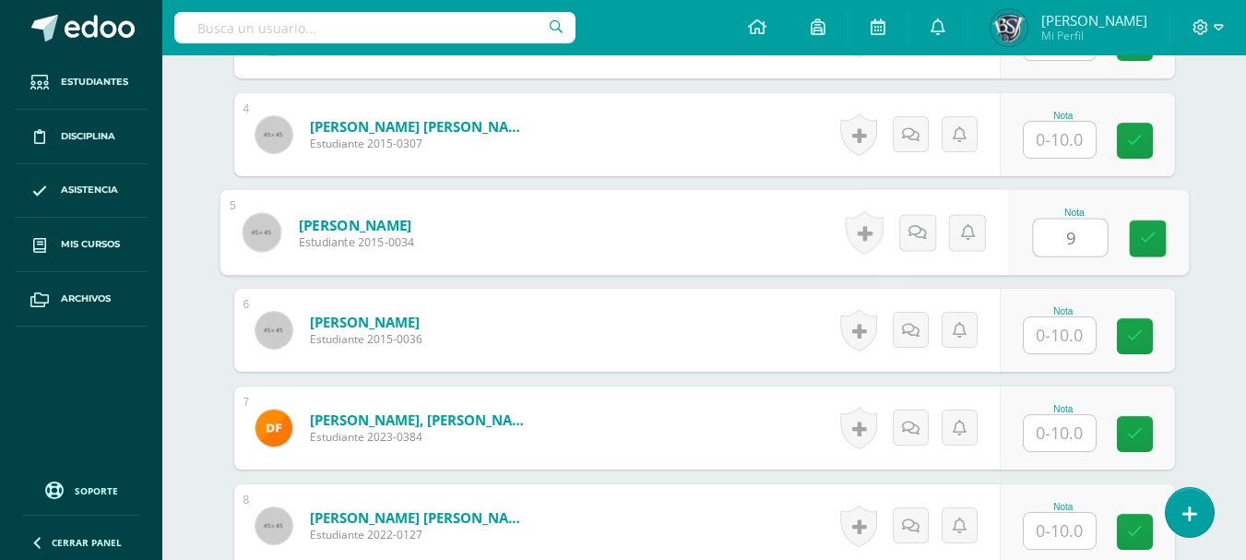
type input "9"
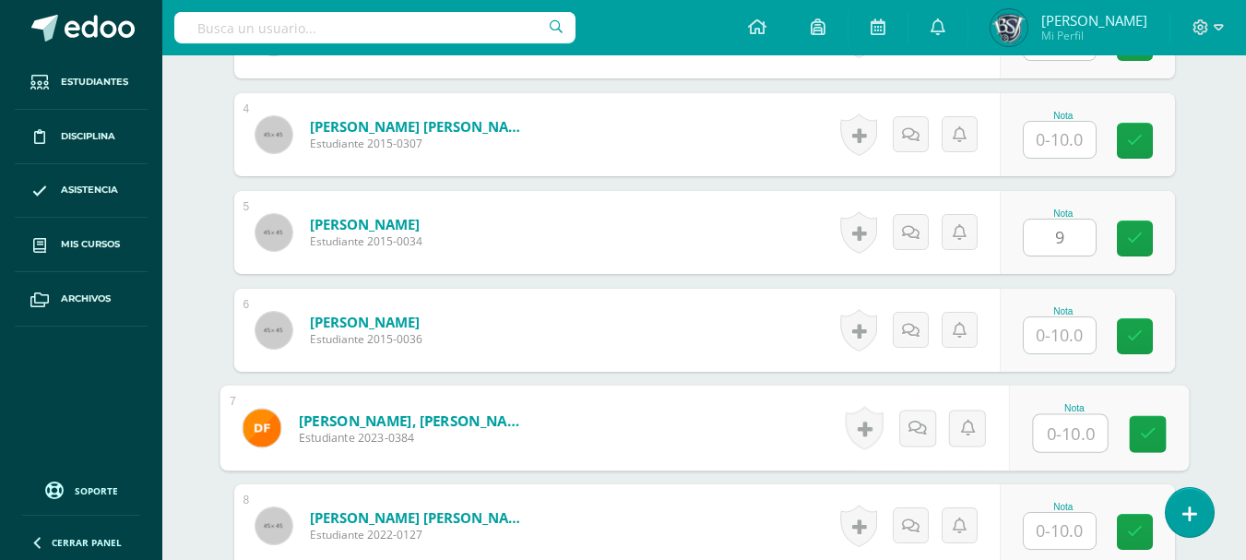
click at [1073, 426] on input "text" at bounding box center [1070, 433] width 74 height 37
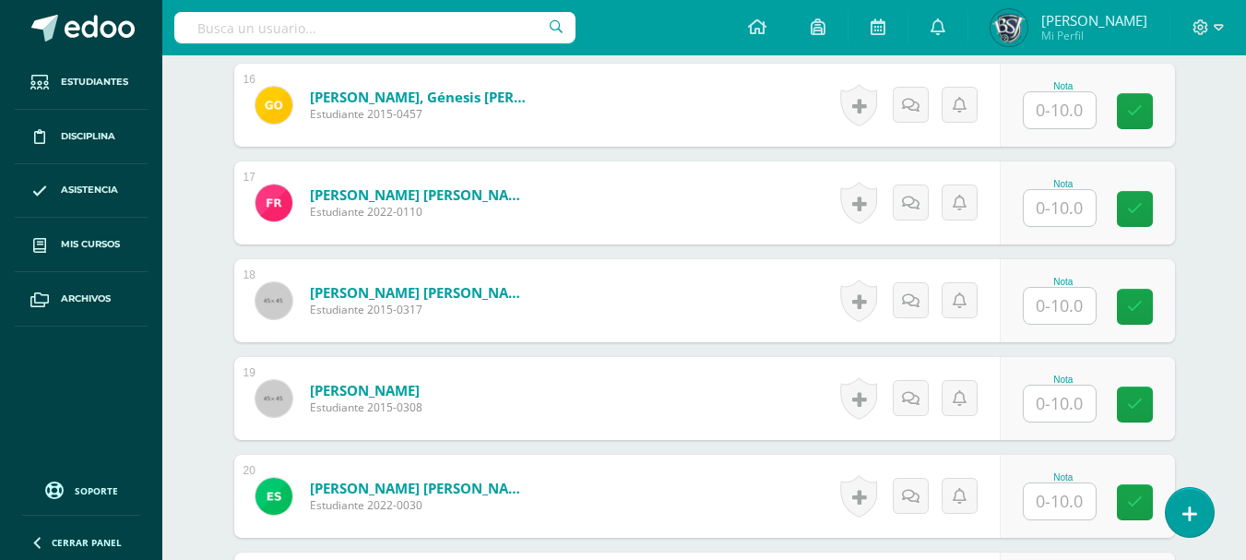
scroll to position [2071, 0]
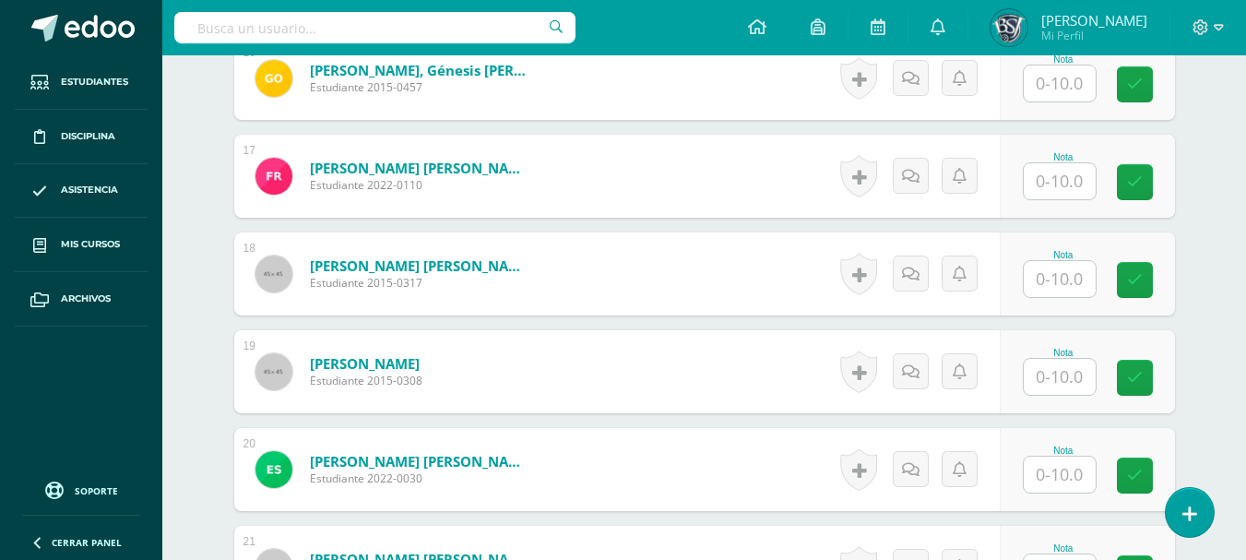
type input "9"
click at [1074, 370] on input "text" at bounding box center [1070, 377] width 74 height 37
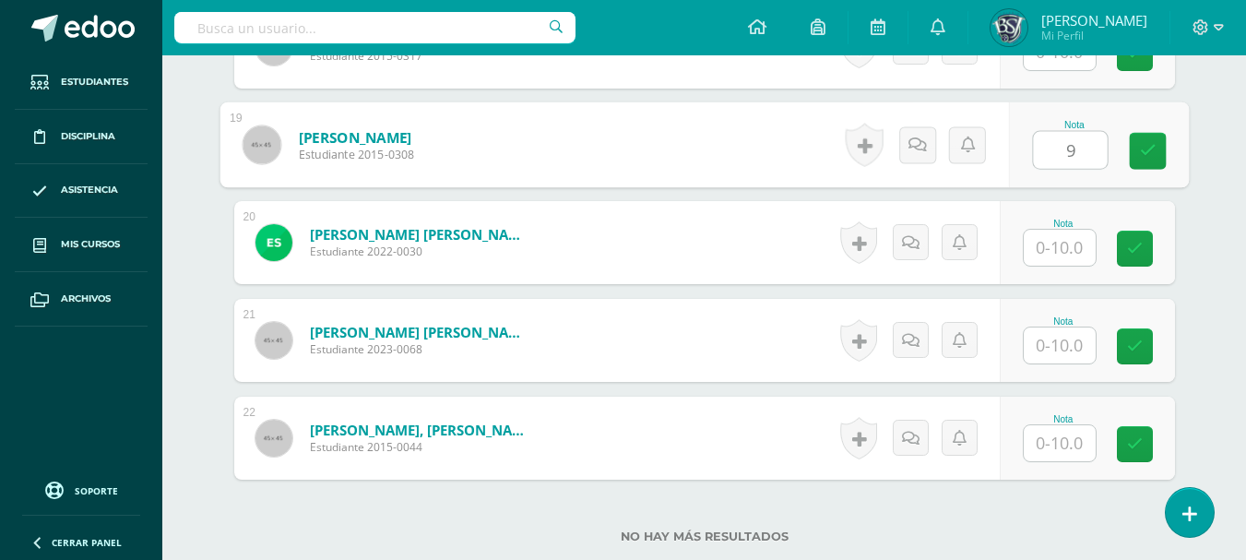
scroll to position [2329, 0]
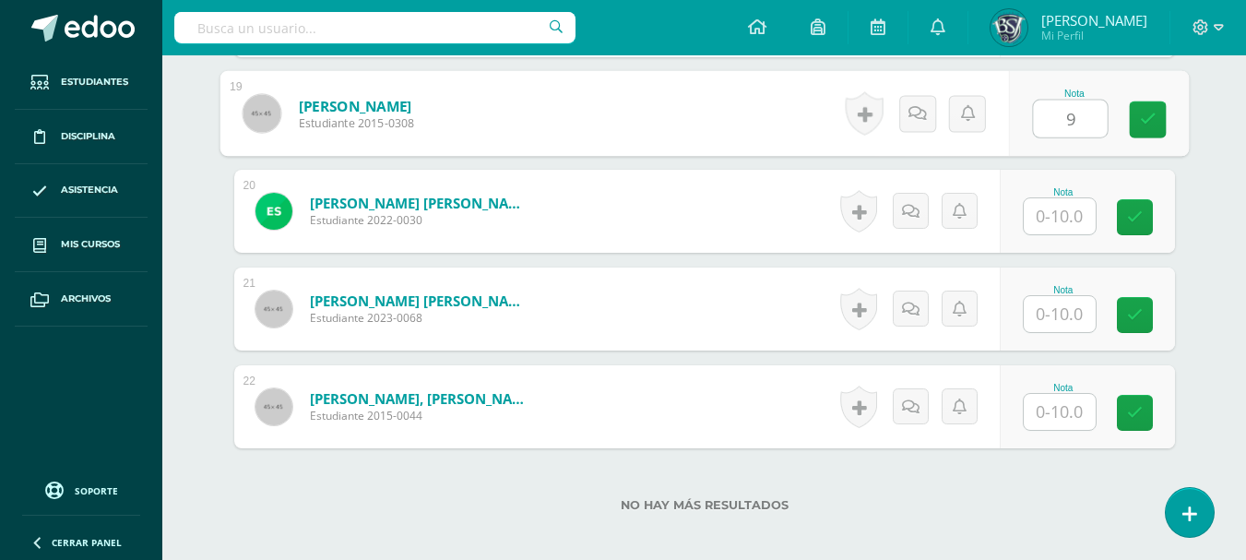
type input "9"
click at [1062, 406] on input "text" at bounding box center [1060, 412] width 72 height 36
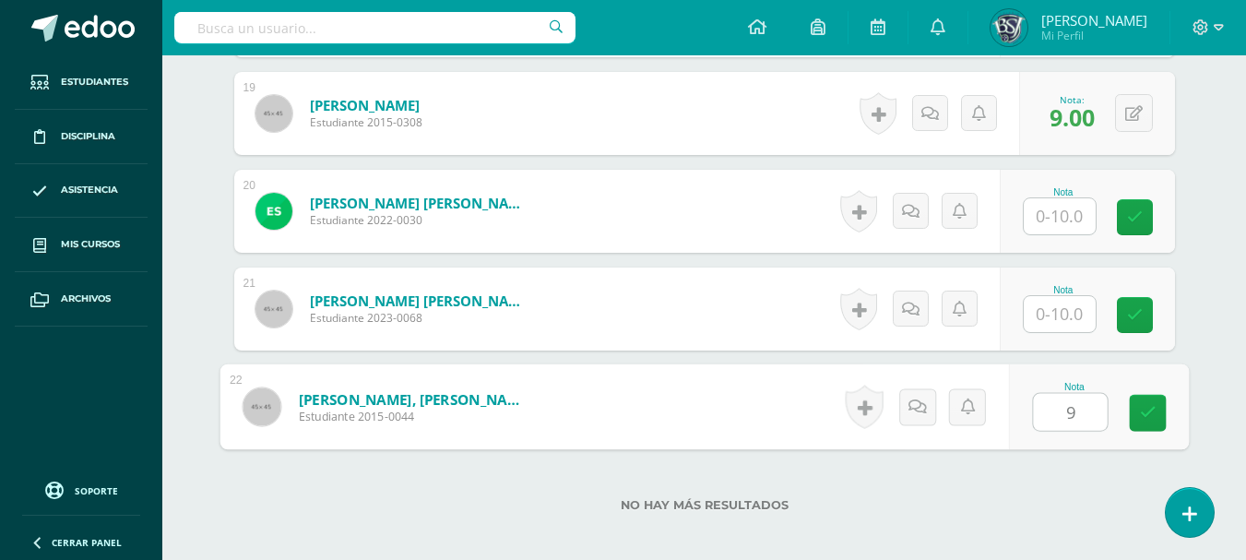
type input "9"
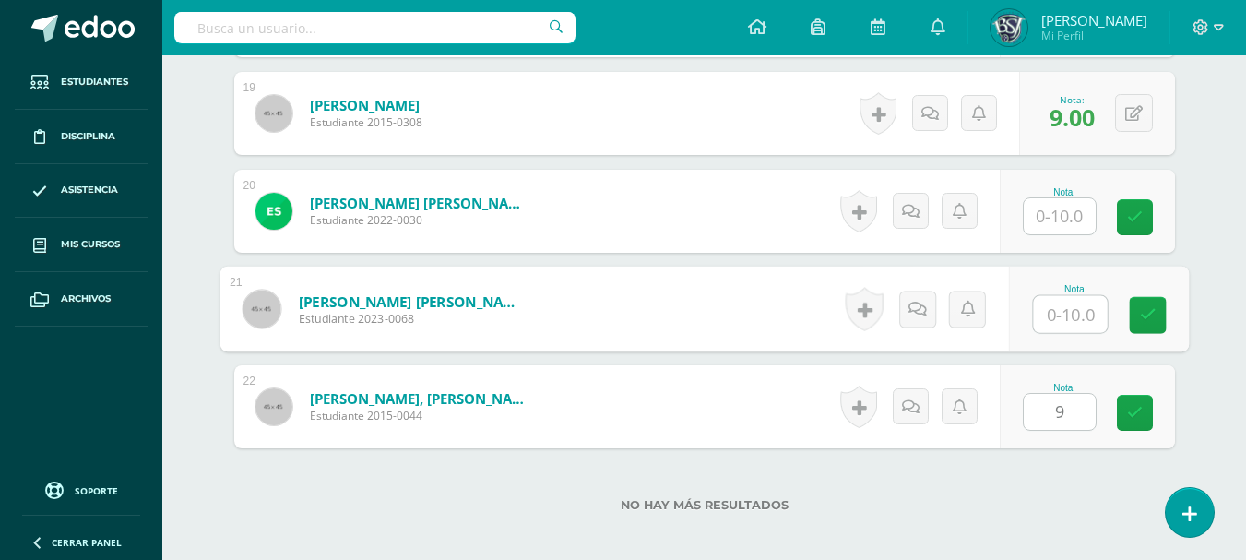
click at [1072, 317] on input "text" at bounding box center [1070, 314] width 74 height 37
type input "10"
click at [1064, 212] on input "text" at bounding box center [1060, 216] width 72 height 36
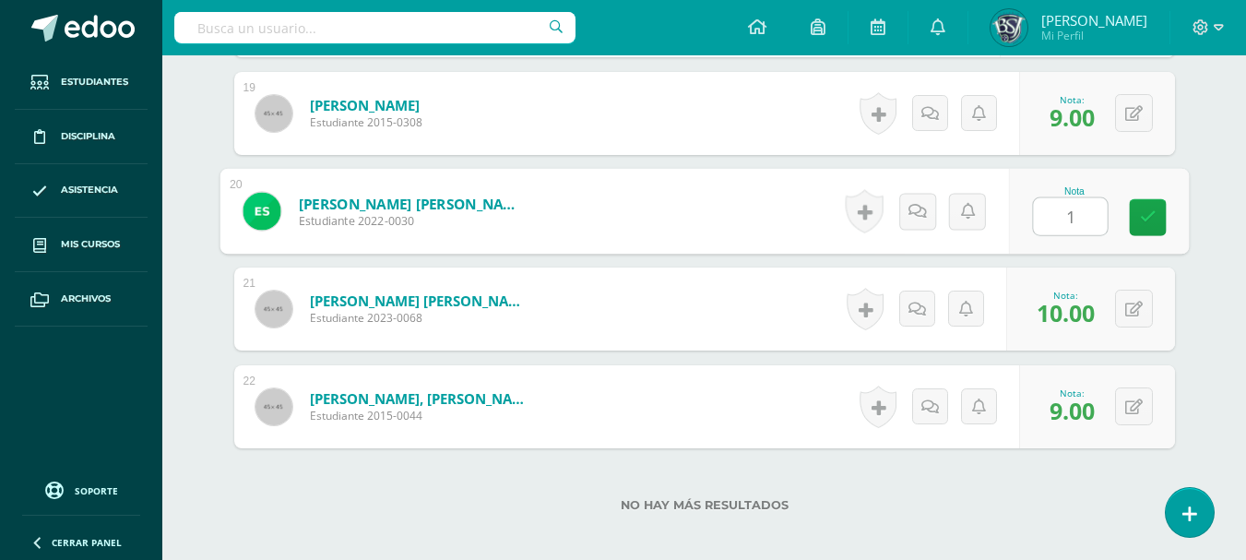
type input "10"
click at [1146, 222] on icon at bounding box center [1147, 217] width 17 height 16
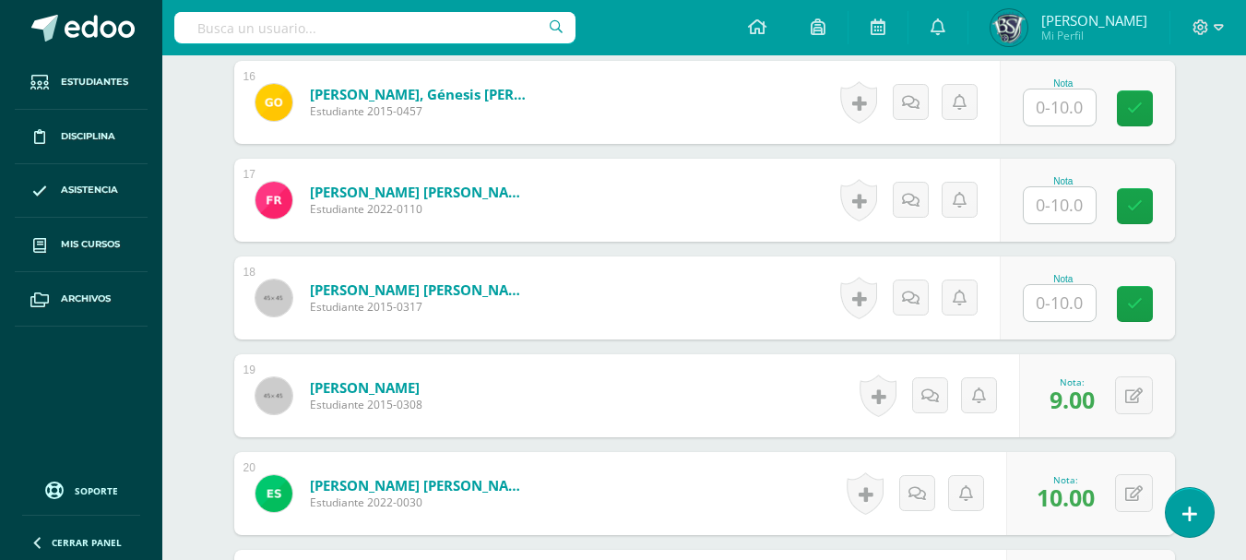
scroll to position [2010, 0]
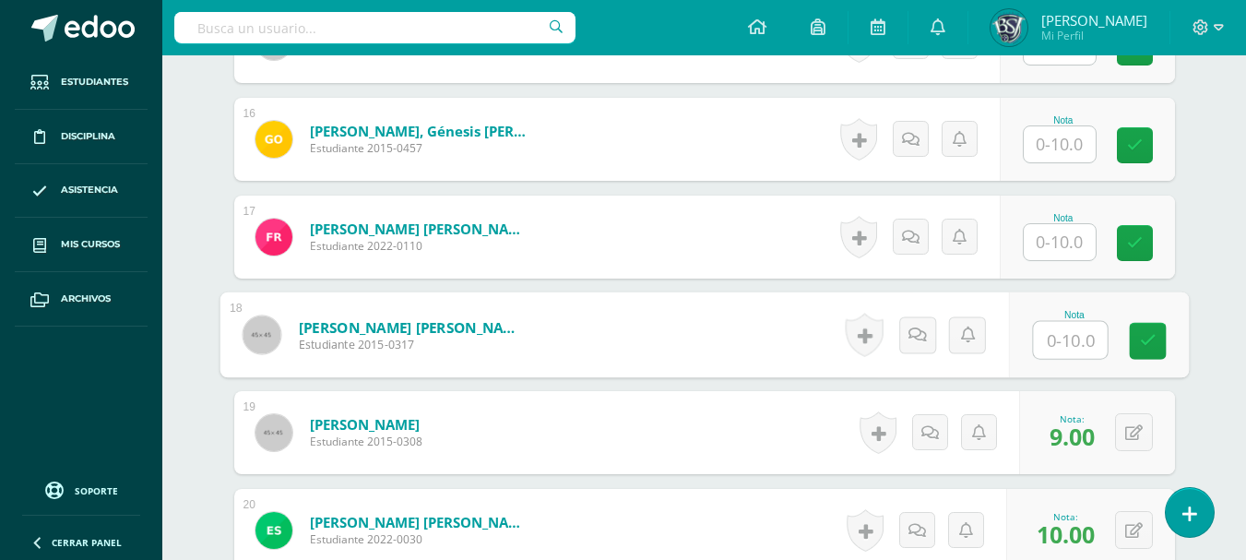
click at [1057, 343] on input "text" at bounding box center [1070, 340] width 74 height 37
type input "10"
click at [1052, 236] on input "1" at bounding box center [1060, 242] width 72 height 36
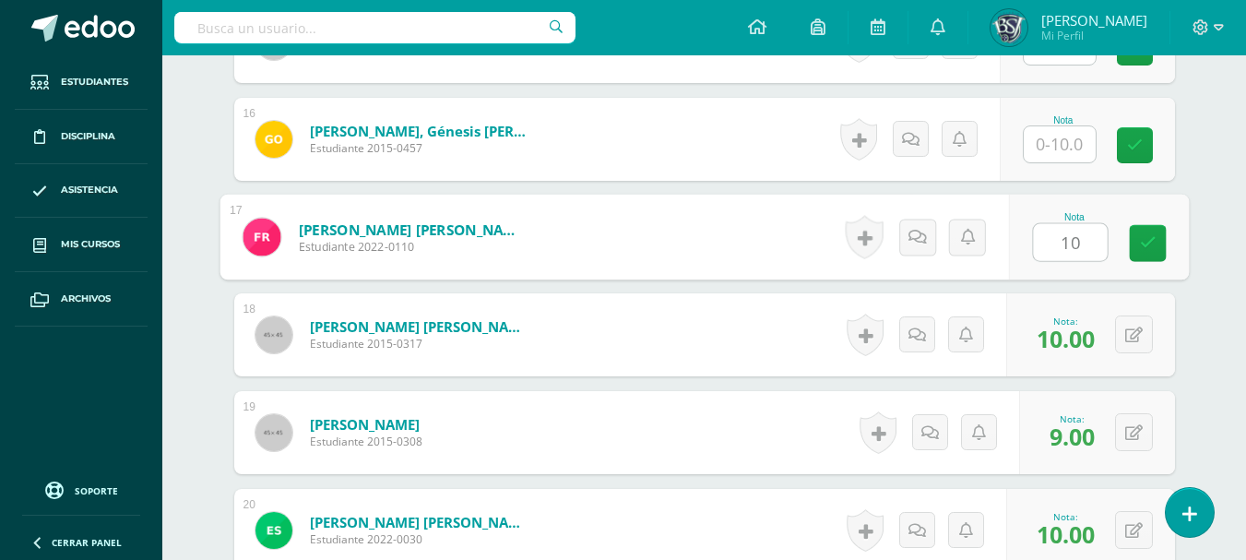
type input "10"
click at [1058, 140] on input "text" at bounding box center [1060, 144] width 72 height 36
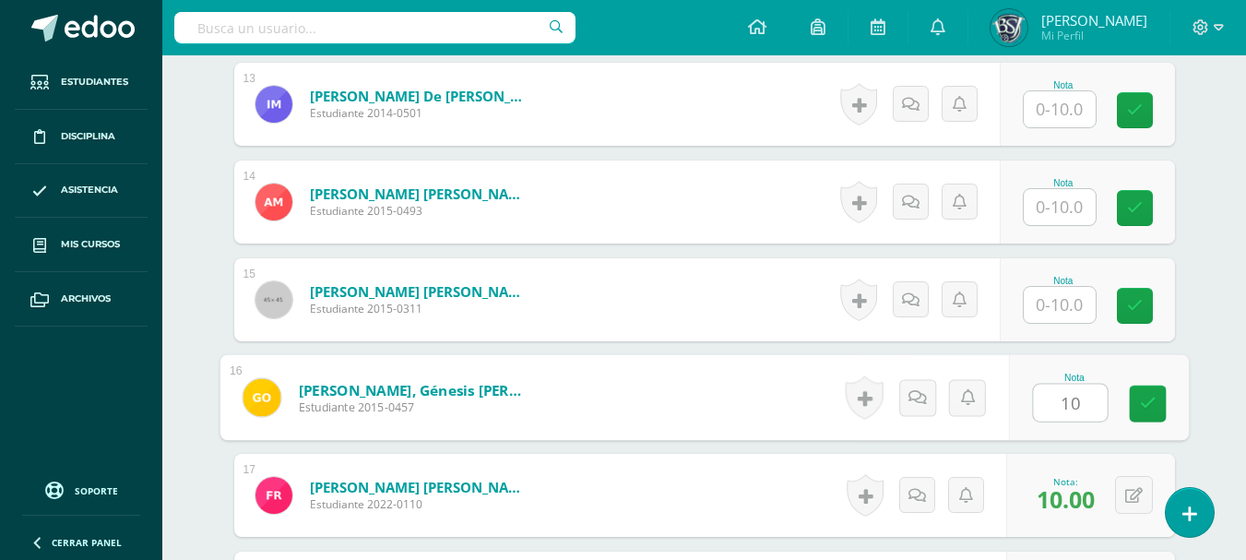
scroll to position [1715, 0]
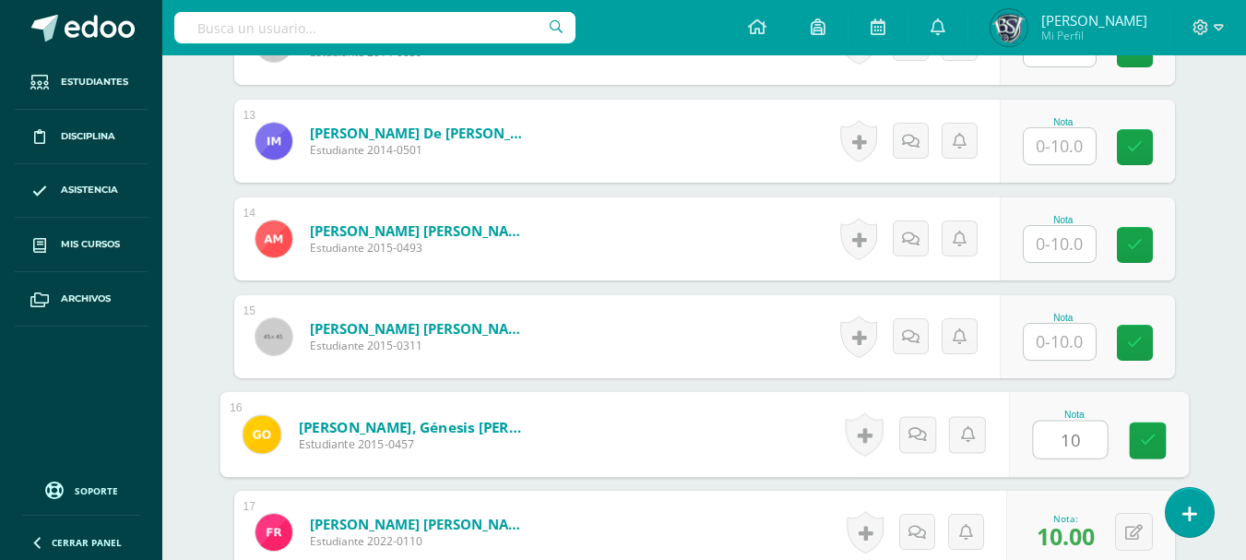
type input "10"
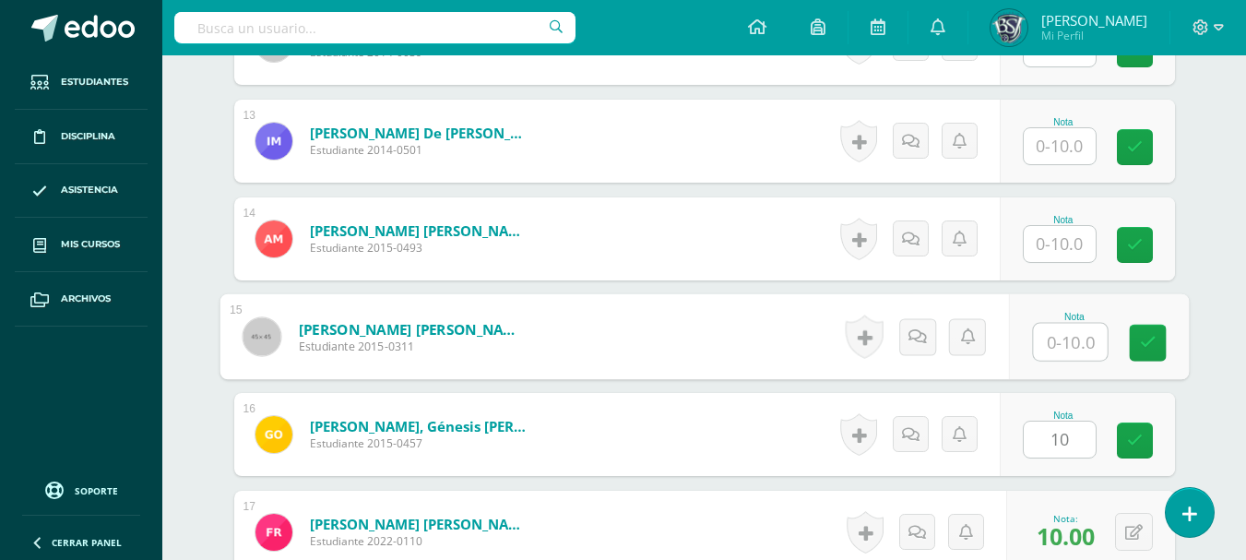
click at [1065, 329] on input "text" at bounding box center [1070, 342] width 74 height 37
type input "10"
click at [1062, 237] on input "text" at bounding box center [1060, 244] width 72 height 36
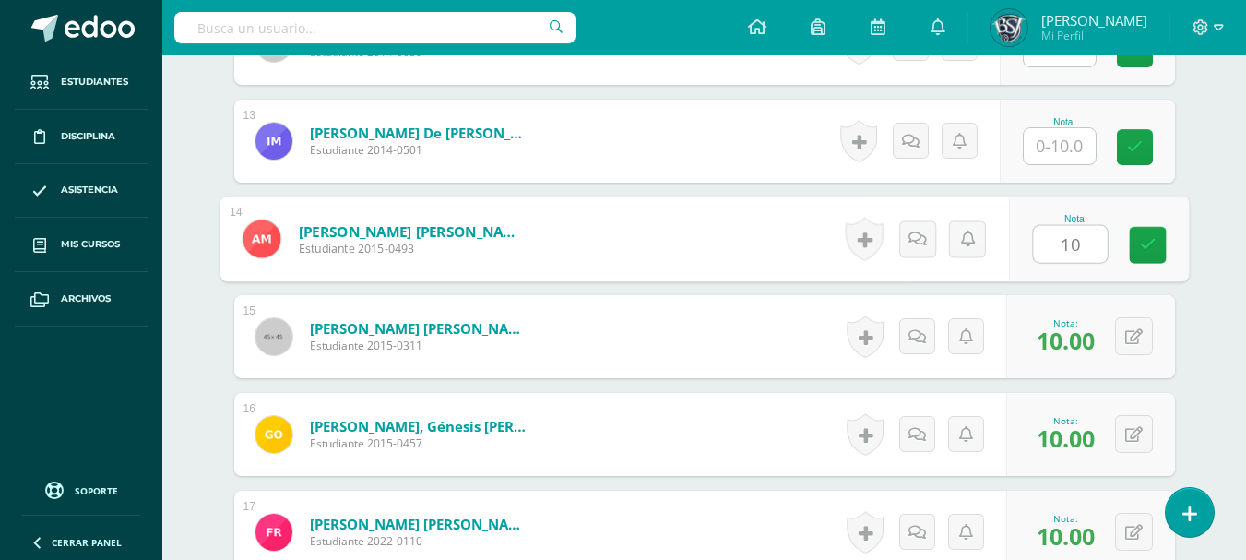
type input "10"
click at [1060, 146] on input "text" at bounding box center [1060, 146] width 72 height 36
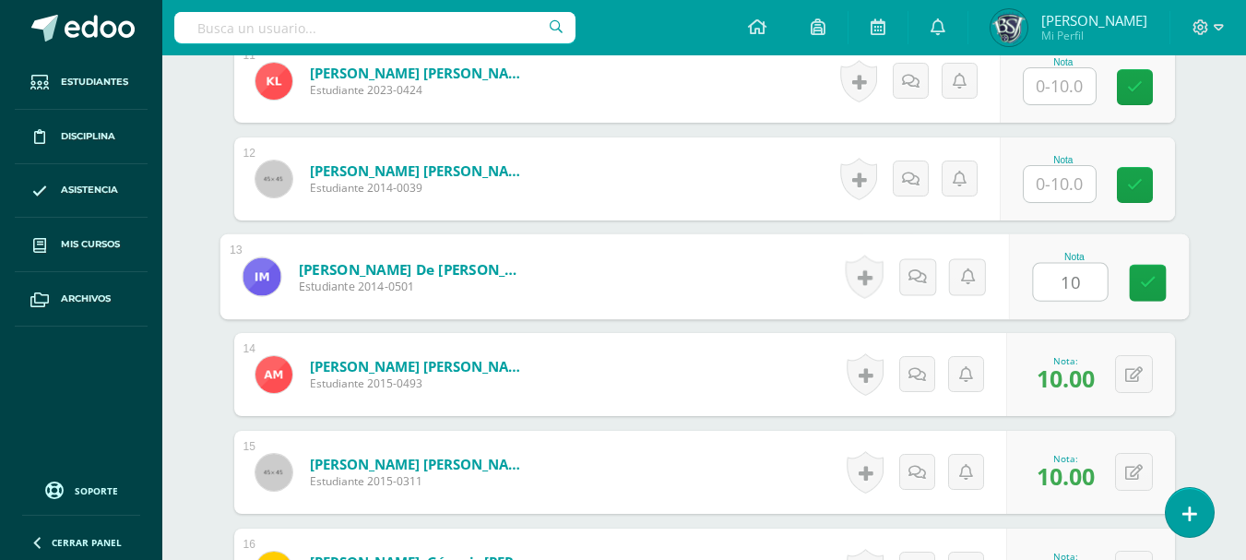
scroll to position [1443, 0]
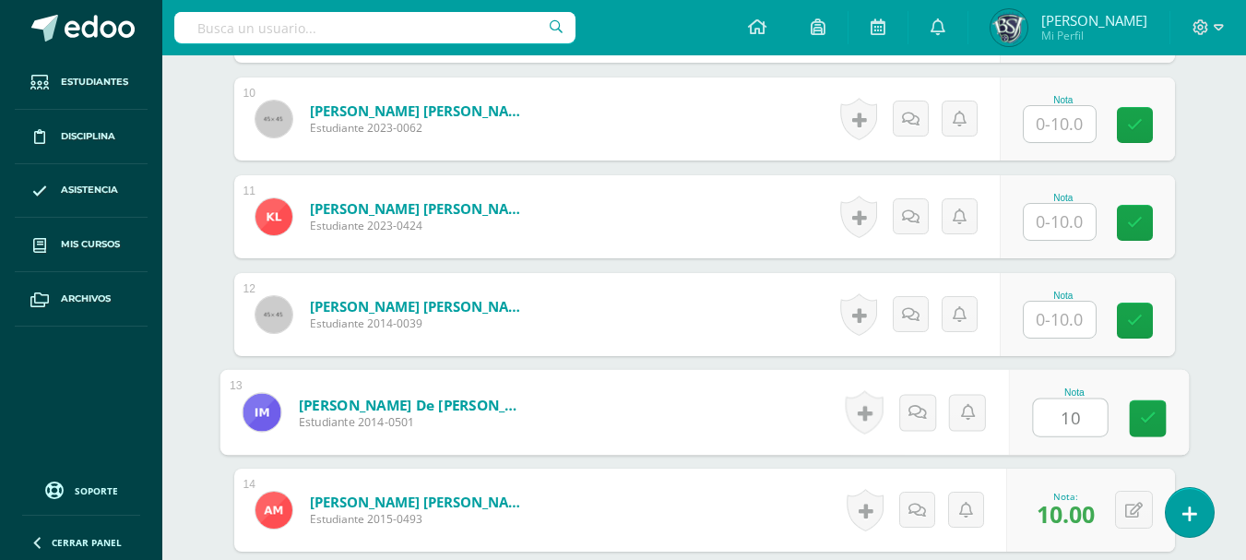
type input "10"
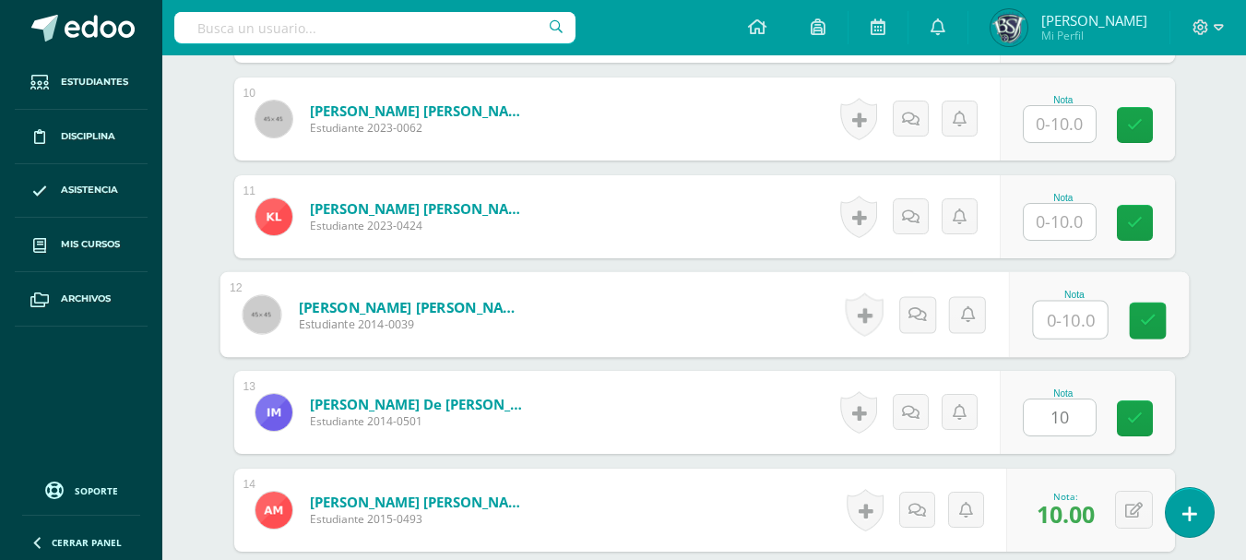
click at [1049, 320] on input "text" at bounding box center [1070, 320] width 74 height 37
type input "10"
click at [1056, 212] on input "text" at bounding box center [1060, 222] width 72 height 36
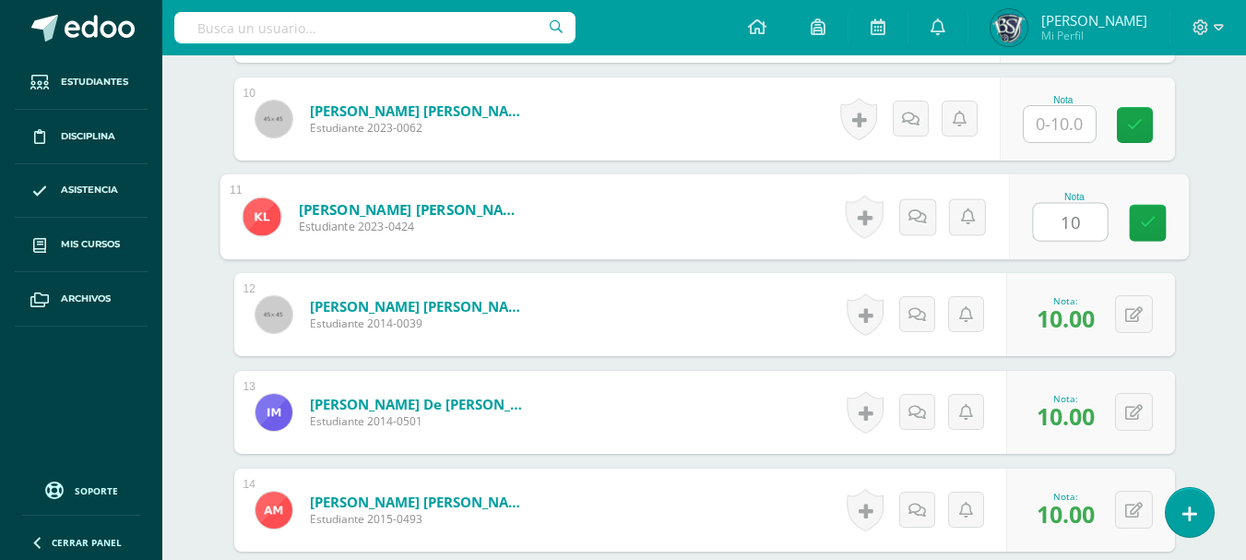
type input "10"
click at [1074, 123] on input "text" at bounding box center [1060, 124] width 72 height 36
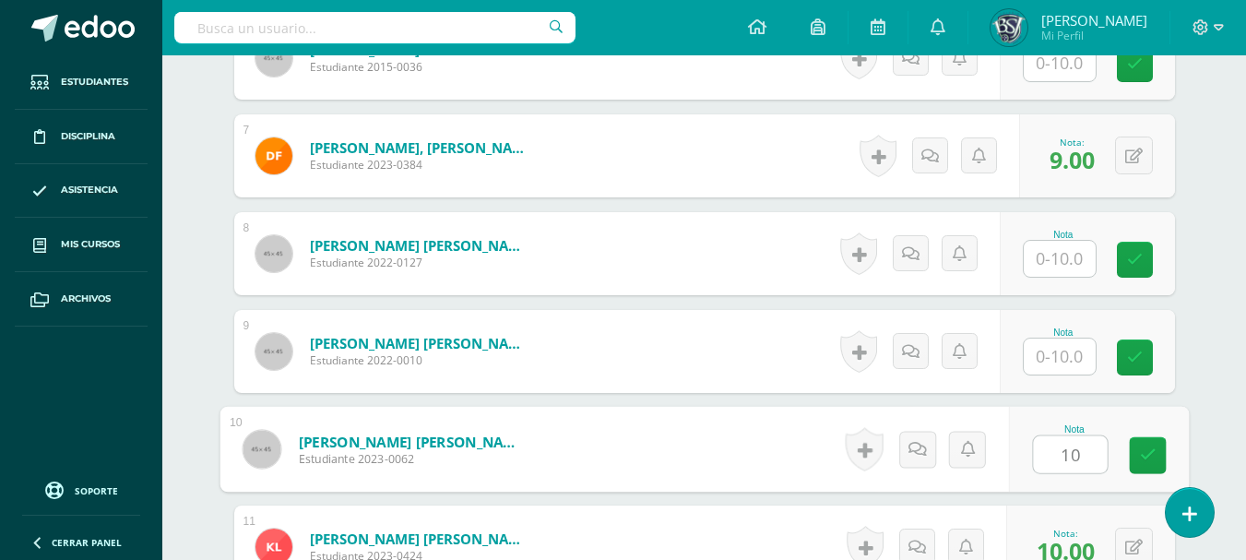
scroll to position [1074, 0]
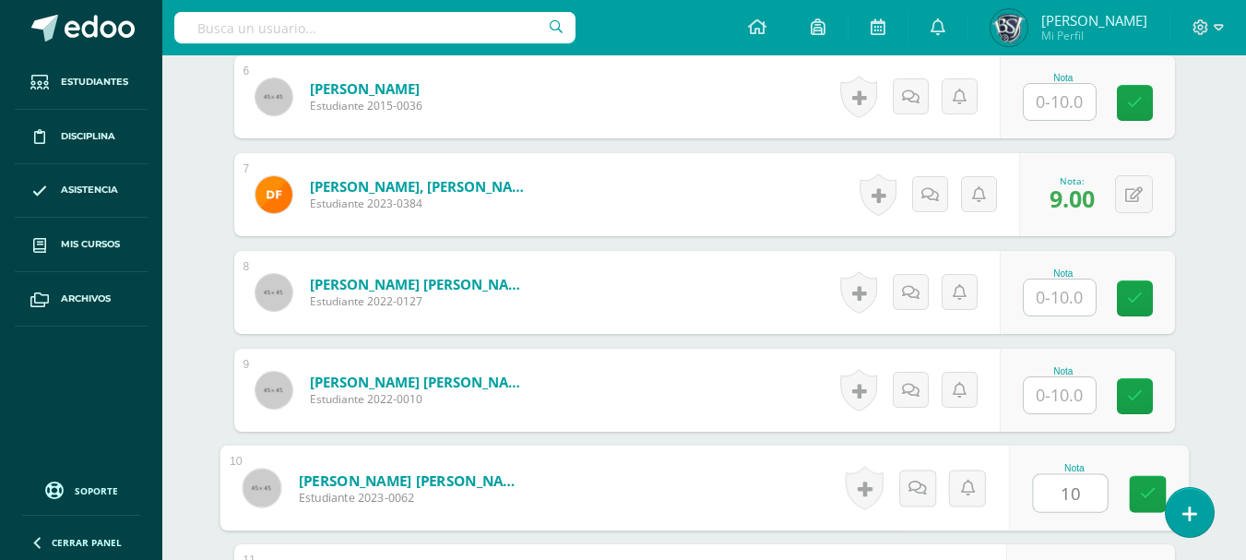
type input "10"
click at [1069, 389] on input "text" at bounding box center [1060, 395] width 72 height 36
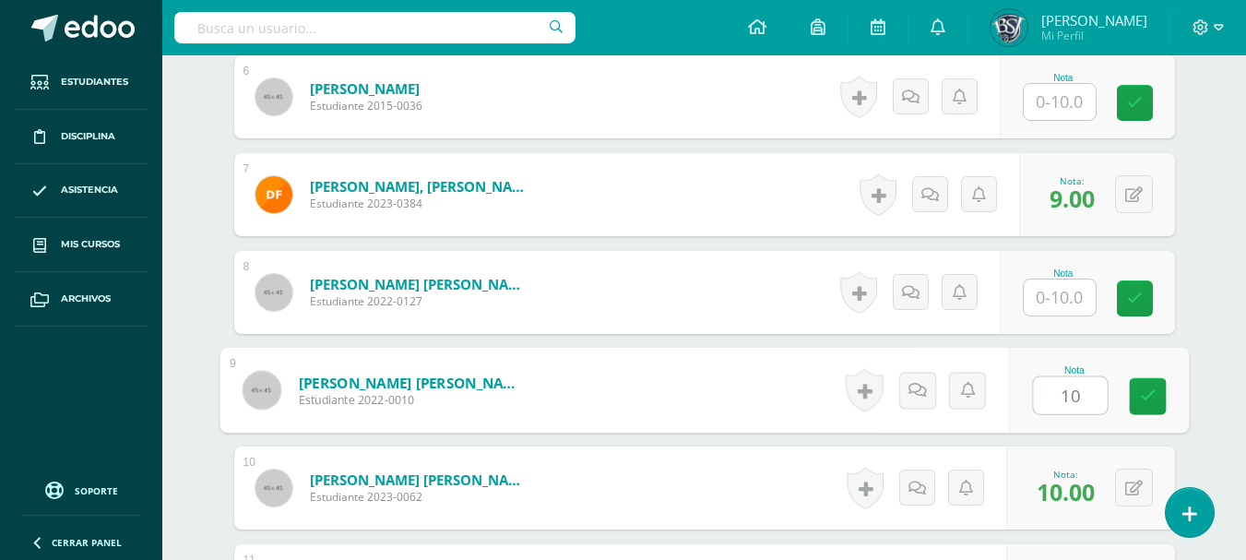
type input "10"
click at [1056, 292] on input "text" at bounding box center [1060, 297] width 72 height 36
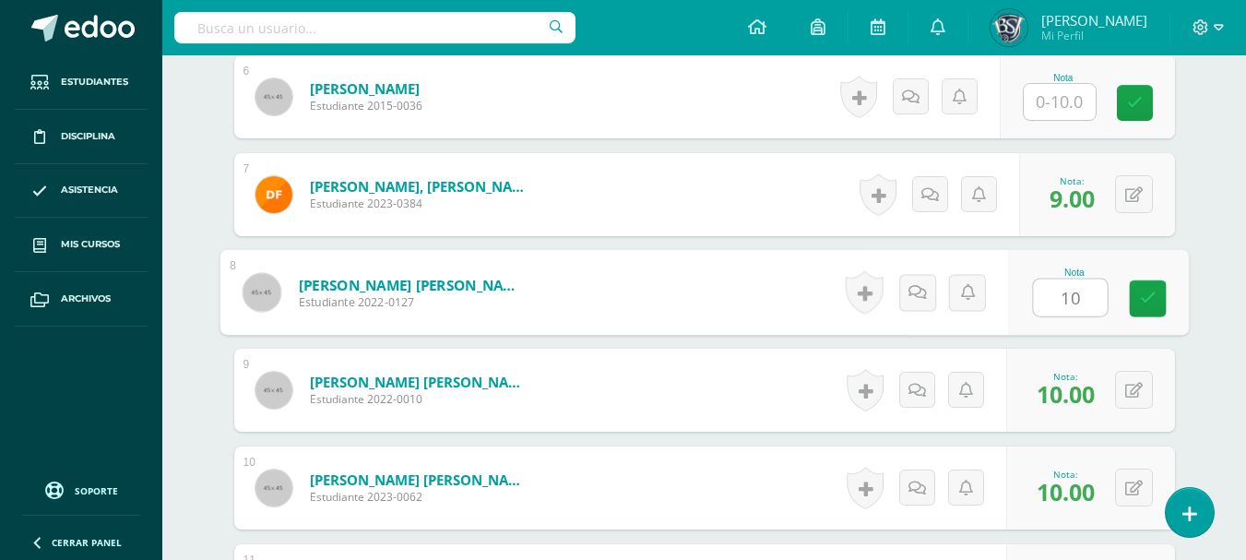
type input "10"
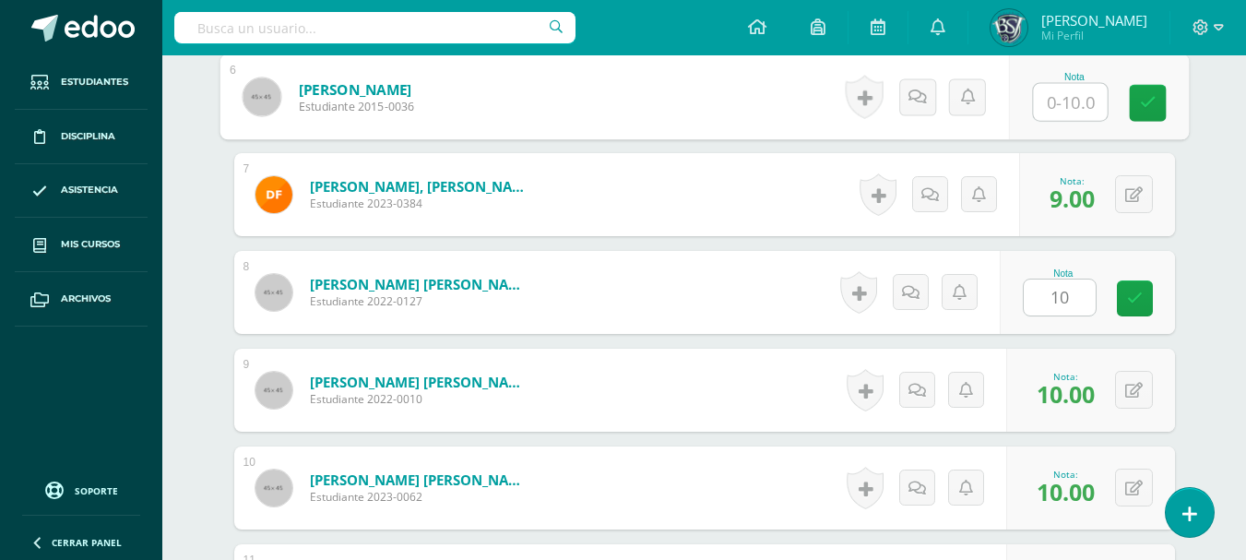
click at [1064, 100] on input "text" at bounding box center [1070, 102] width 74 height 37
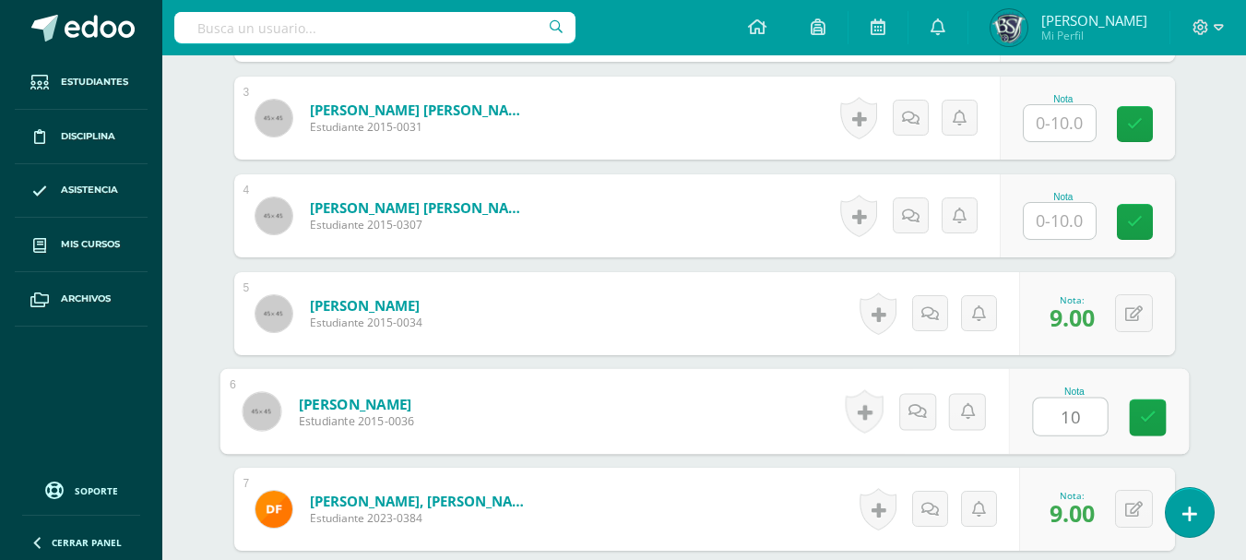
scroll to position [712, 0]
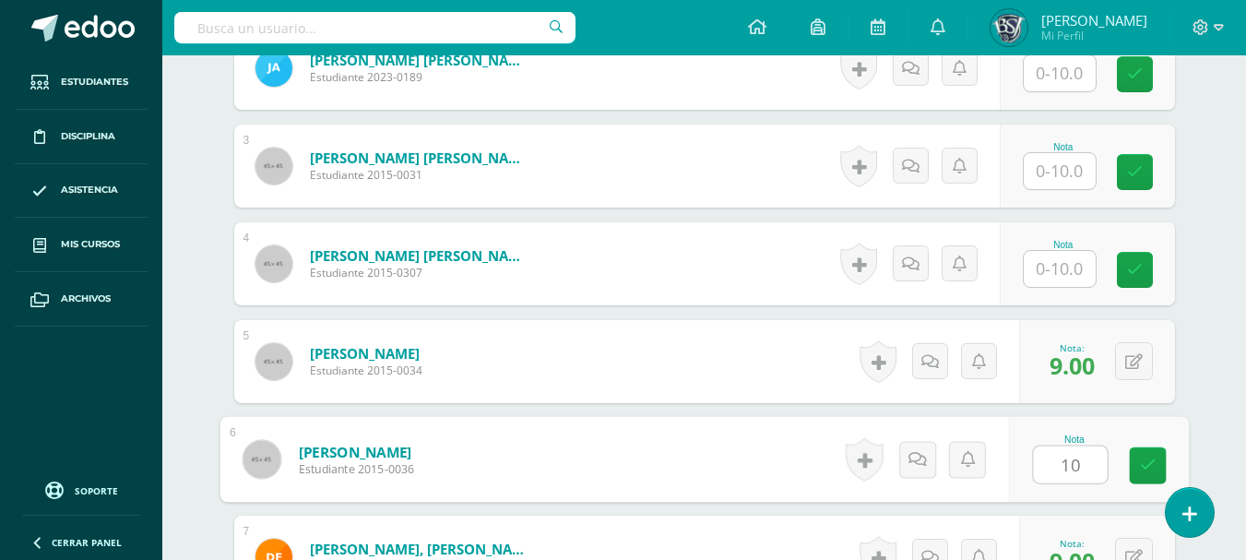
type input "10"
click at [1062, 287] on input "text" at bounding box center [1060, 269] width 72 height 36
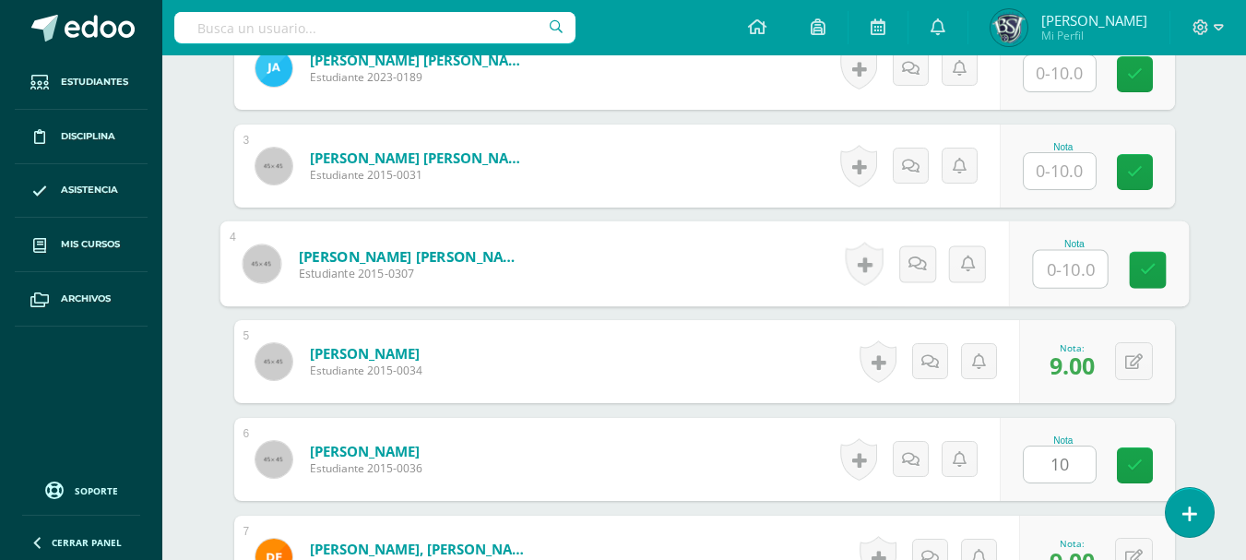
scroll to position [632, 0]
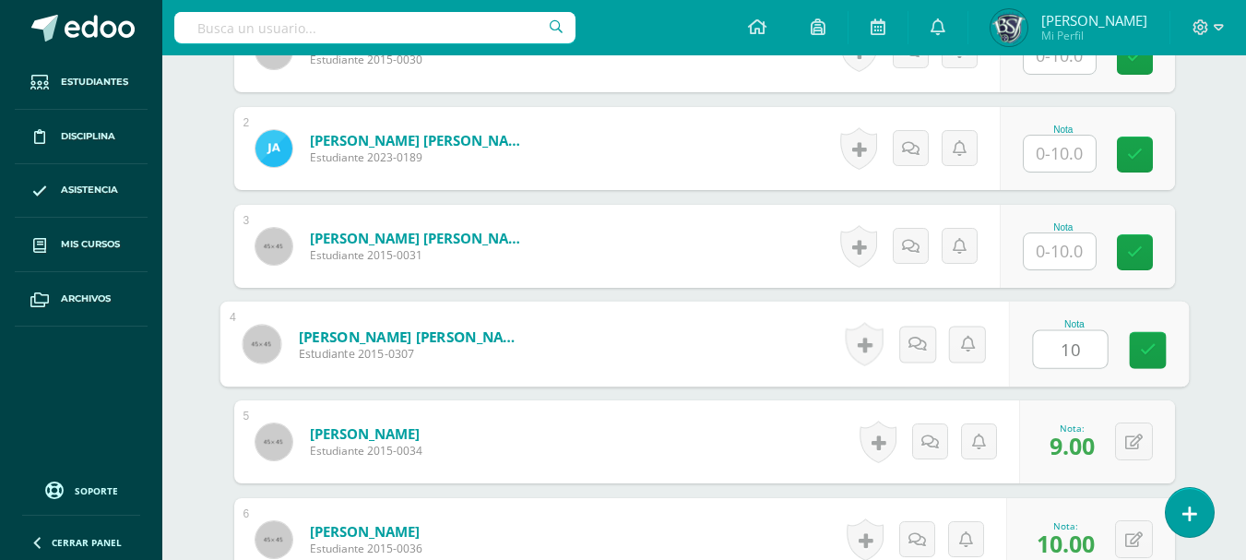
type input "10"
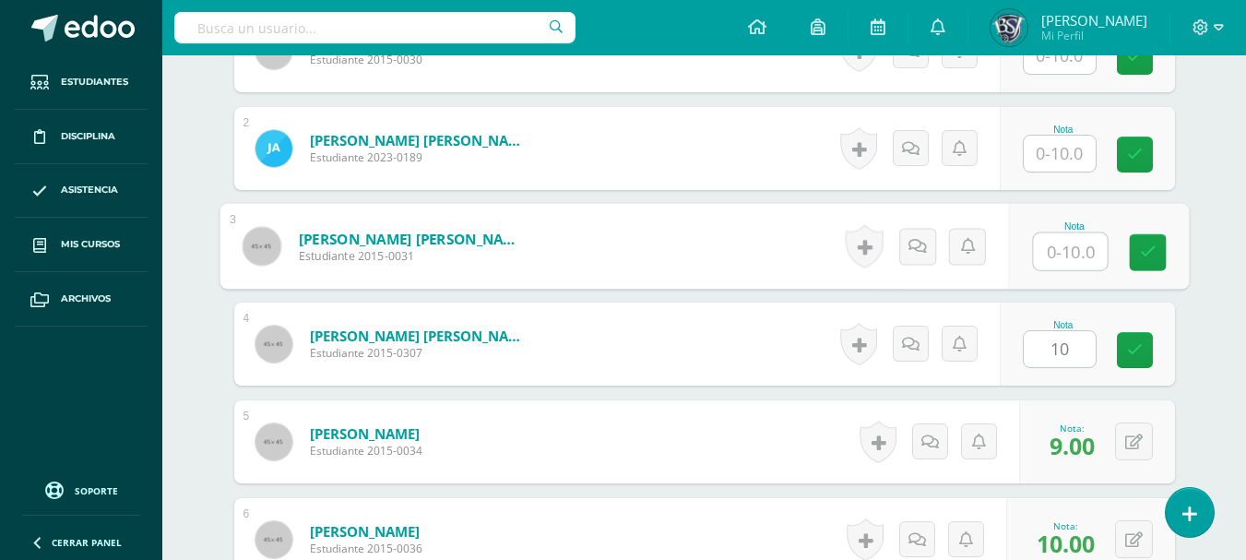
click at [1064, 252] on input "text" at bounding box center [1070, 251] width 74 height 37
type input "10"
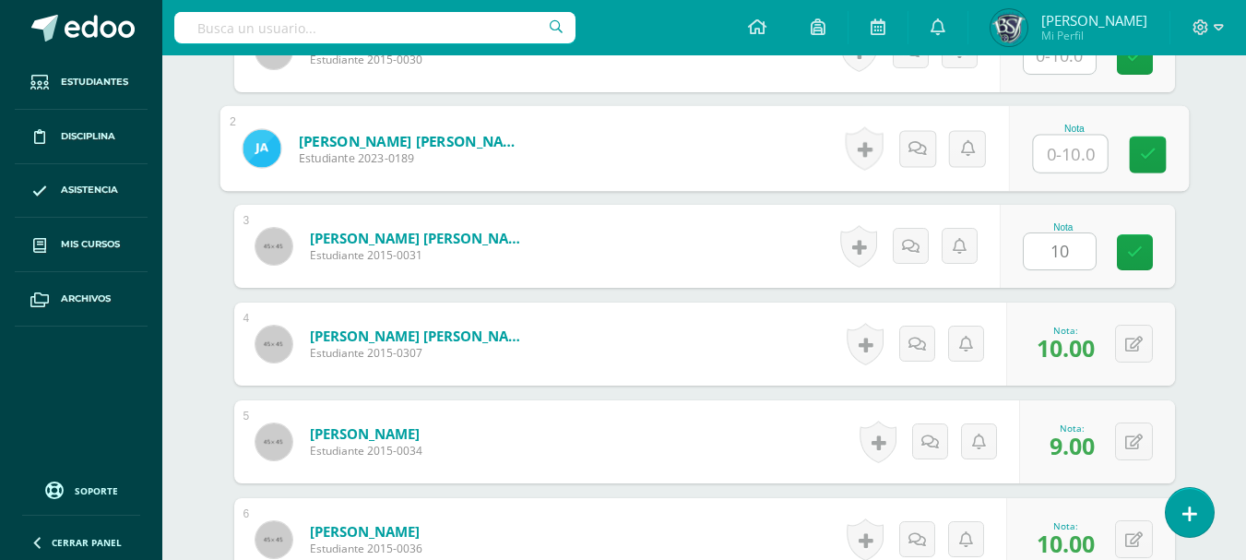
click at [1067, 152] on input "text" at bounding box center [1070, 154] width 74 height 37
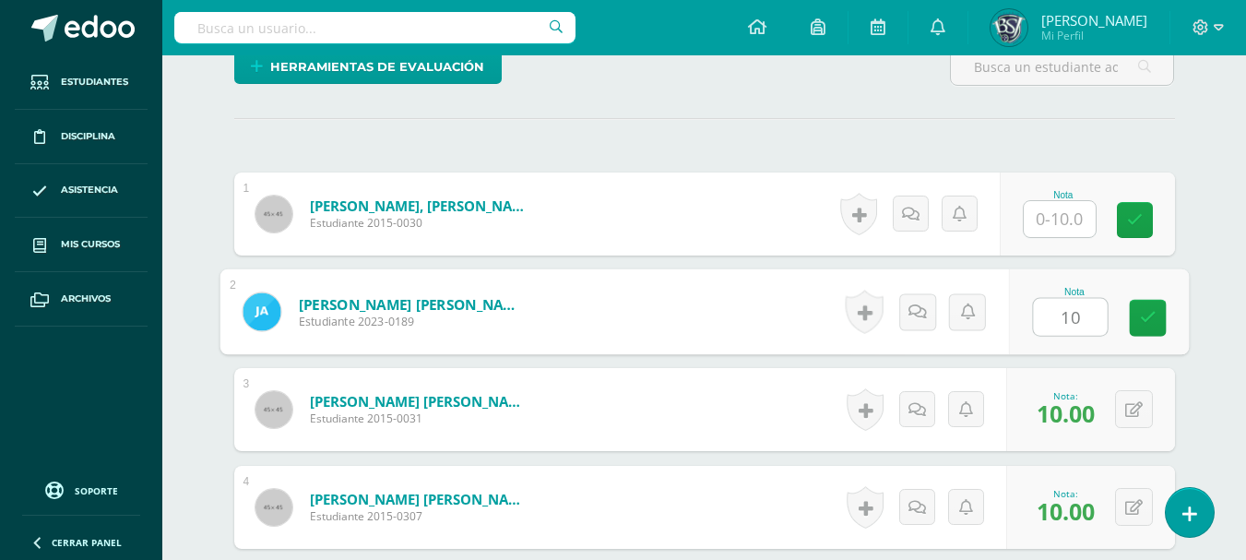
scroll to position [447, 0]
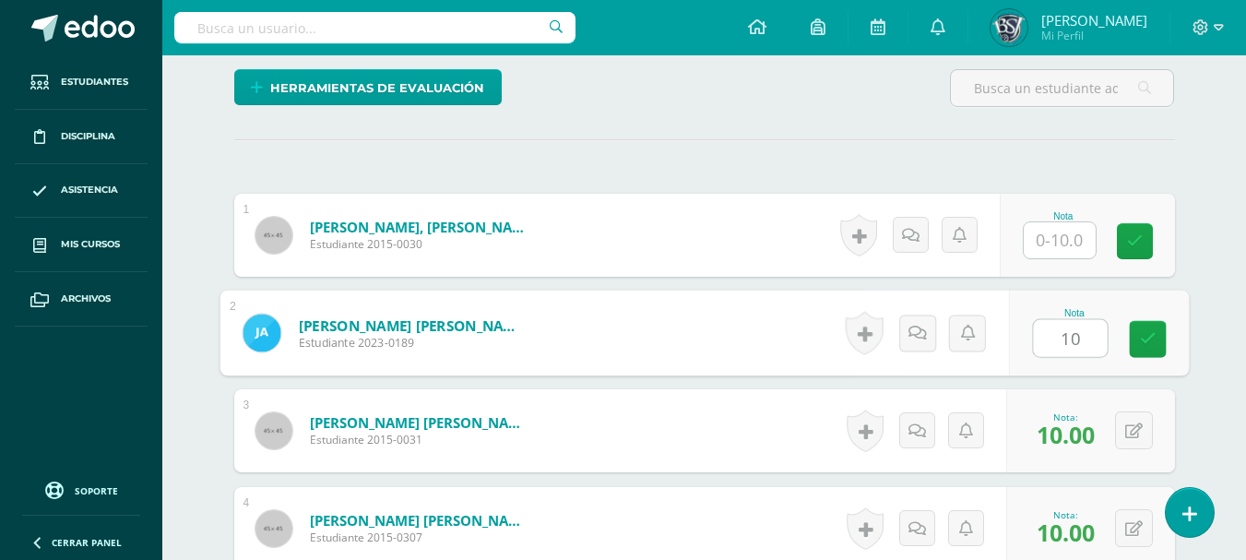
type input "10"
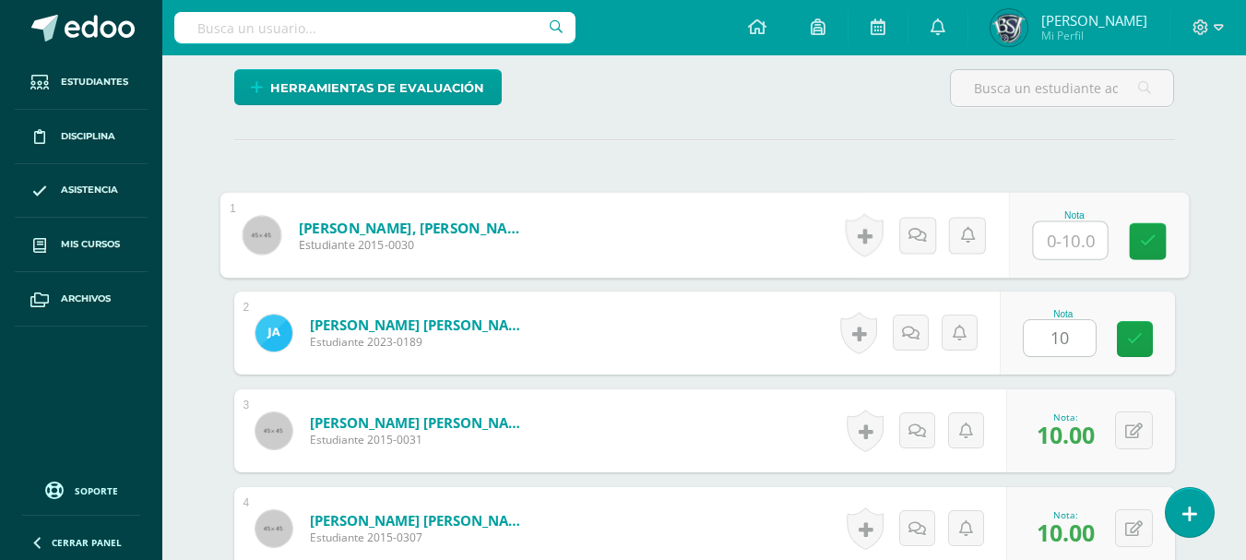
click at [1079, 233] on input "text" at bounding box center [1070, 240] width 74 height 37
type input "10"
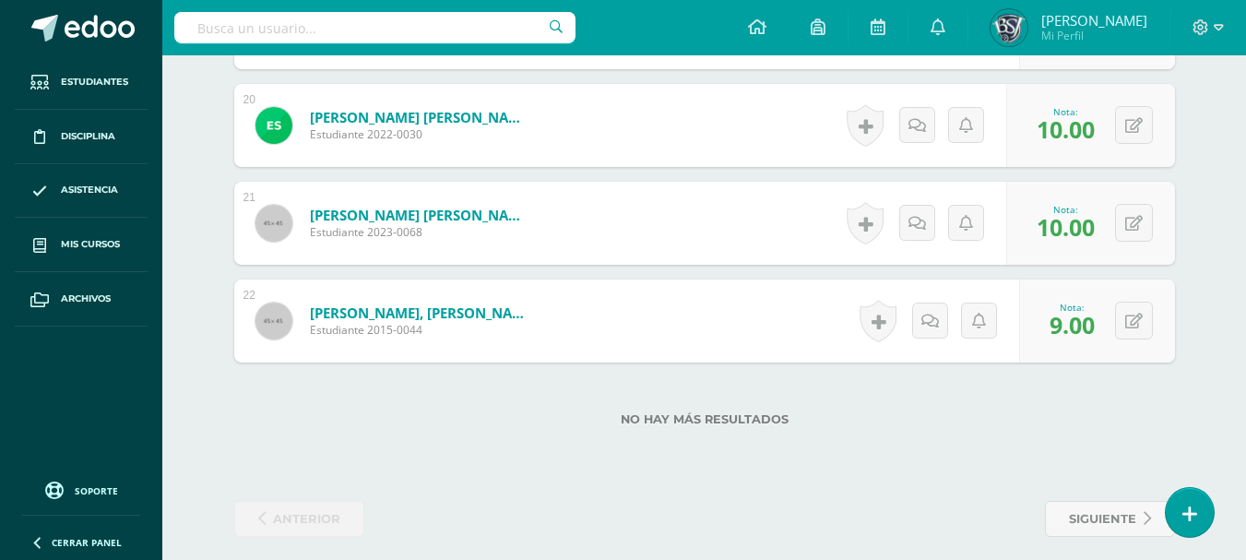
scroll to position [2428, 0]
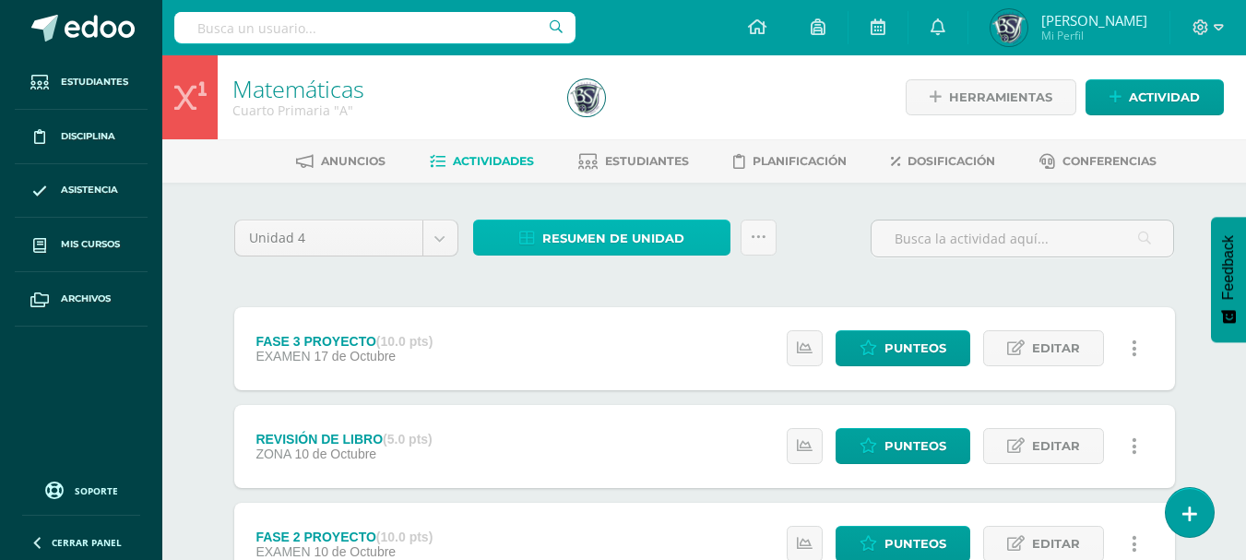
click at [641, 234] on span "Resumen de unidad" at bounding box center [613, 238] width 142 height 34
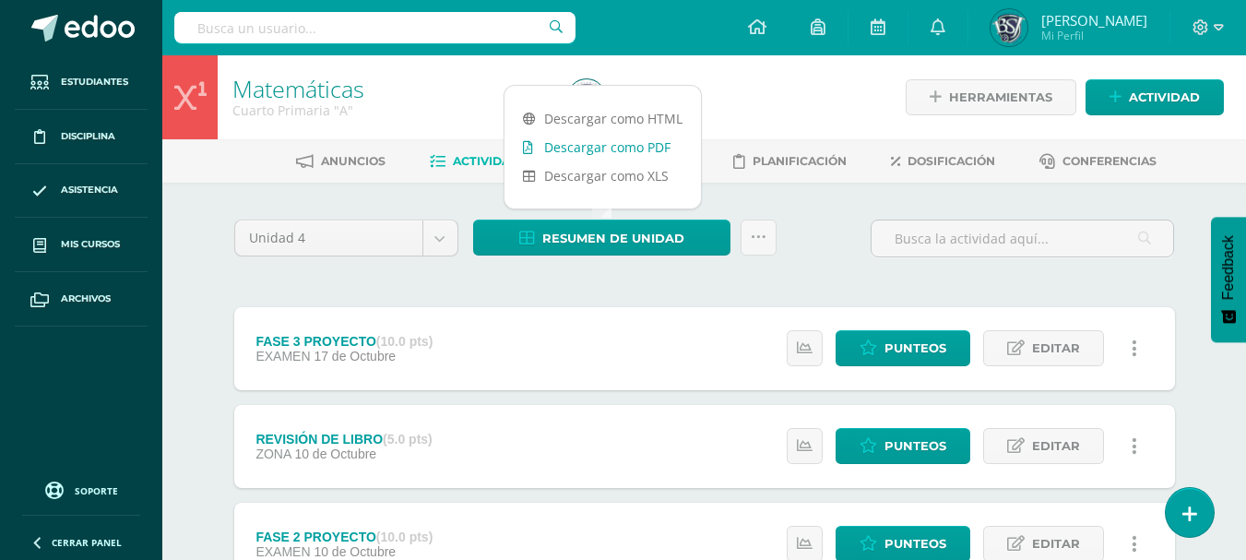
click at [632, 154] on link "Descargar como PDF" at bounding box center [602, 147] width 196 height 29
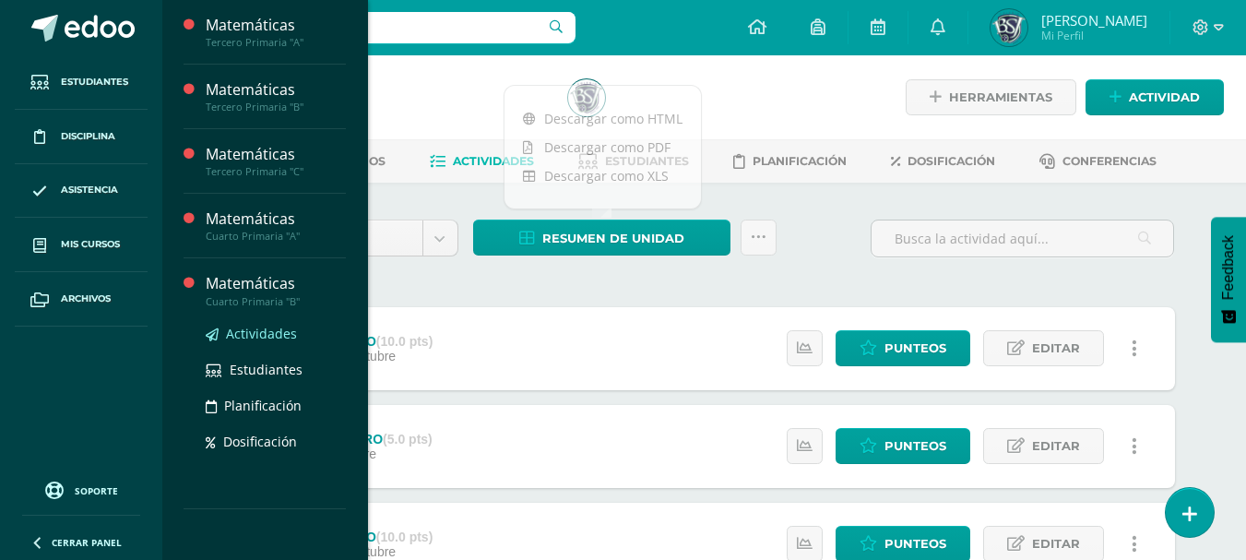
click at [265, 331] on span "Actividades" at bounding box center [261, 334] width 71 height 18
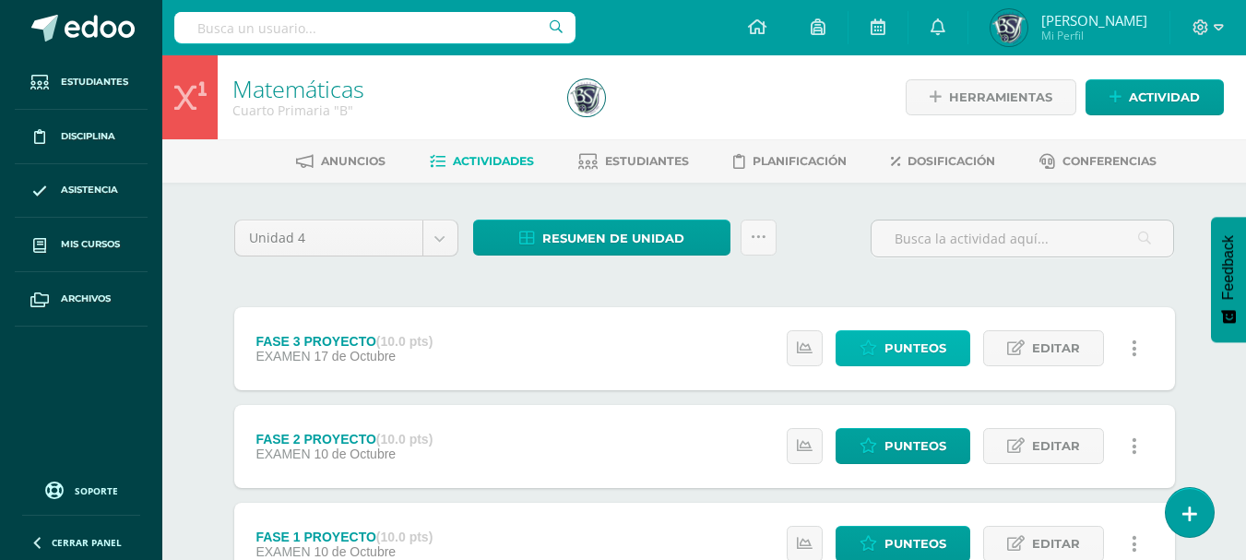
click at [919, 349] on span "Punteos" at bounding box center [915, 348] width 62 height 34
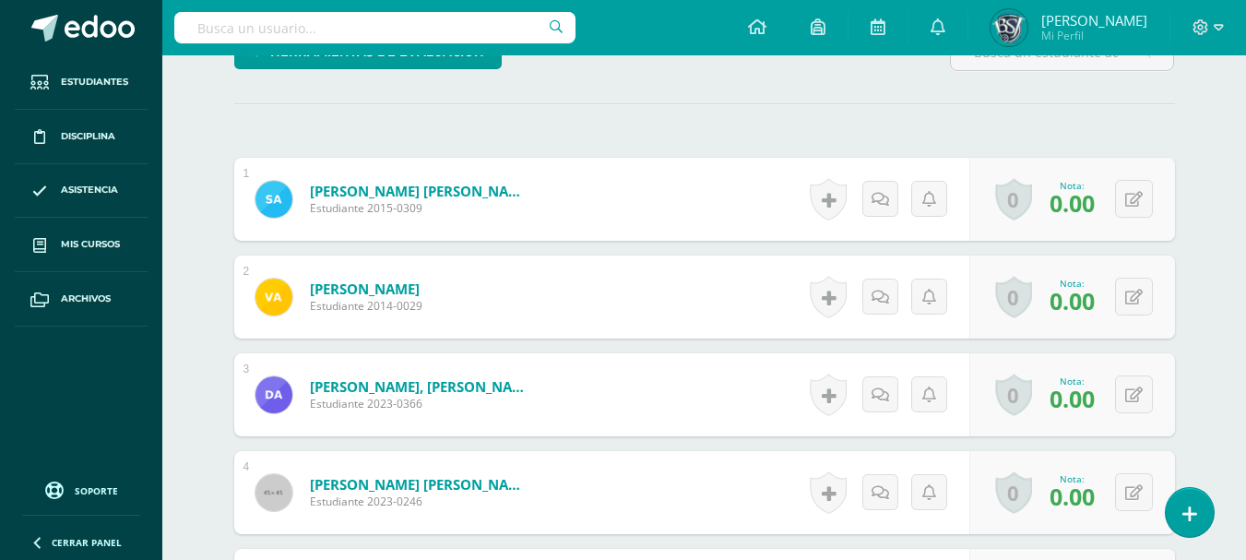
scroll to position [500, 0]
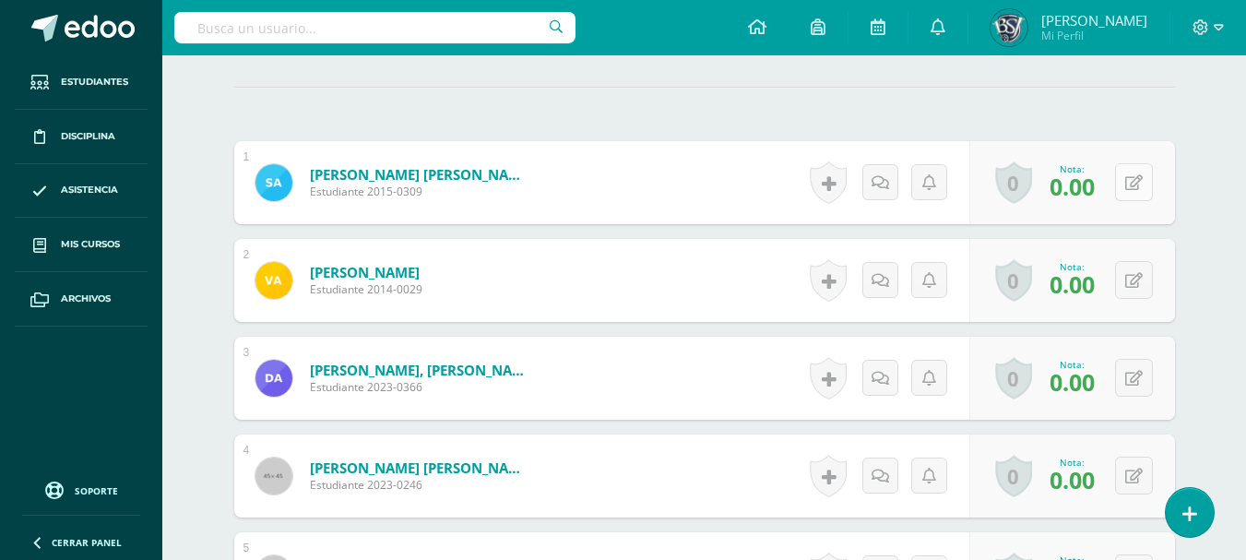
click at [1135, 182] on button at bounding box center [1134, 182] width 38 height 38
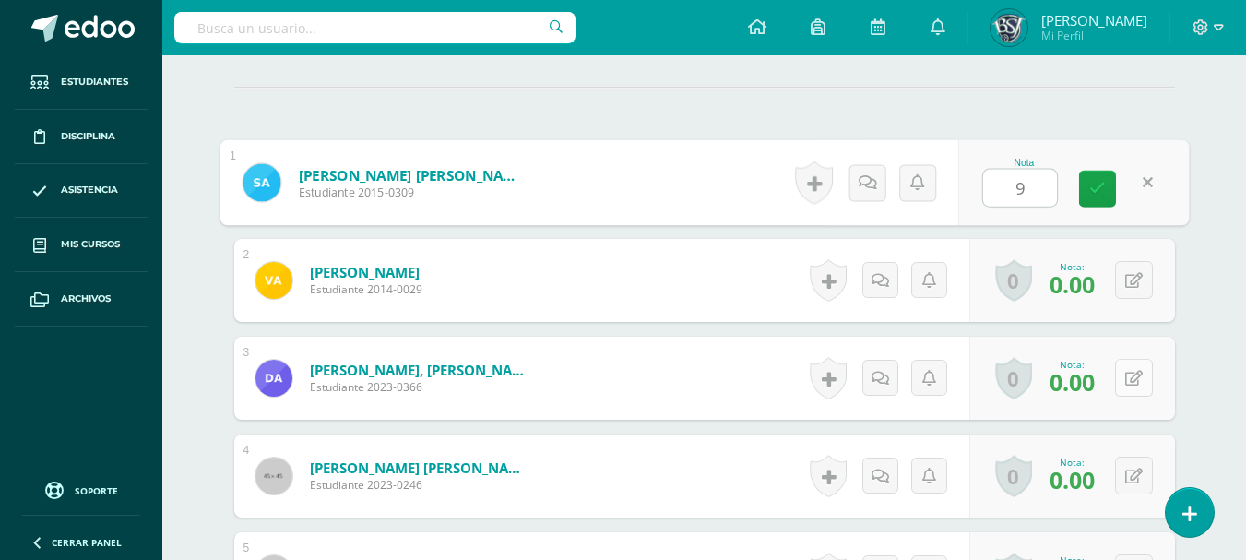
type input "9"
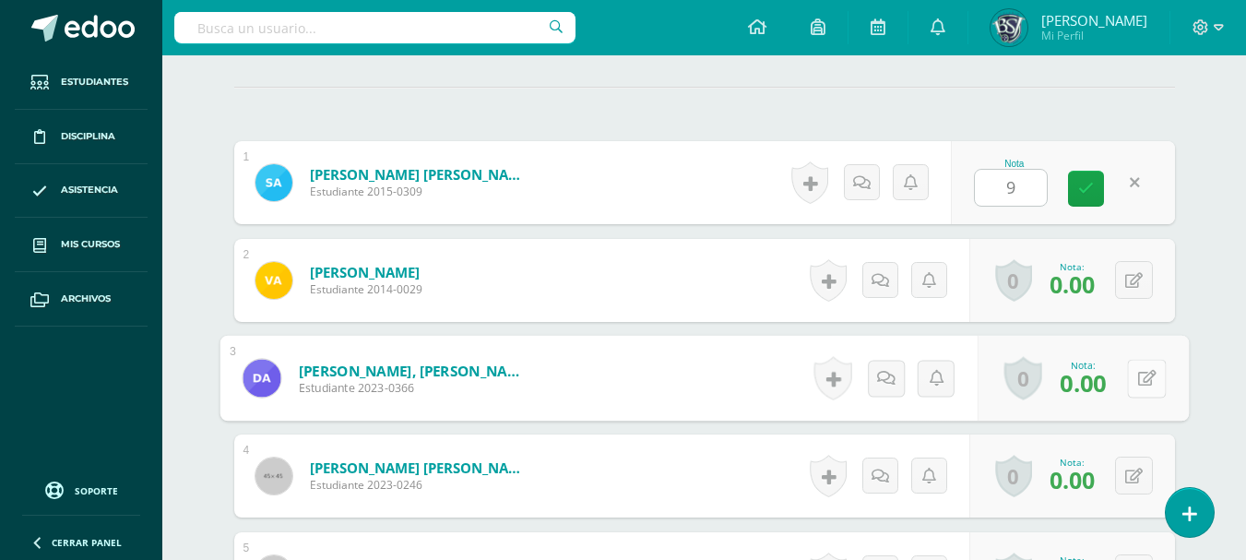
click at [1132, 379] on button at bounding box center [1146, 378] width 39 height 39
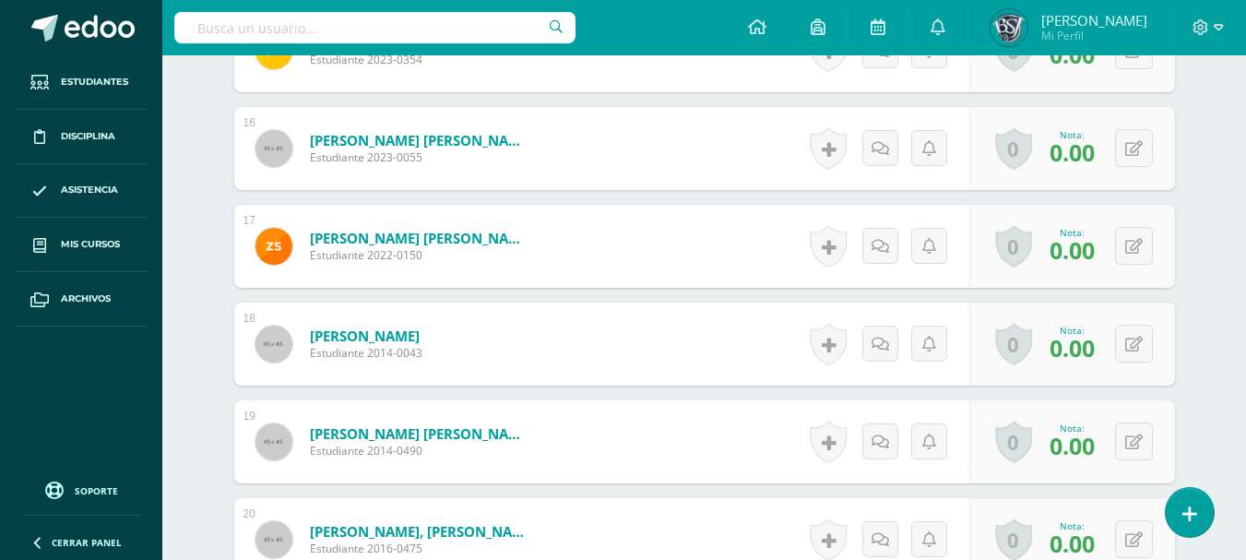
scroll to position [2049, 0]
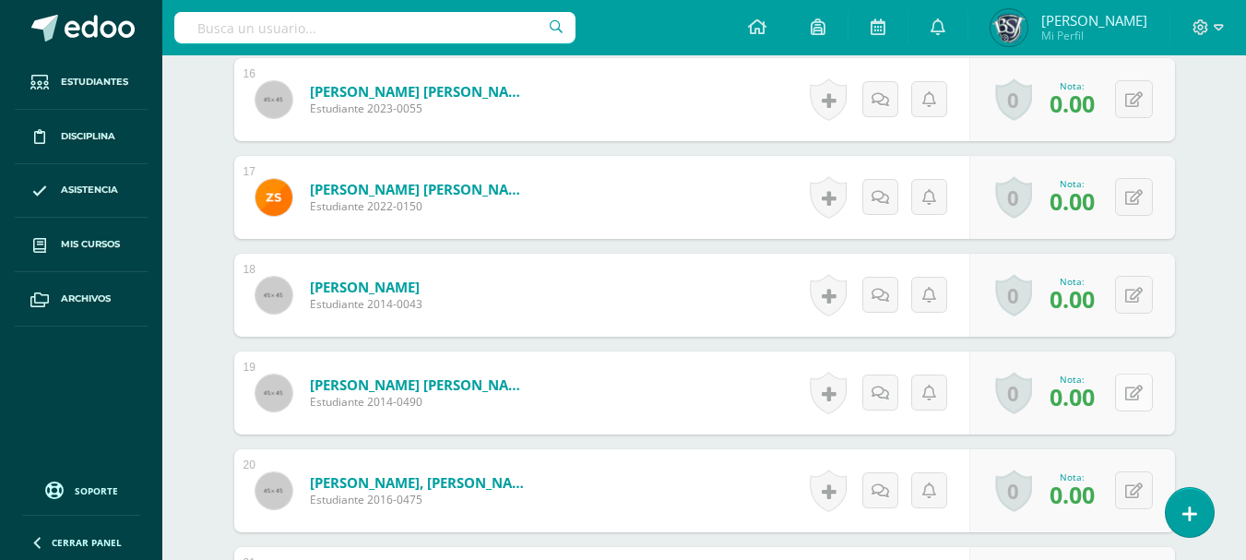
type input "8"
click at [1145, 388] on button at bounding box center [1146, 393] width 39 height 39
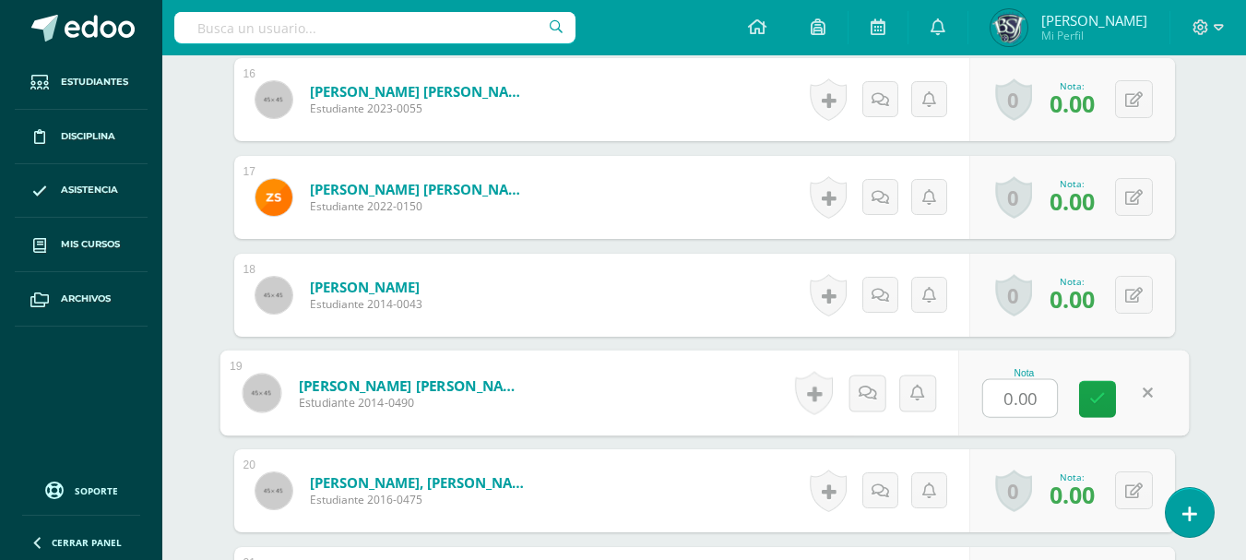
type input "9"
click at [1096, 392] on icon at bounding box center [1097, 399] width 17 height 16
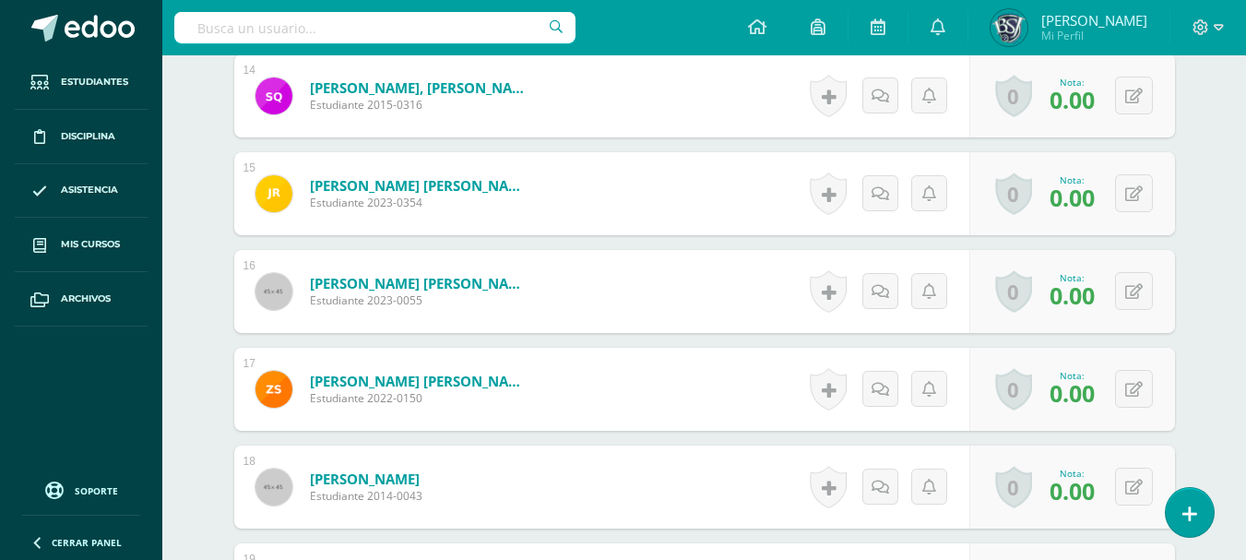
scroll to position [1894, 0]
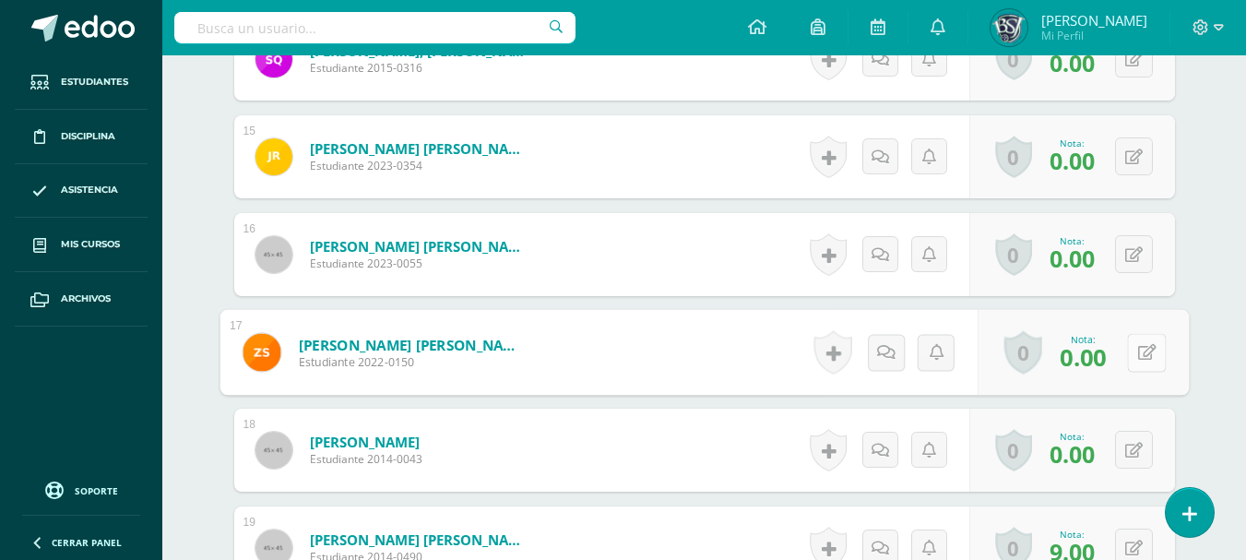
click at [1139, 346] on icon at bounding box center [1146, 352] width 18 height 16
type input "9"
click at [1100, 353] on icon at bounding box center [1097, 358] width 17 height 16
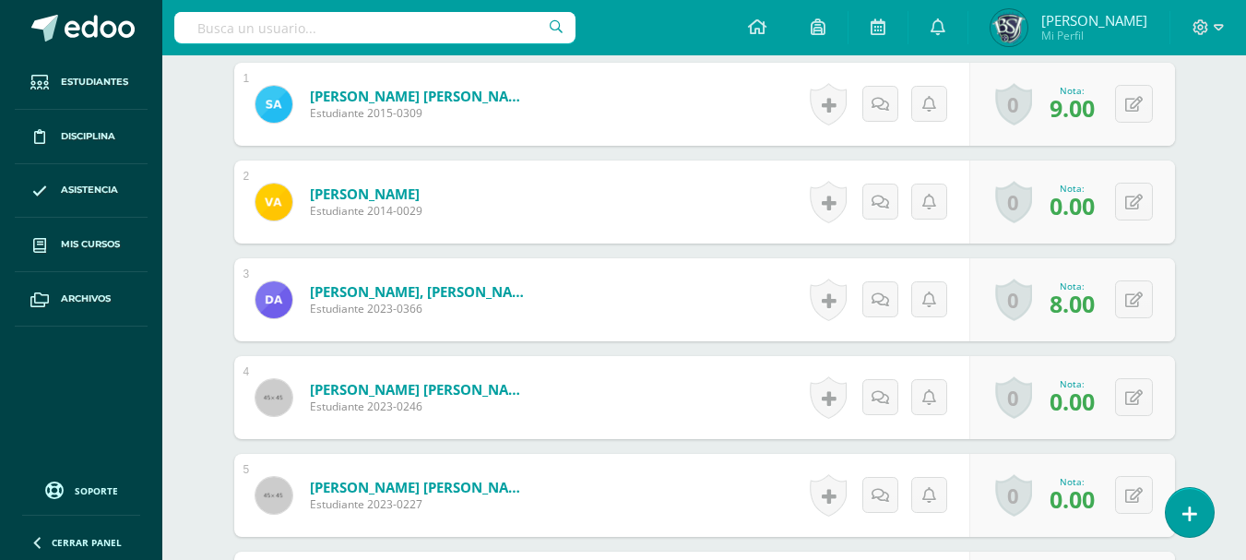
scroll to position [615, 0]
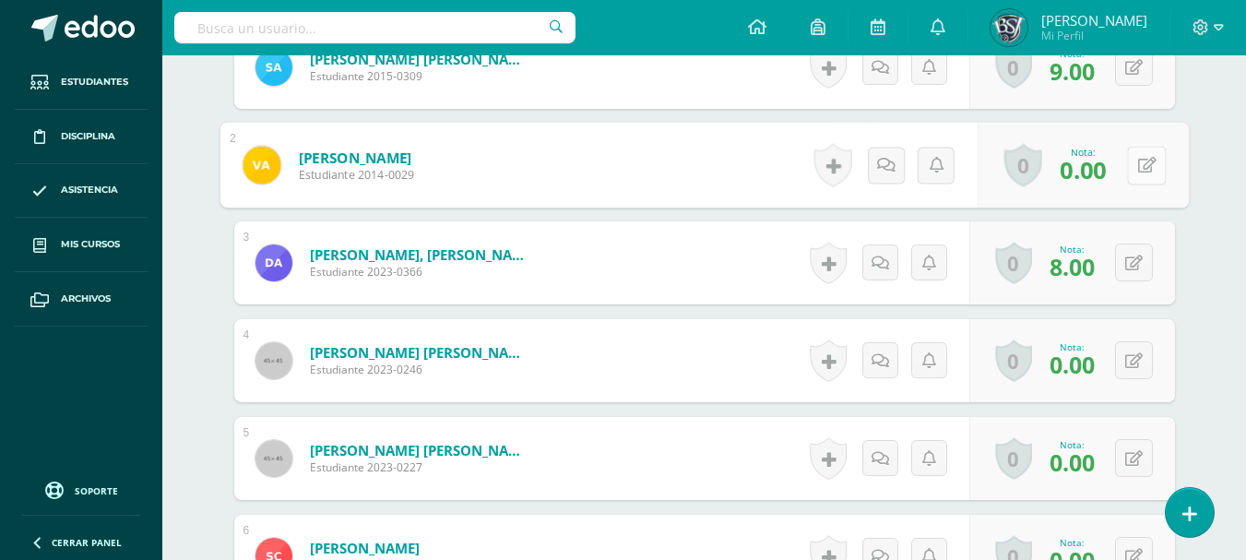
click at [1135, 168] on button at bounding box center [1146, 165] width 39 height 39
type input "10"
click at [1130, 261] on button at bounding box center [1134, 262] width 38 height 38
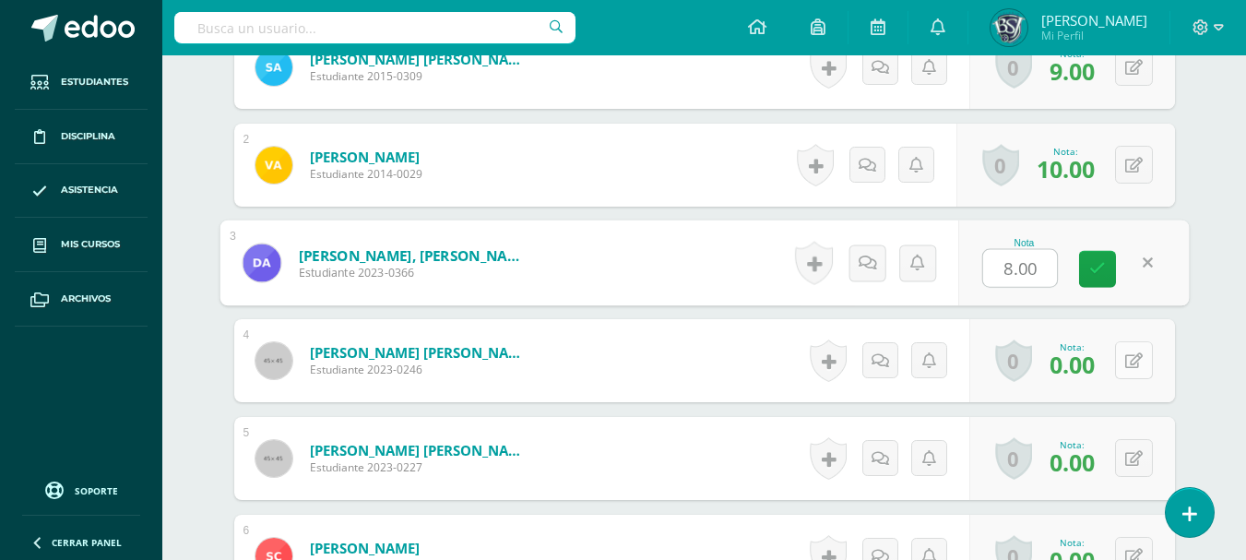
click at [1130, 362] on button at bounding box center [1134, 360] width 38 height 38
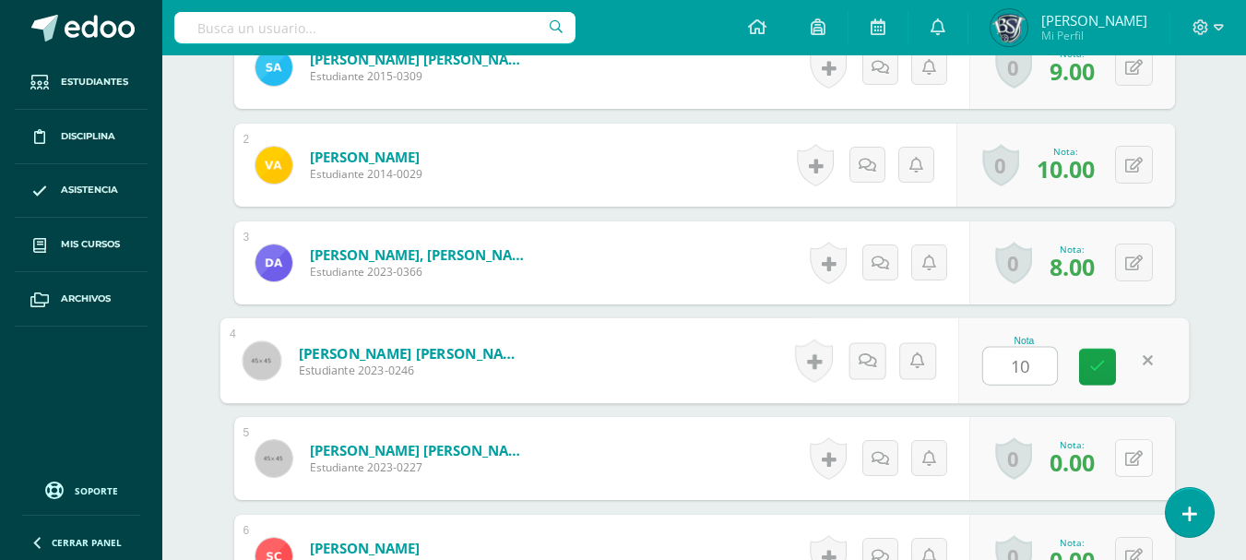
type input "10"
click at [1127, 457] on button at bounding box center [1134, 458] width 38 height 38
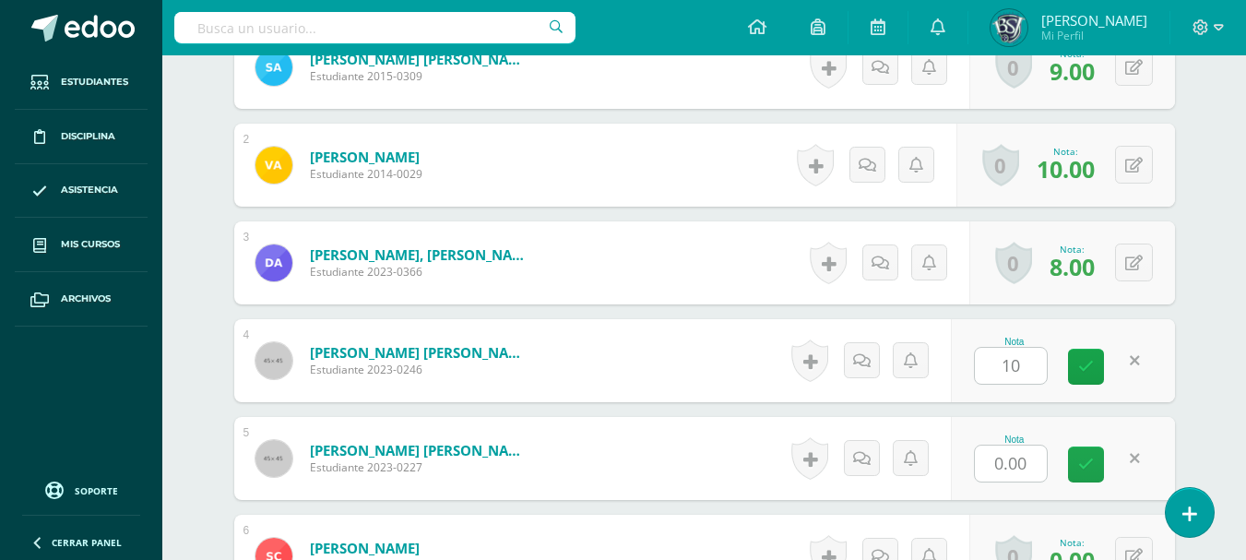
type input "0"
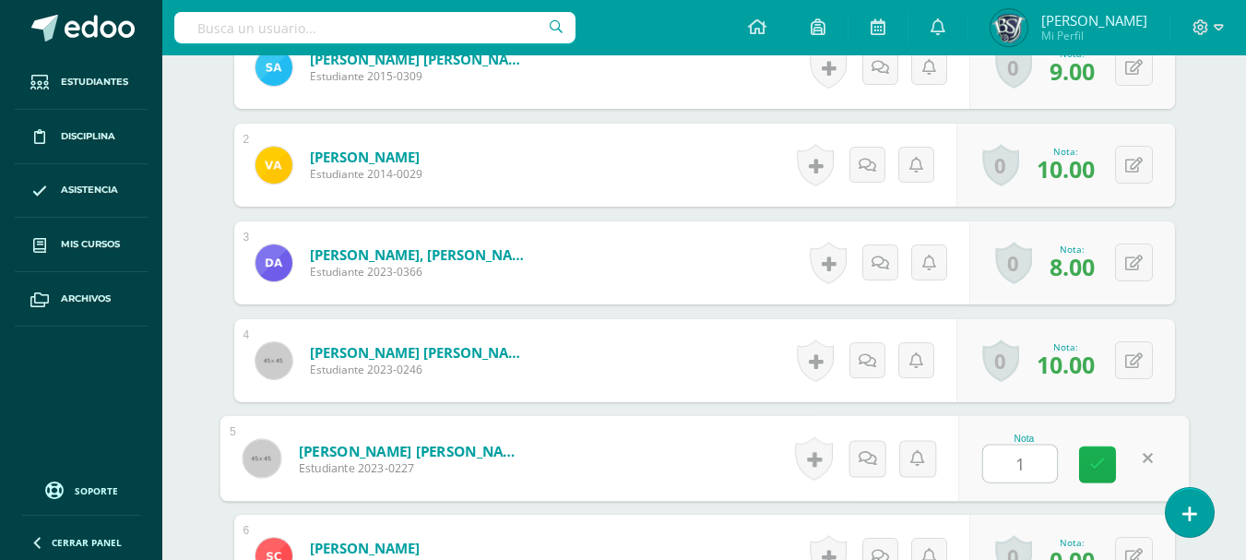
type input "10"
click at [1099, 461] on icon at bounding box center [1097, 465] width 17 height 16
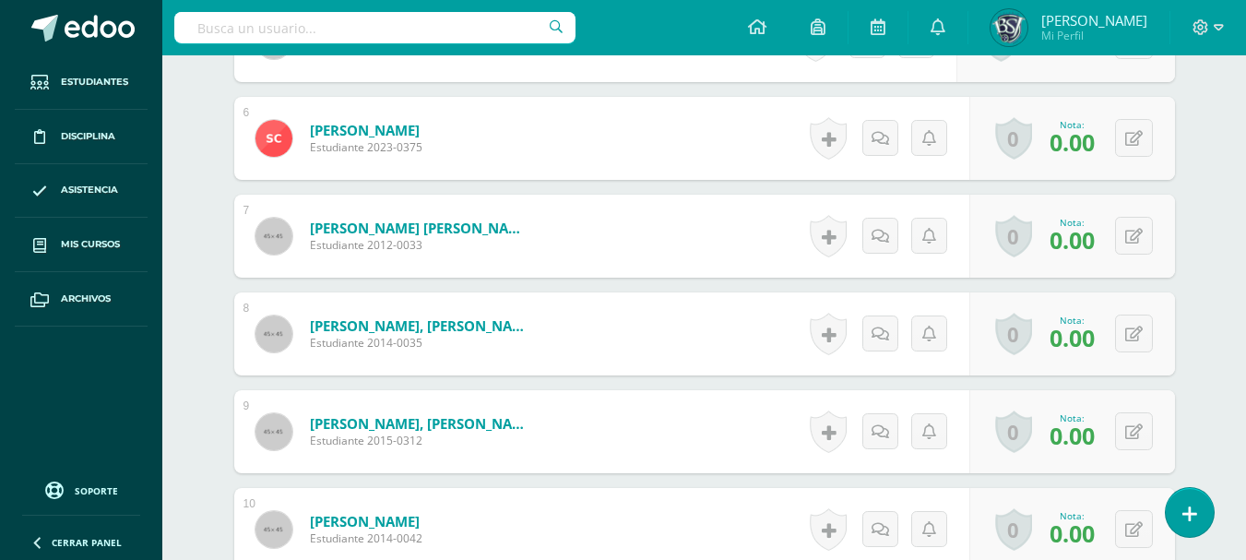
scroll to position [996, 0]
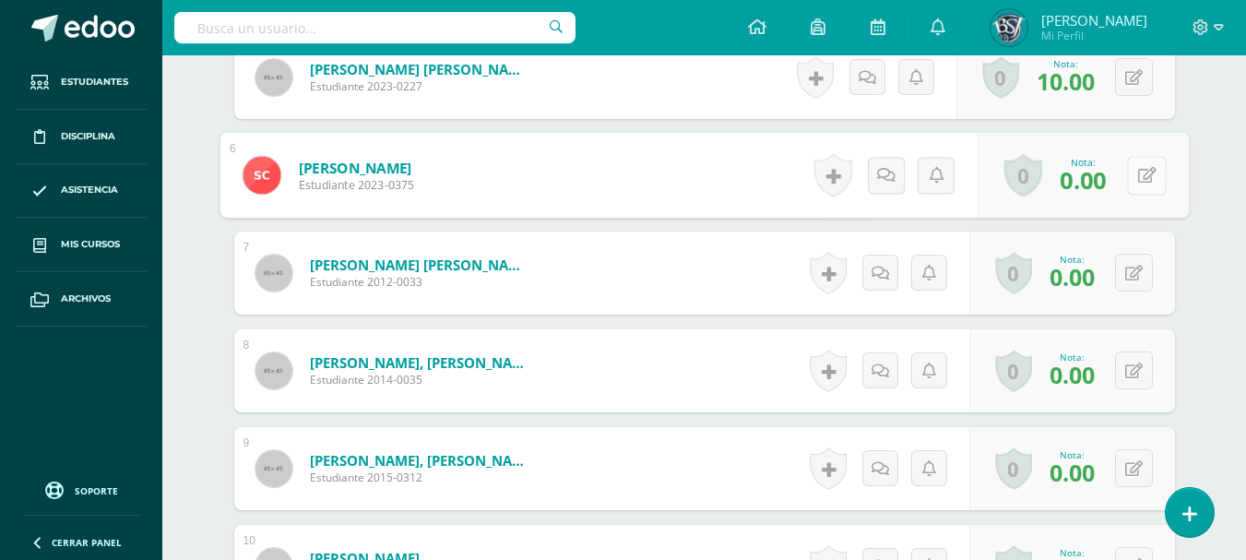
click at [1141, 177] on icon at bounding box center [1146, 175] width 18 height 16
type input "10"
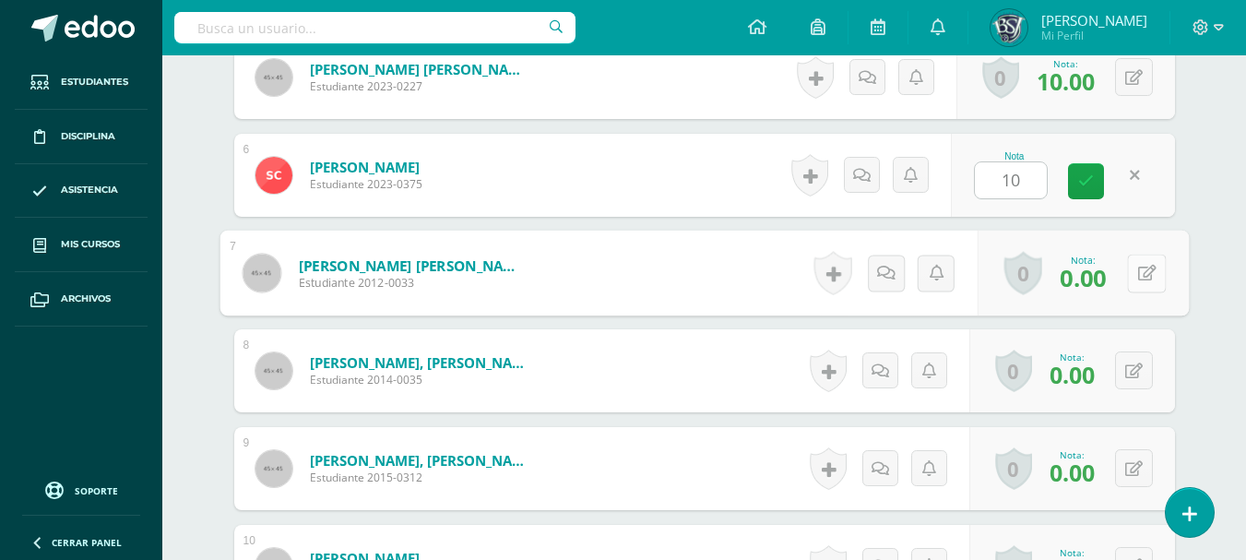
click at [1130, 259] on button at bounding box center [1146, 273] width 39 height 39
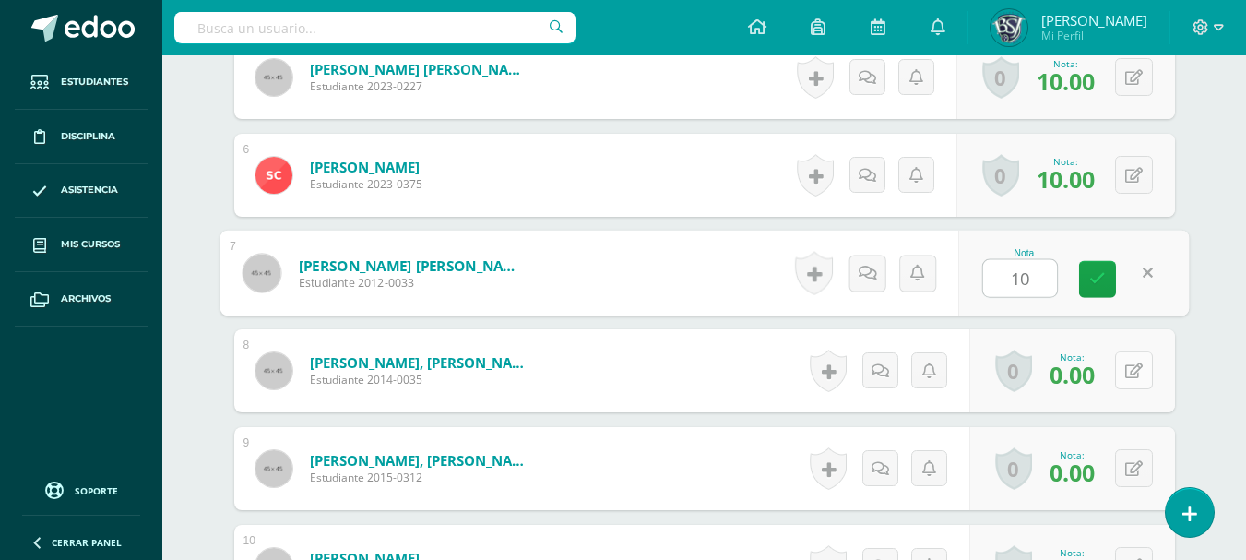
type input "10"
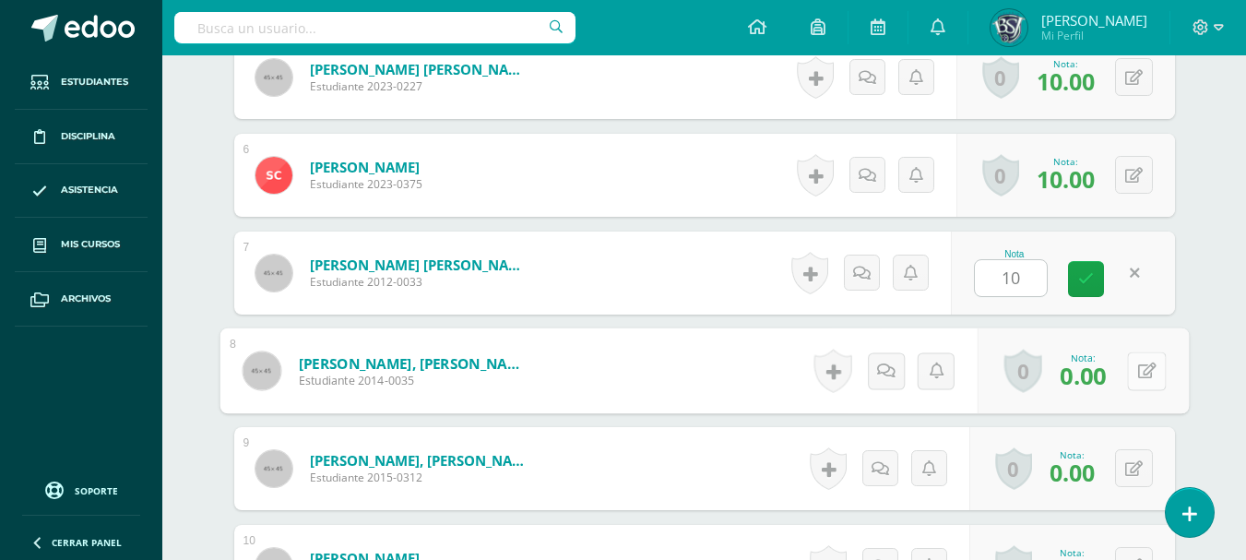
click at [1133, 364] on button at bounding box center [1146, 370] width 39 height 39
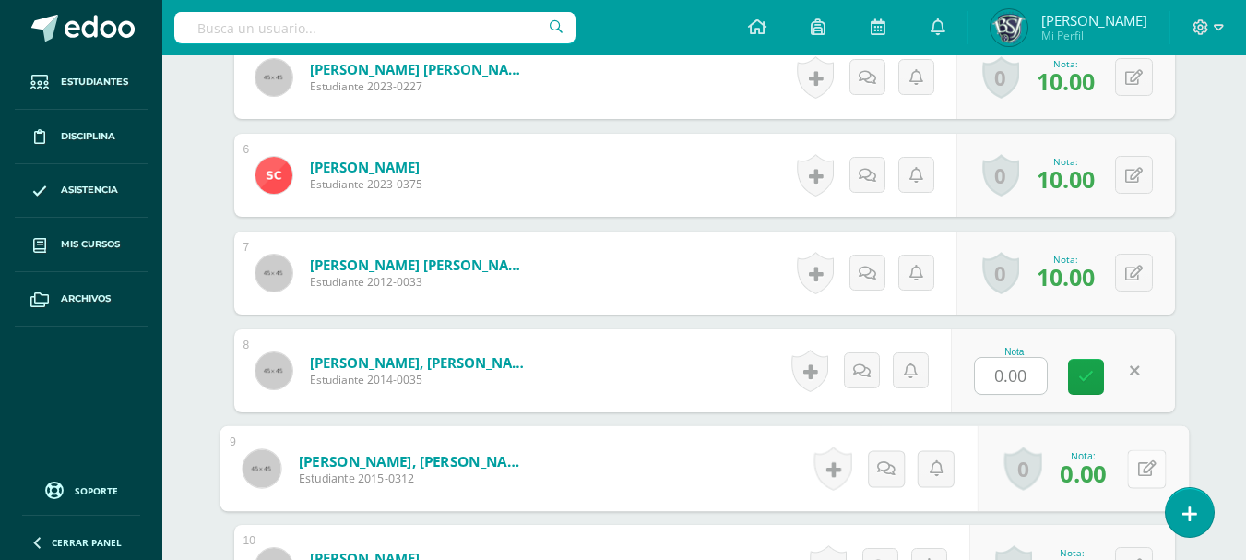
click at [1134, 462] on button at bounding box center [1146, 468] width 39 height 39
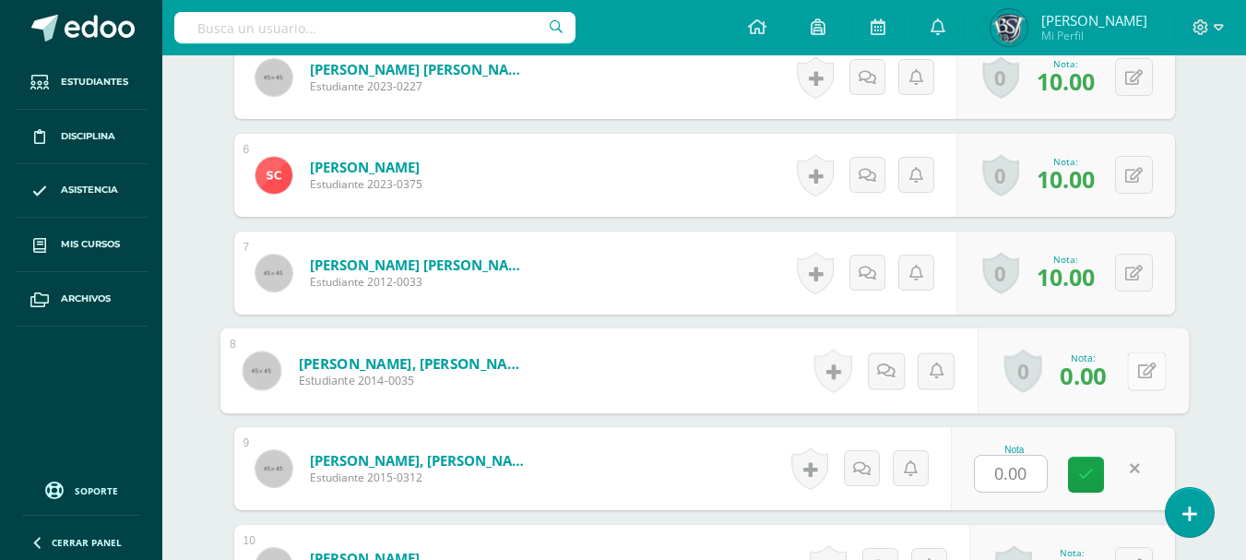
click at [1135, 359] on button at bounding box center [1146, 370] width 39 height 39
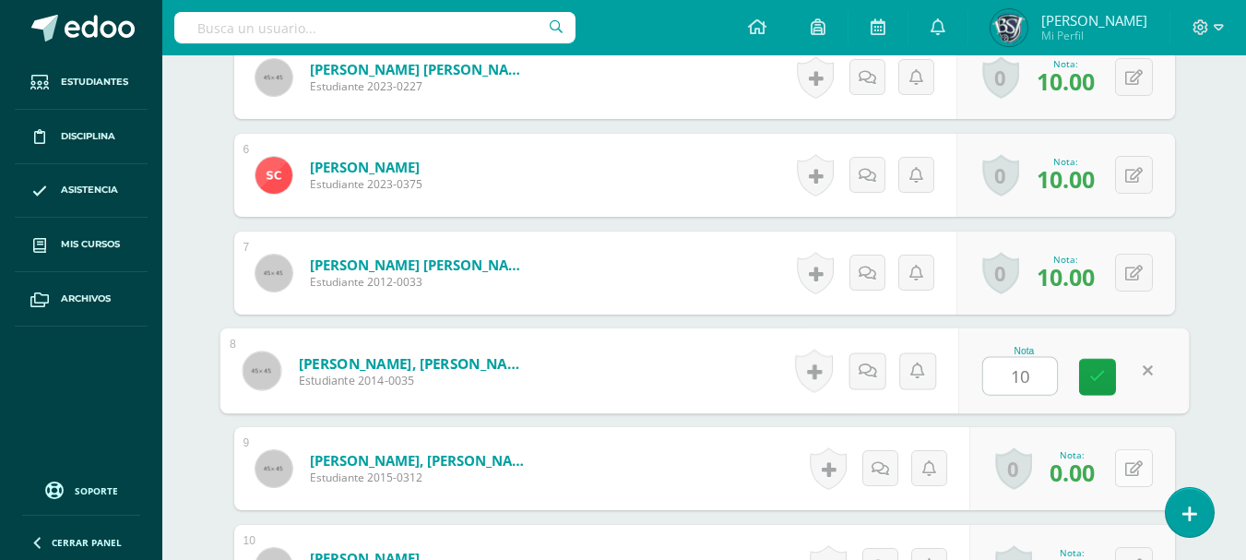
type input "10"
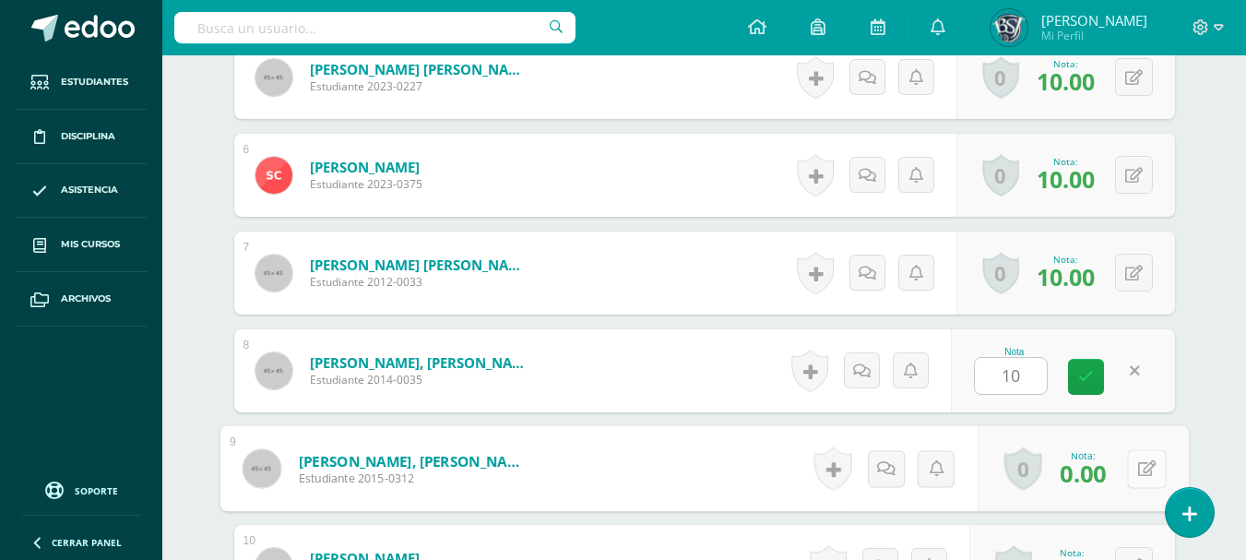
click at [1128, 464] on button at bounding box center [1146, 468] width 39 height 39
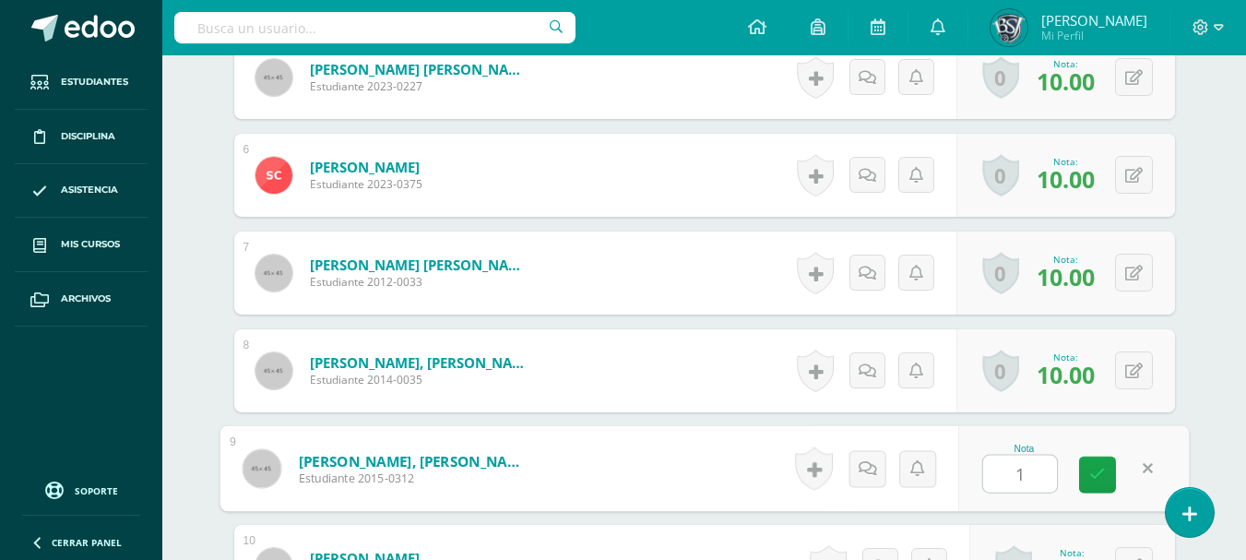
type input "10"
click at [1105, 468] on link at bounding box center [1097, 475] width 37 height 37
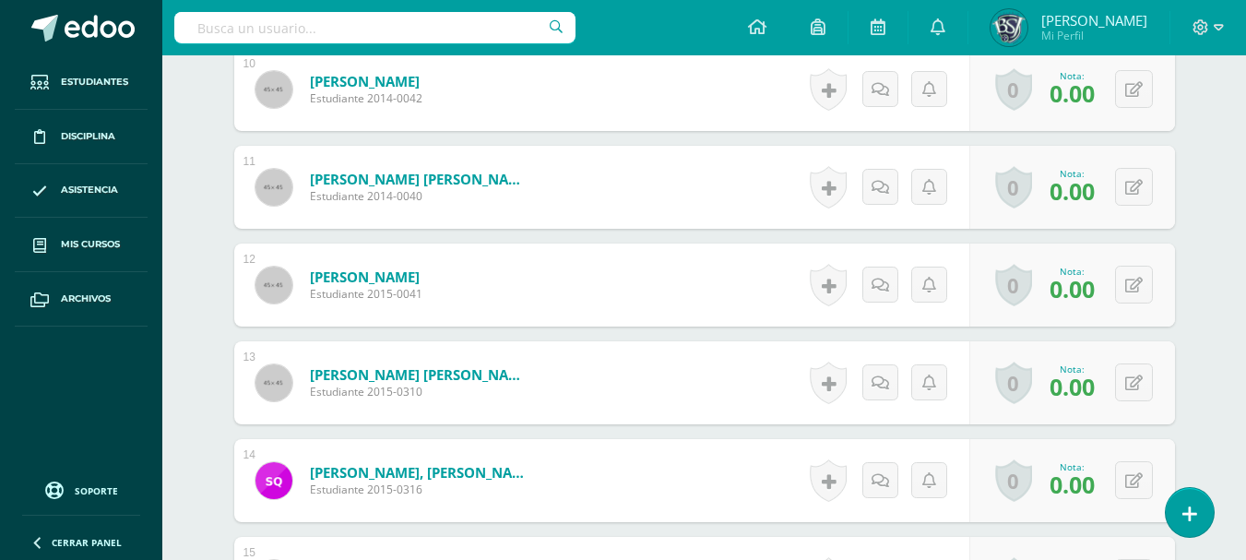
scroll to position [1476, 0]
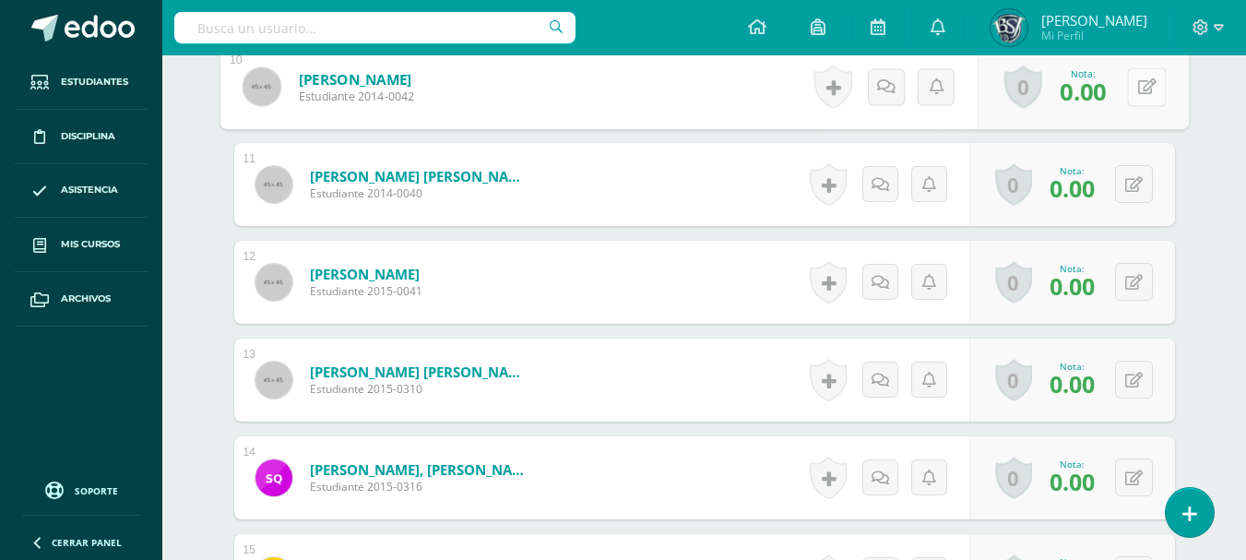
click at [1140, 86] on icon at bounding box center [1146, 86] width 18 height 16
type input "10"
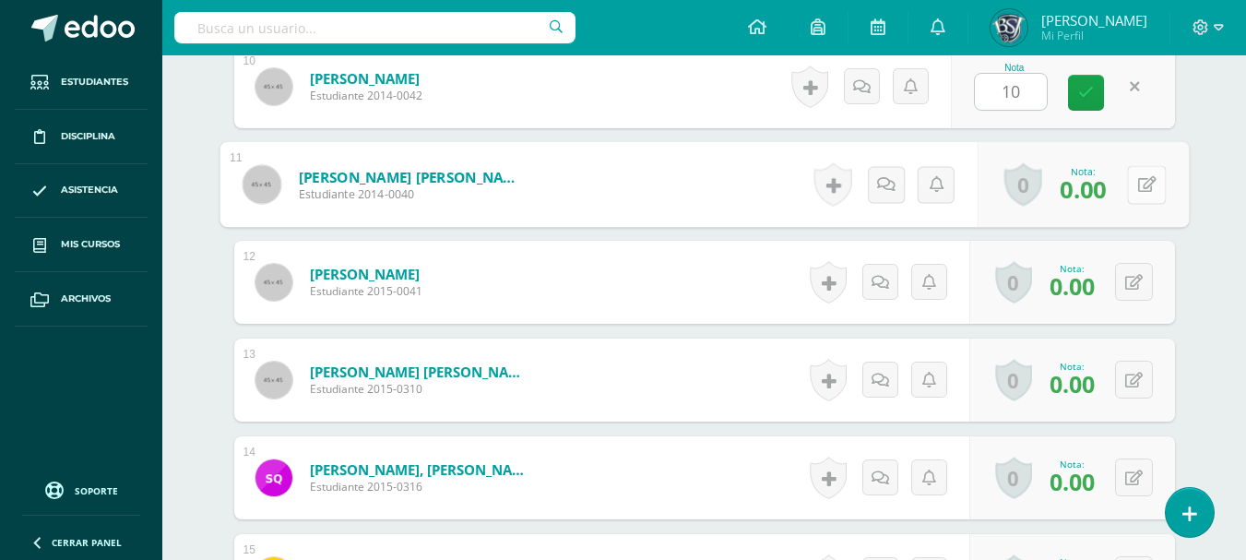
click at [1135, 176] on button at bounding box center [1146, 184] width 39 height 39
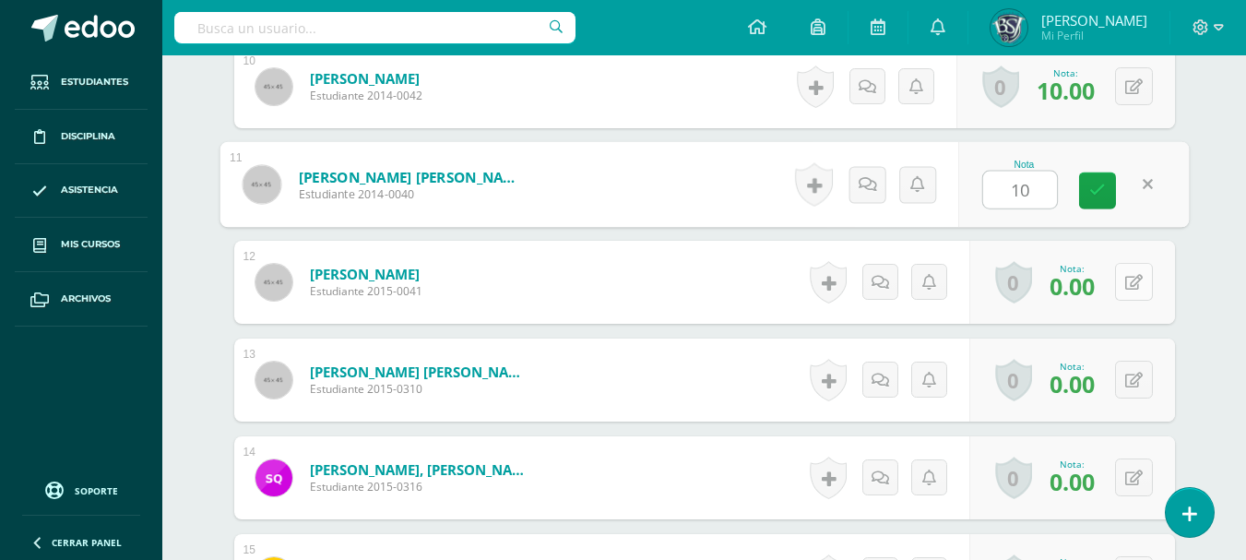
type input "10"
click at [1134, 283] on button at bounding box center [1134, 282] width 38 height 38
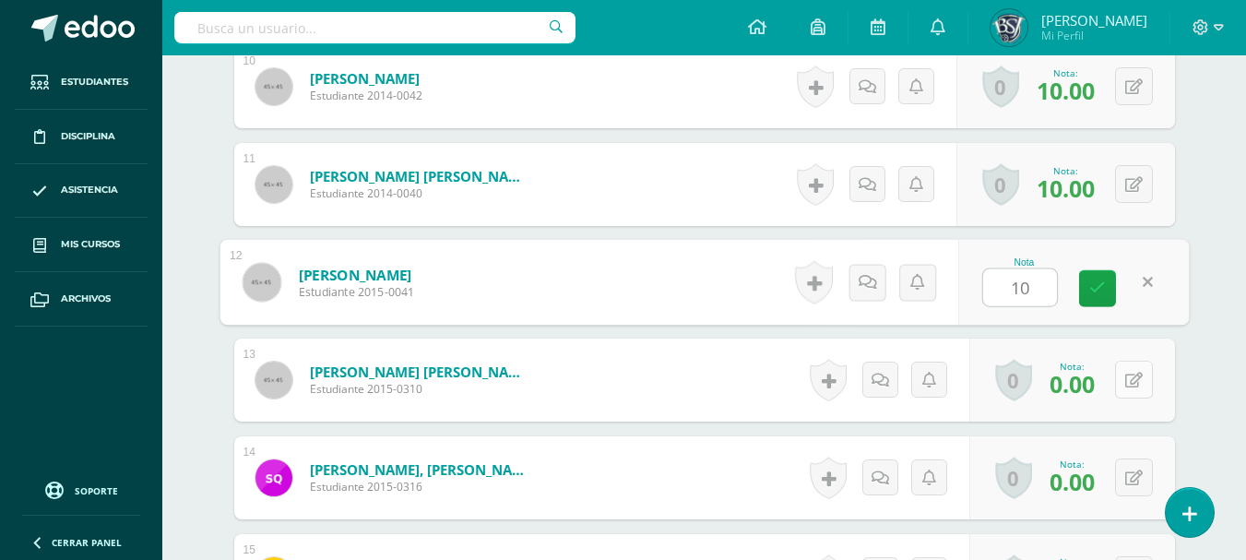
type input "10"
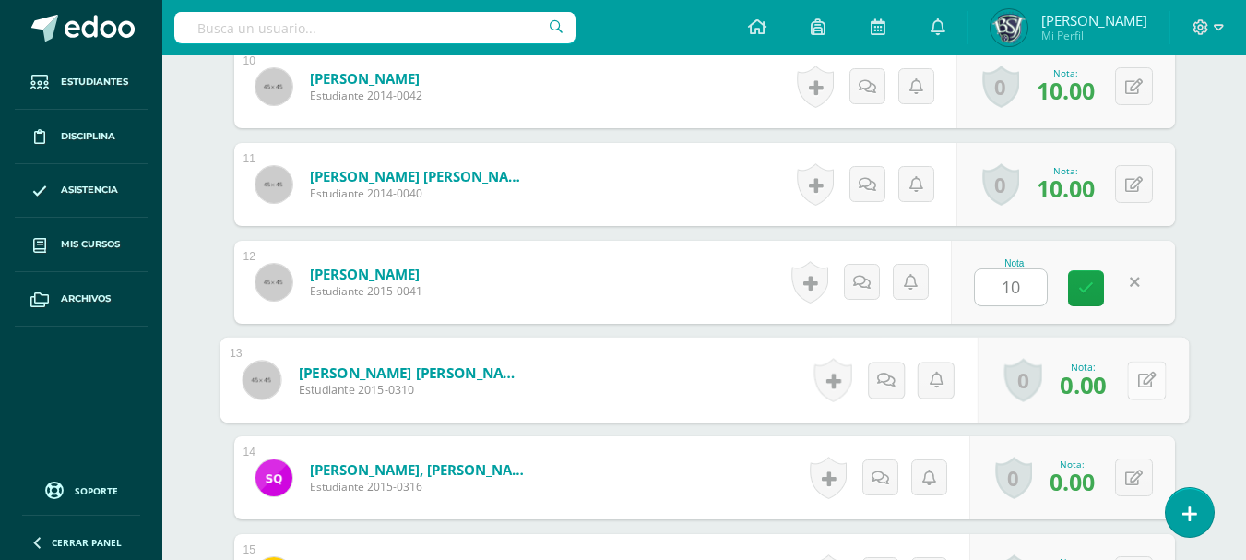
click at [1134, 369] on button at bounding box center [1146, 380] width 39 height 39
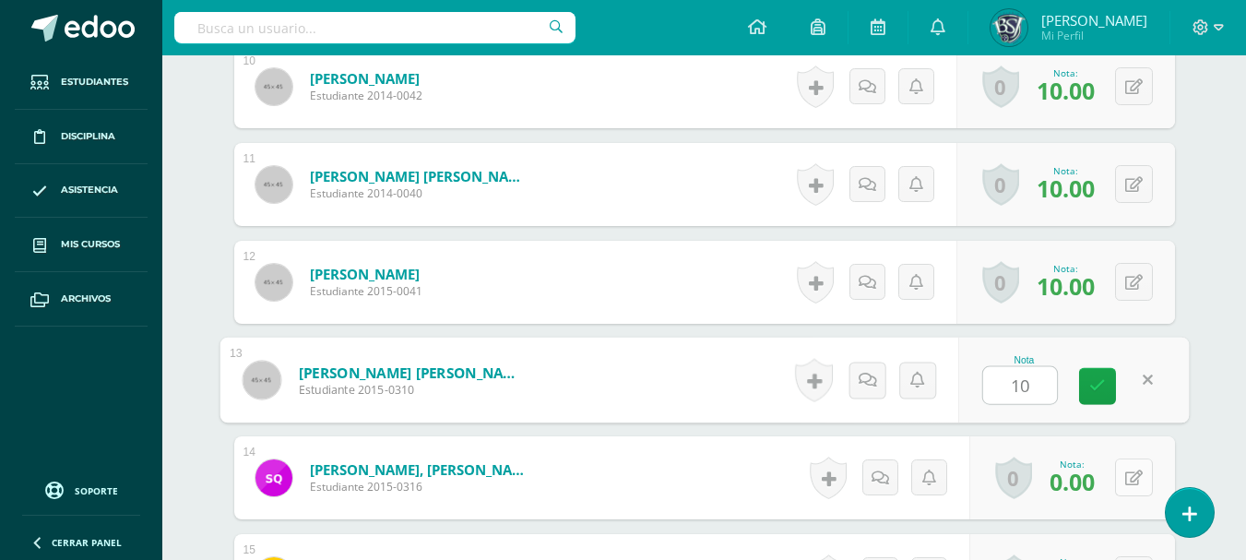
type input "10"
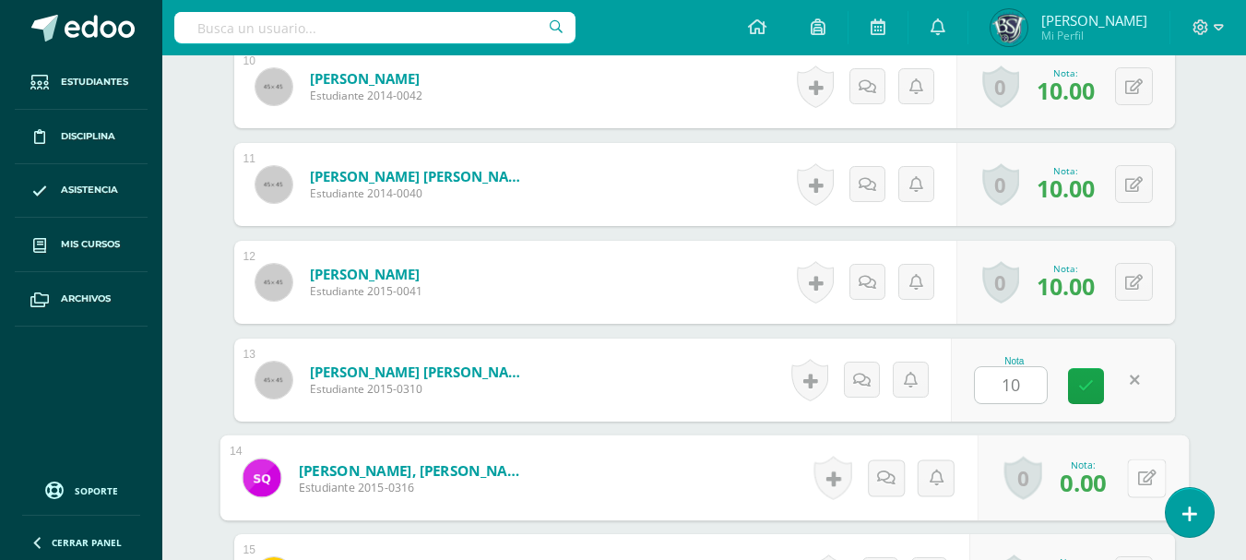
click at [1133, 478] on button at bounding box center [1146, 477] width 39 height 39
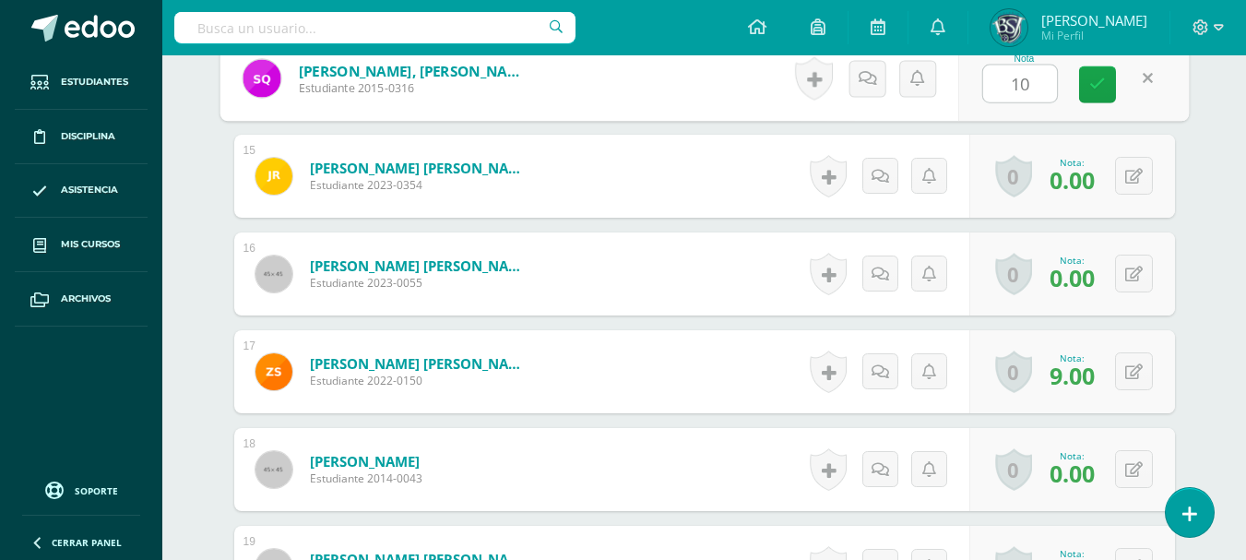
scroll to position [1881, 0]
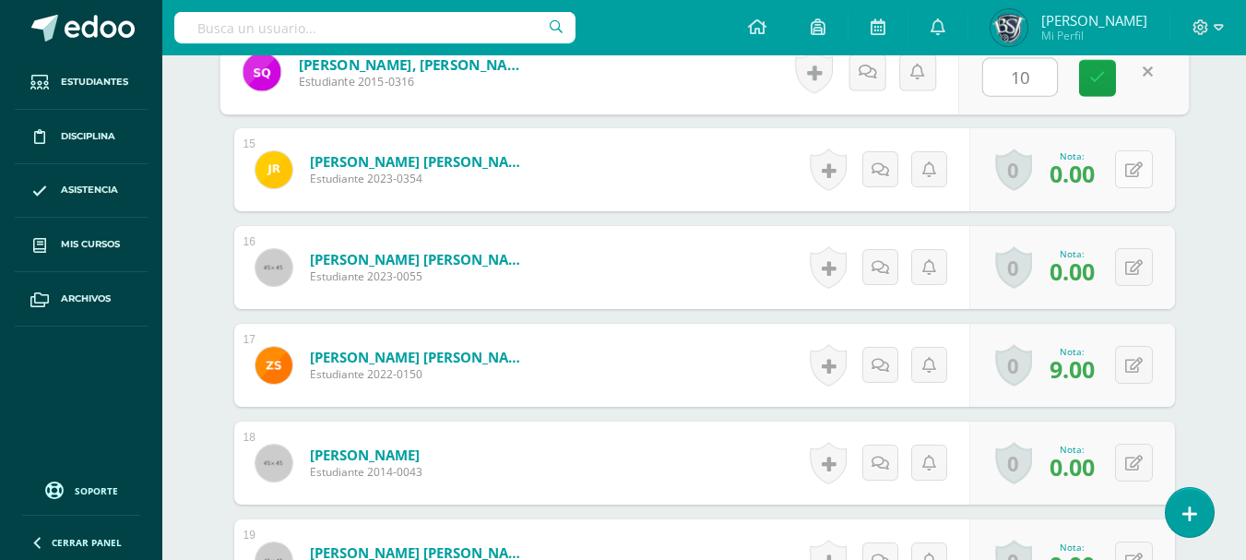
type input "10"
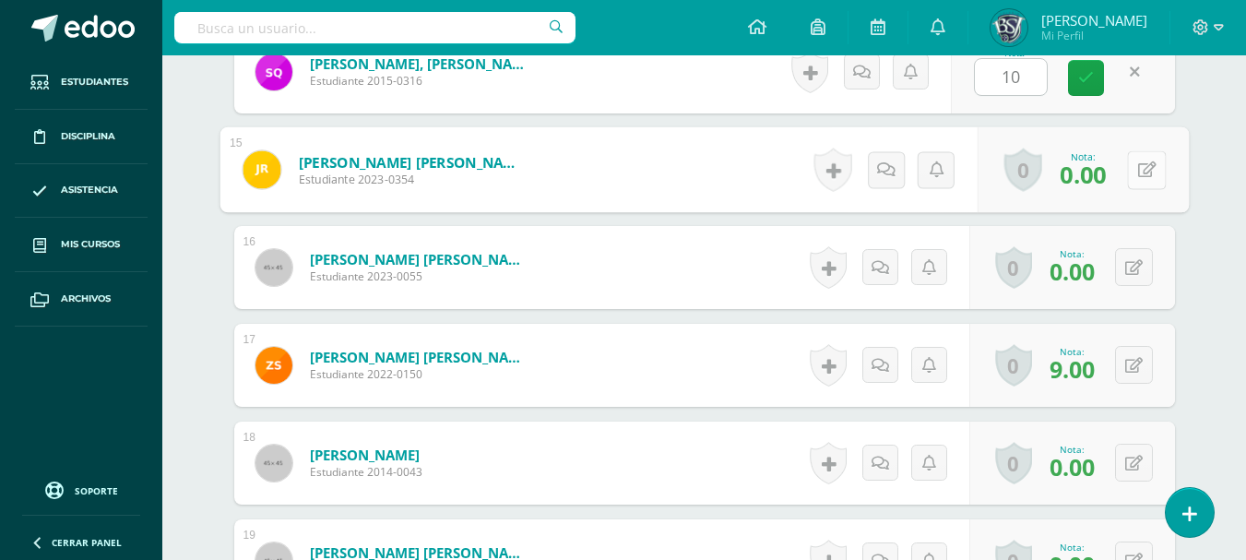
click at [1135, 167] on button at bounding box center [1146, 169] width 39 height 39
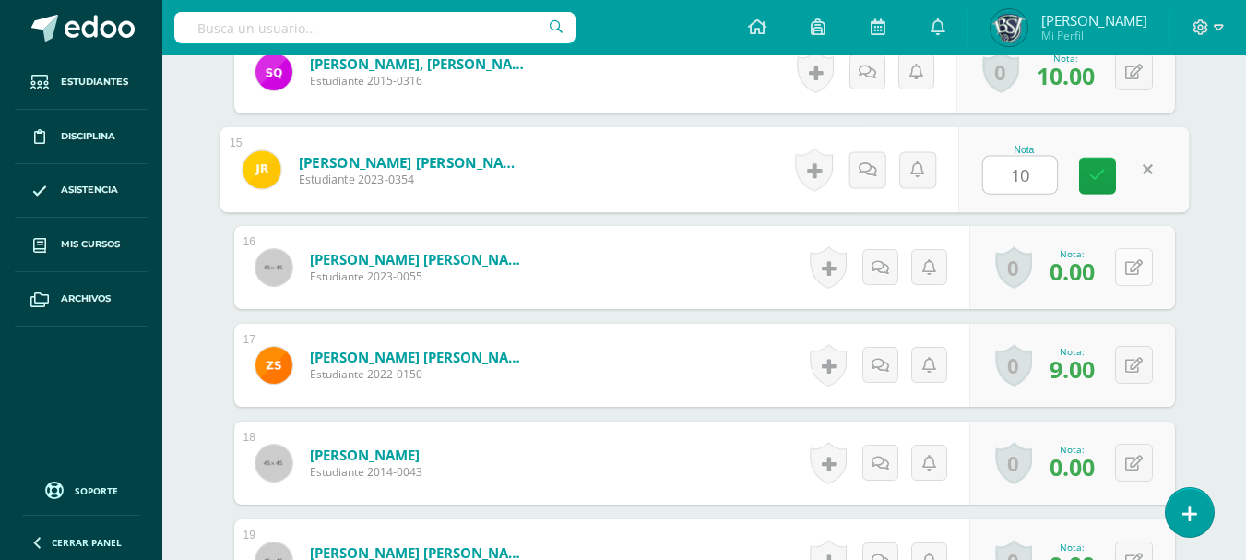
type input "10"
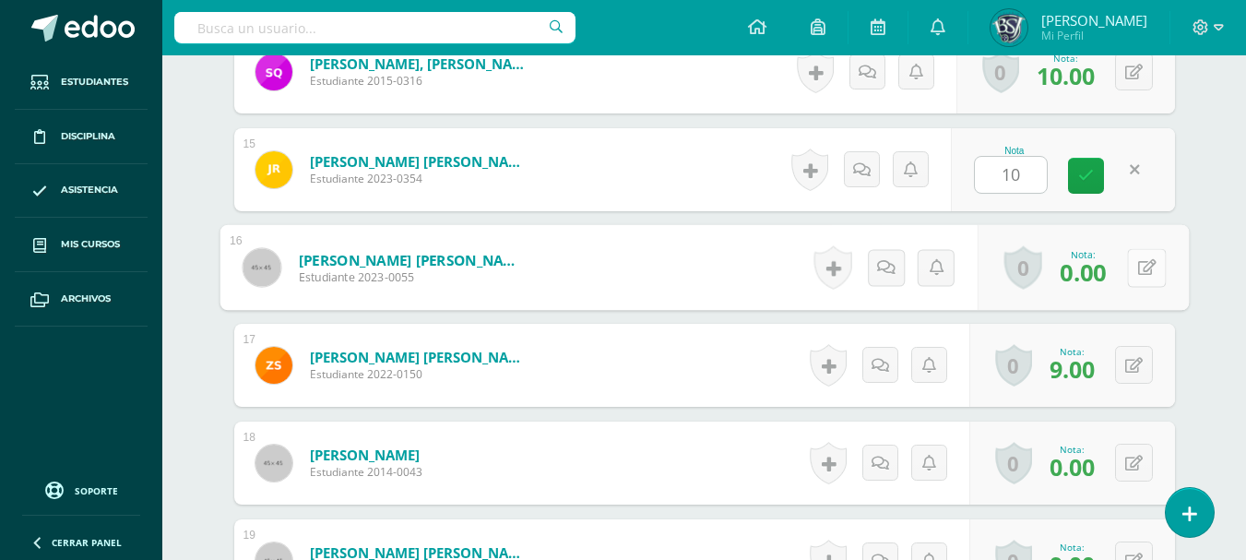
click at [1137, 259] on icon at bounding box center [1146, 267] width 18 height 16
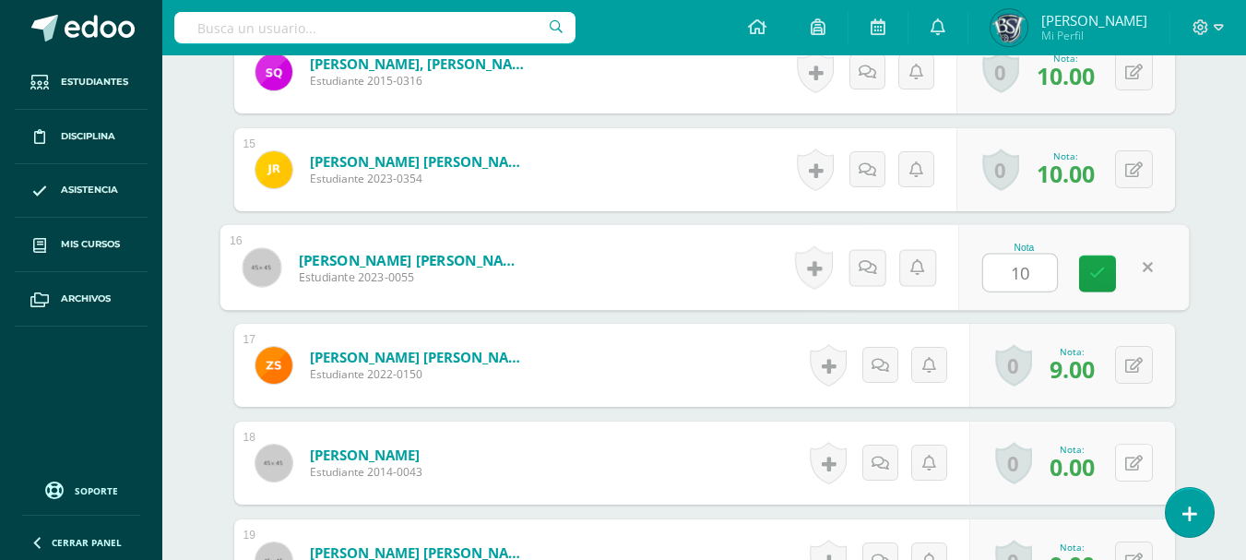
type input "10"
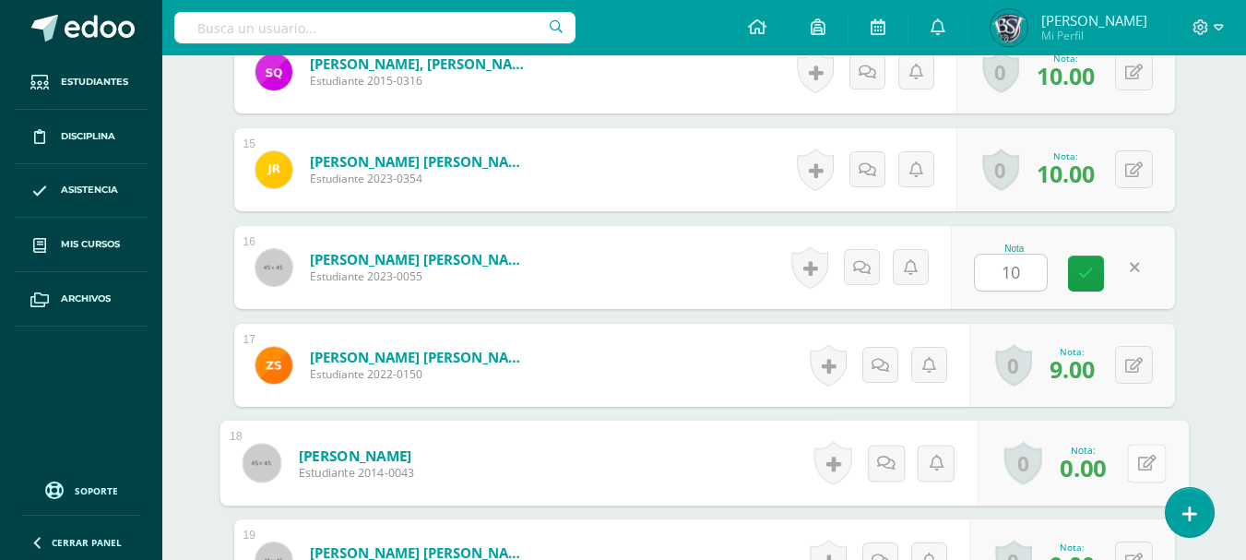
click at [1138, 469] on icon at bounding box center [1146, 463] width 18 height 16
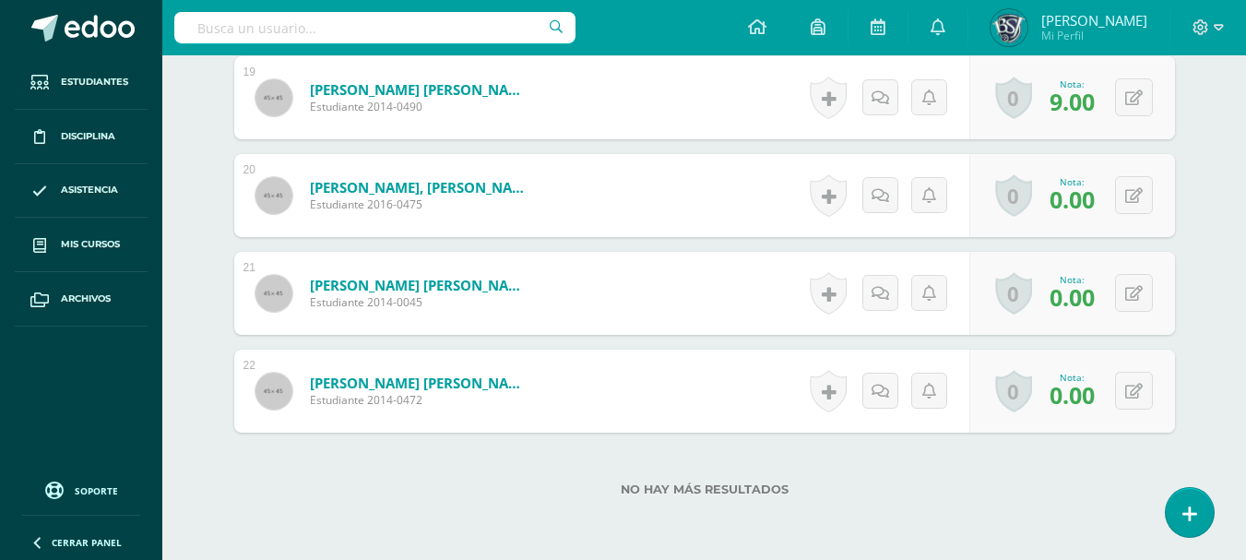
scroll to position [2361, 0]
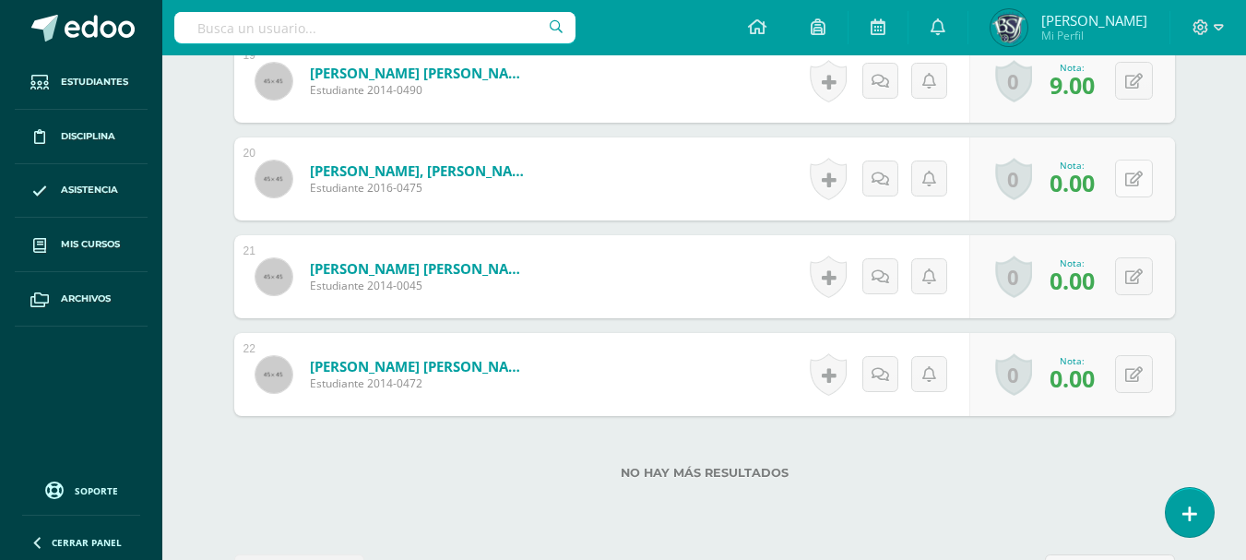
type input "10"
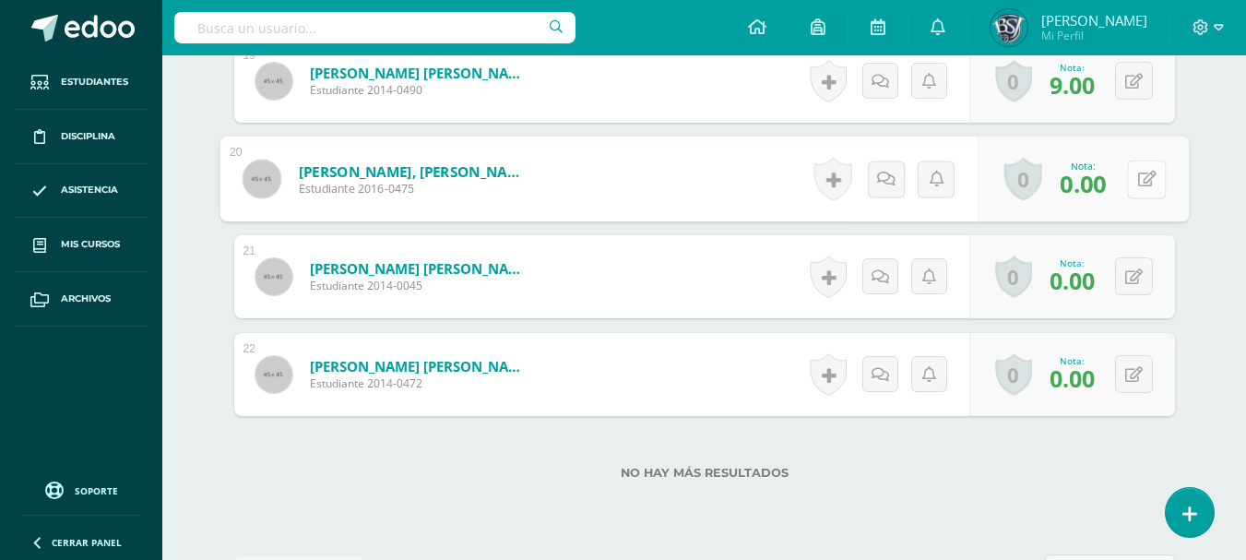
click at [1135, 169] on button at bounding box center [1146, 179] width 39 height 39
type input "10"
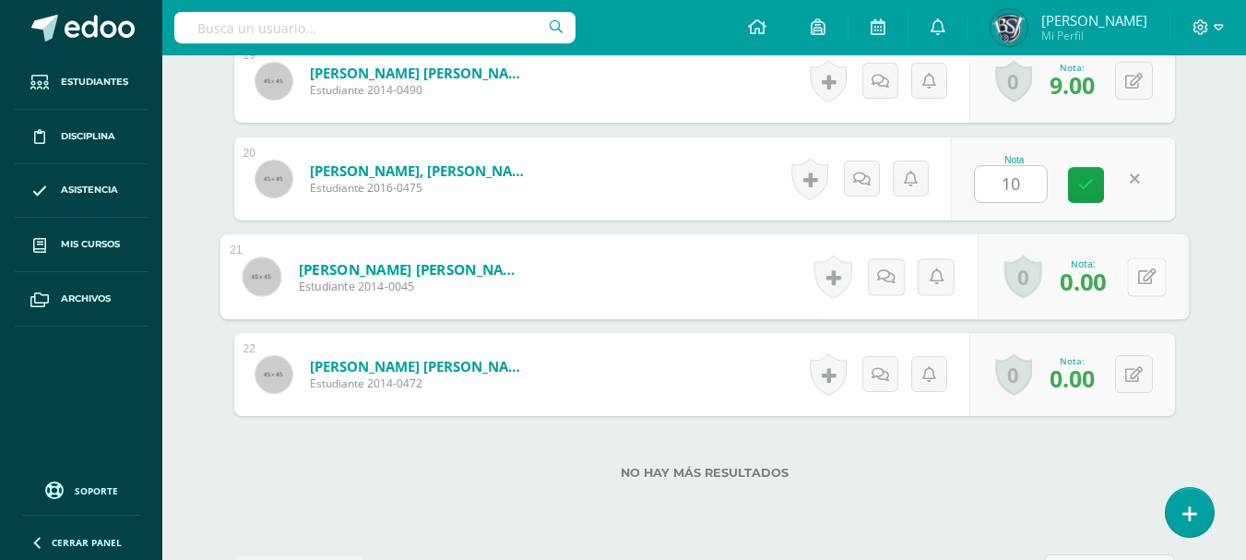
click at [1137, 268] on icon at bounding box center [1146, 276] width 18 height 16
type input "0"
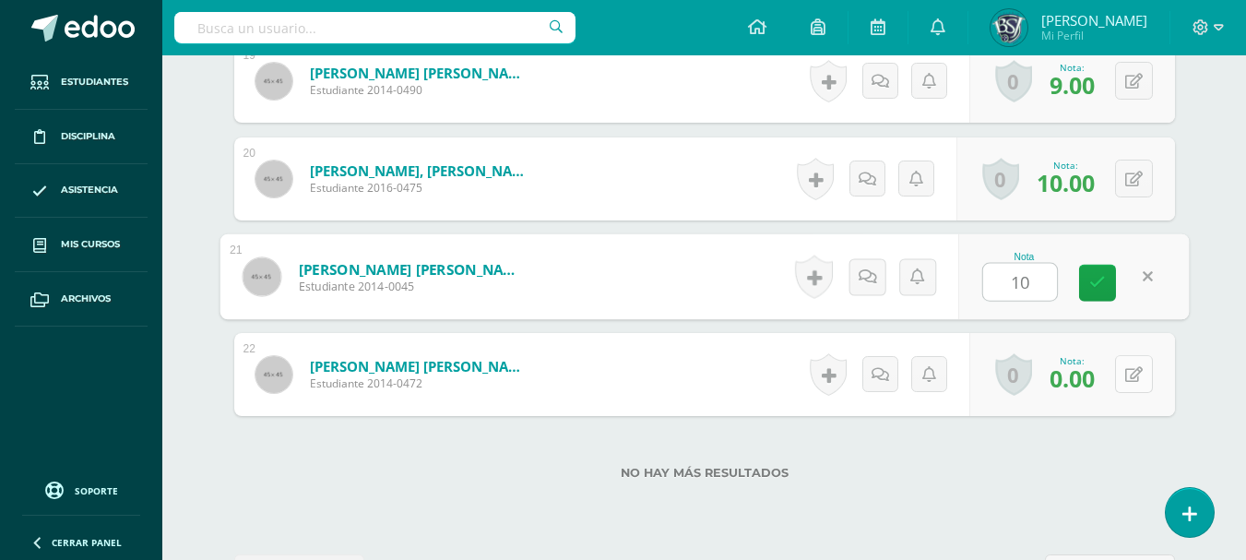
type input "10"
click at [1129, 375] on button at bounding box center [1134, 374] width 38 height 38
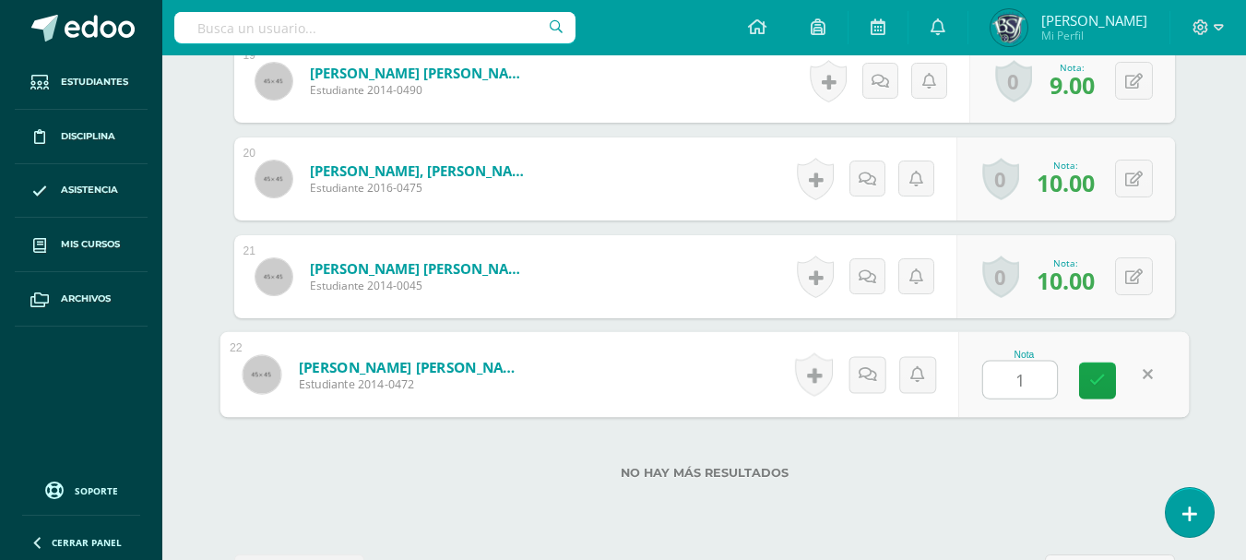
type input "10"
click at [1098, 368] on link at bounding box center [1097, 380] width 37 height 37
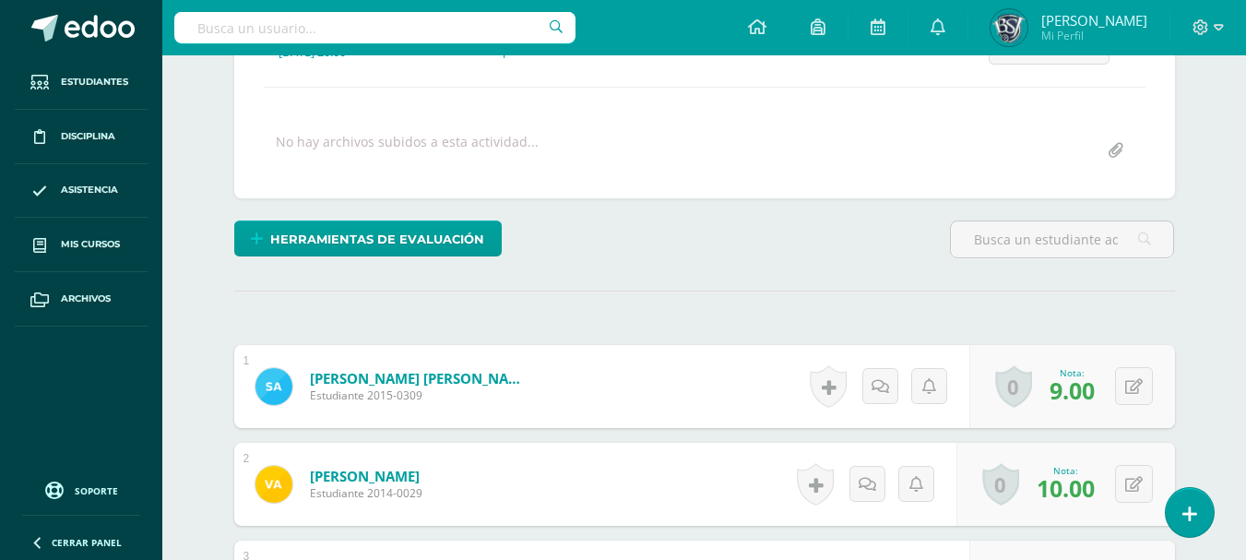
scroll to position [246, 0]
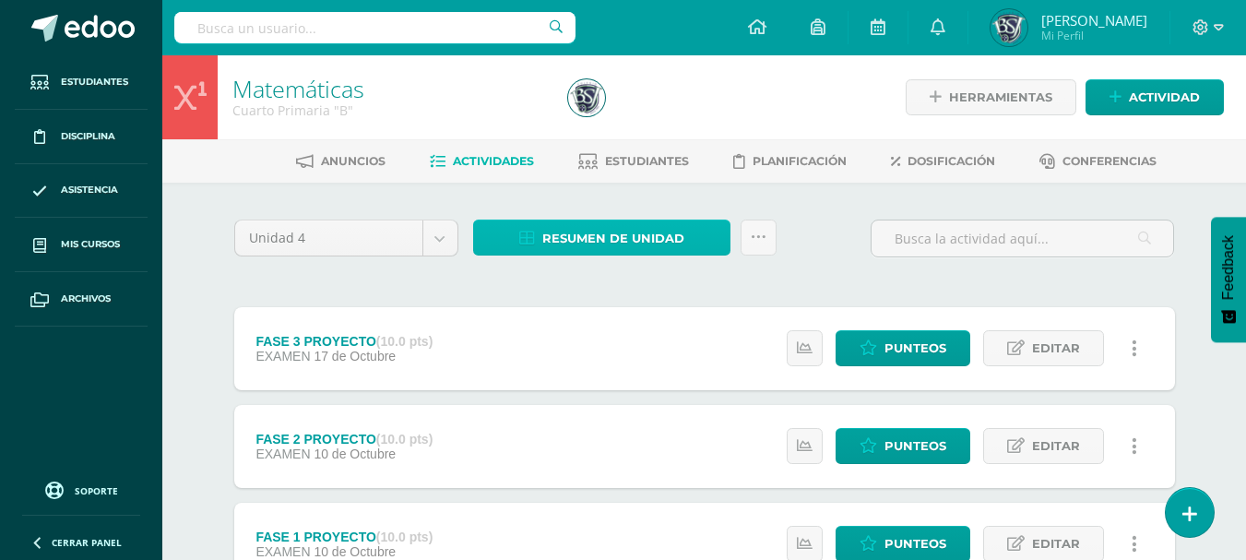
click at [581, 235] on span "Resumen de unidad" at bounding box center [613, 238] width 142 height 34
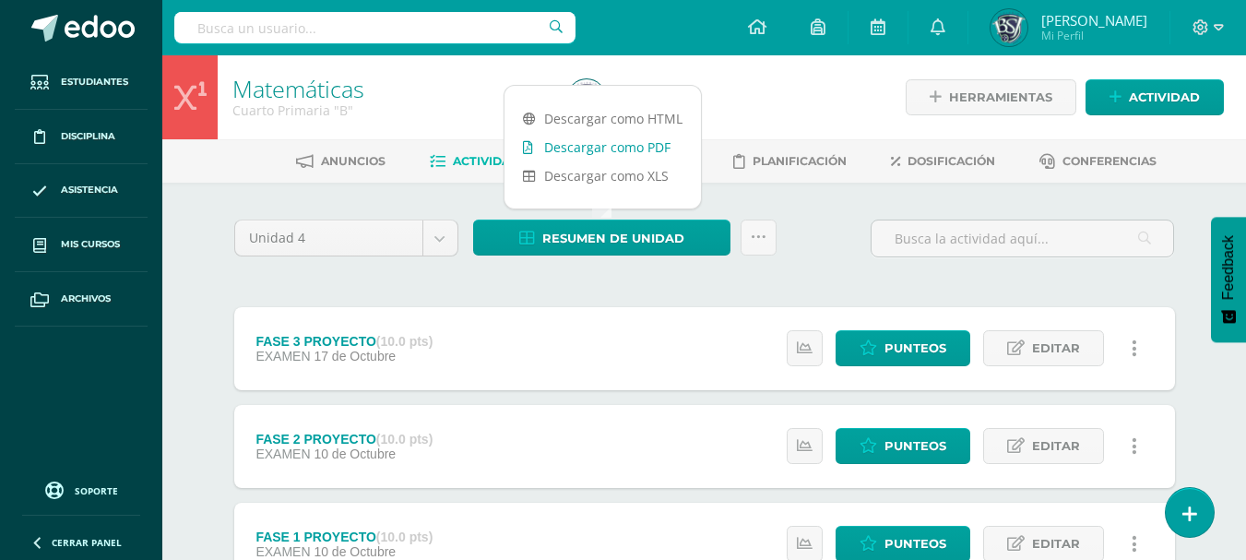
click at [592, 148] on link "Descargar como PDF" at bounding box center [602, 147] width 196 height 29
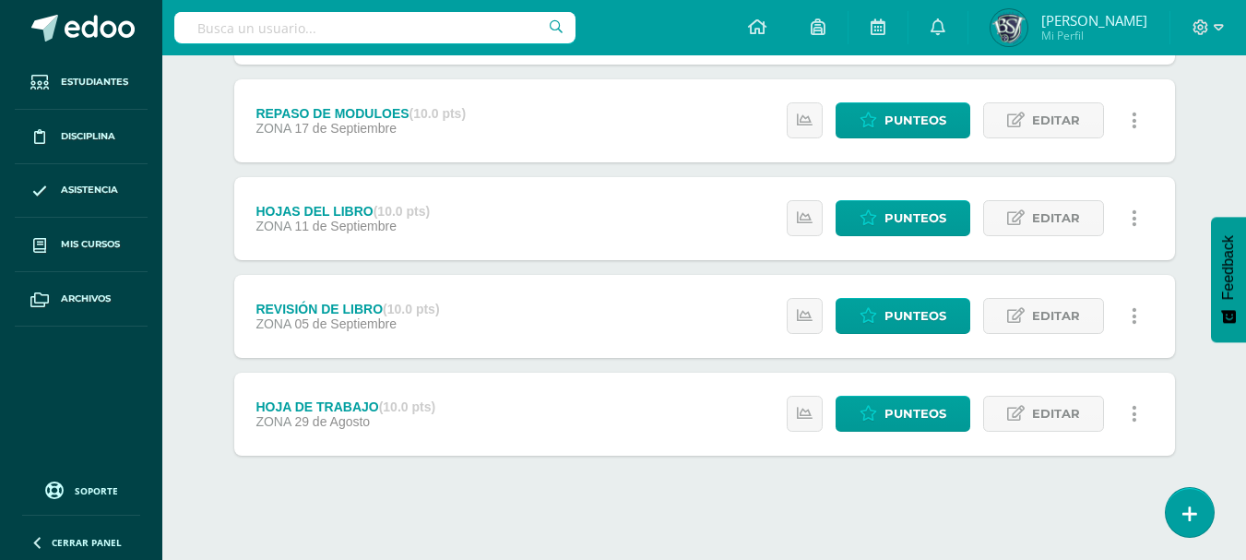
scroll to position [826, 0]
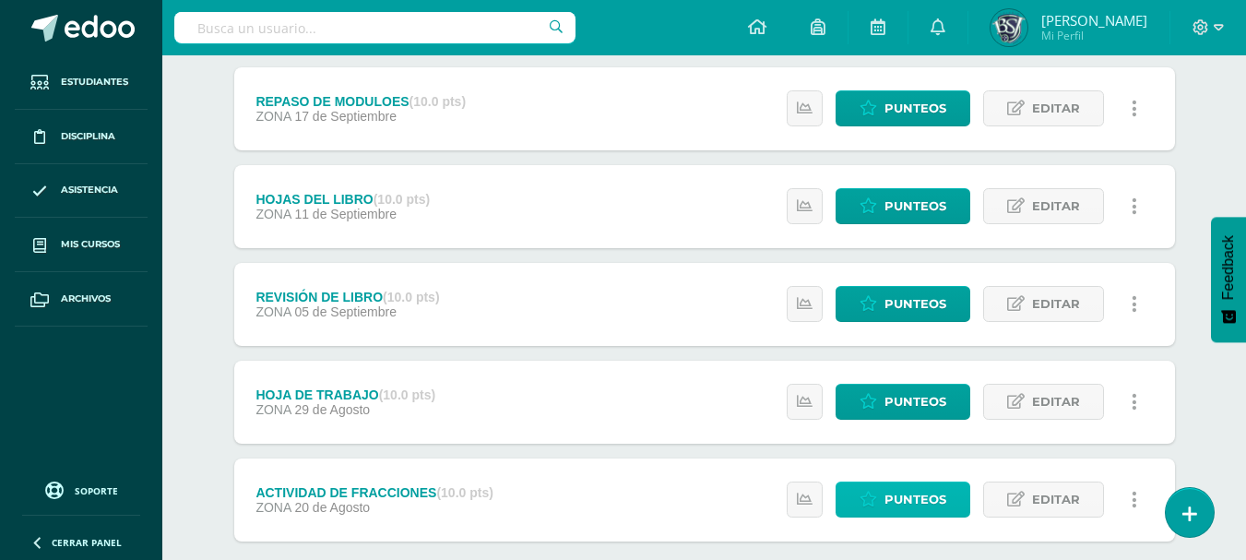
click at [935, 489] on span "Punteos" at bounding box center [915, 499] width 62 height 34
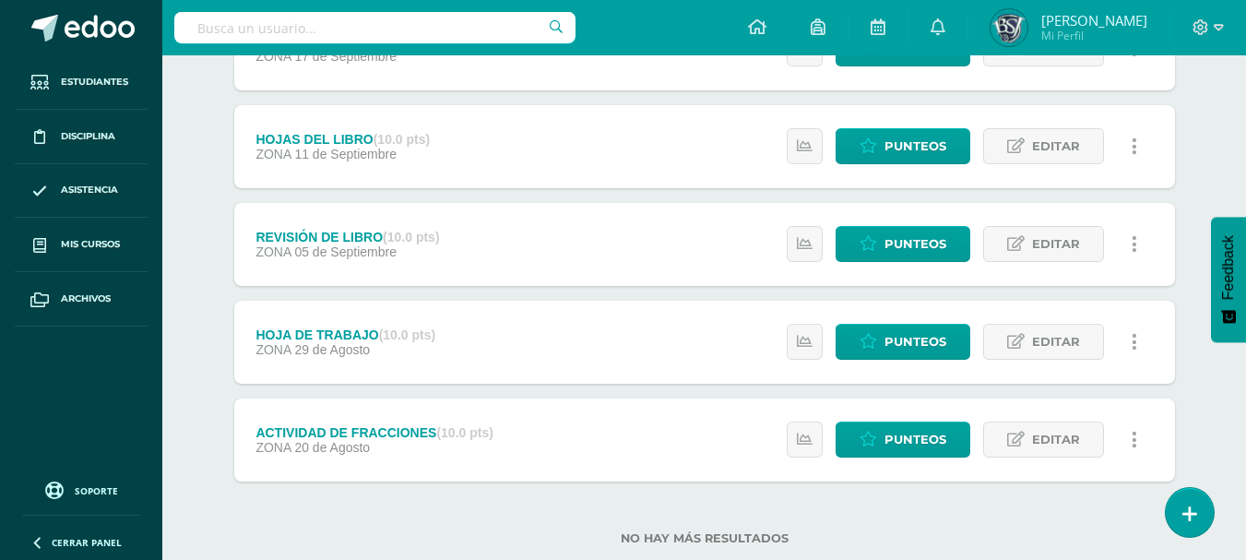
scroll to position [931, 0]
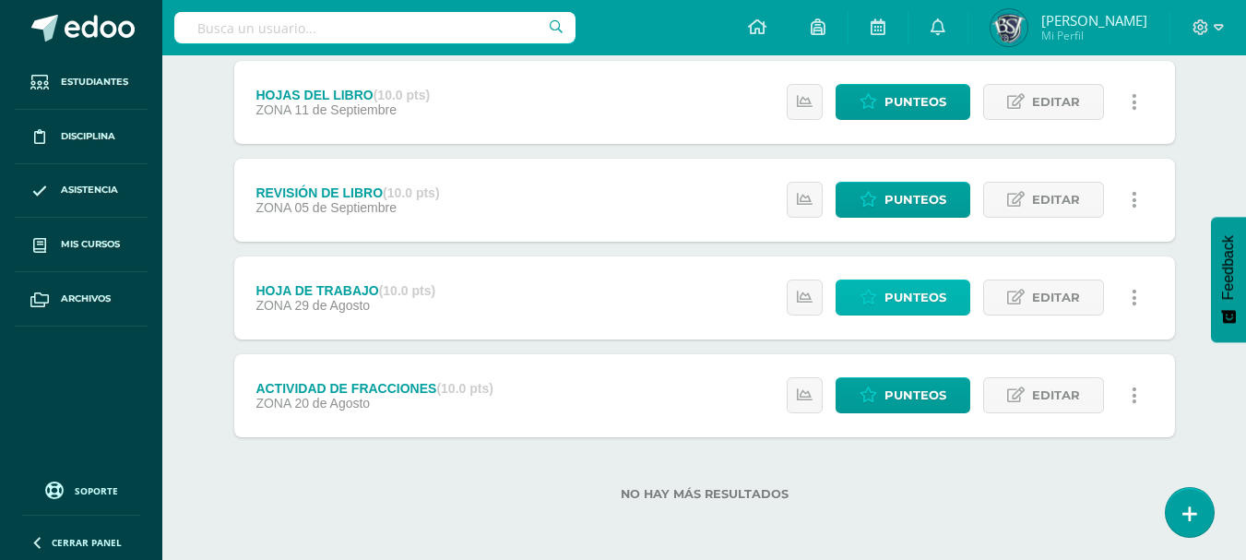
click at [919, 291] on span "Punteos" at bounding box center [915, 297] width 62 height 34
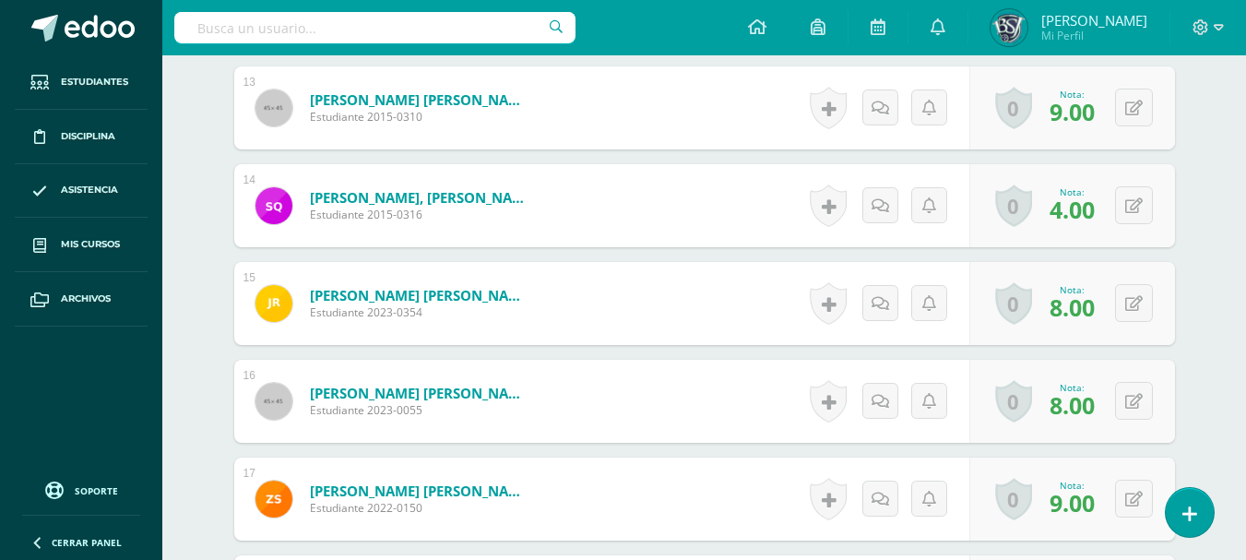
scroll to position [2403, 0]
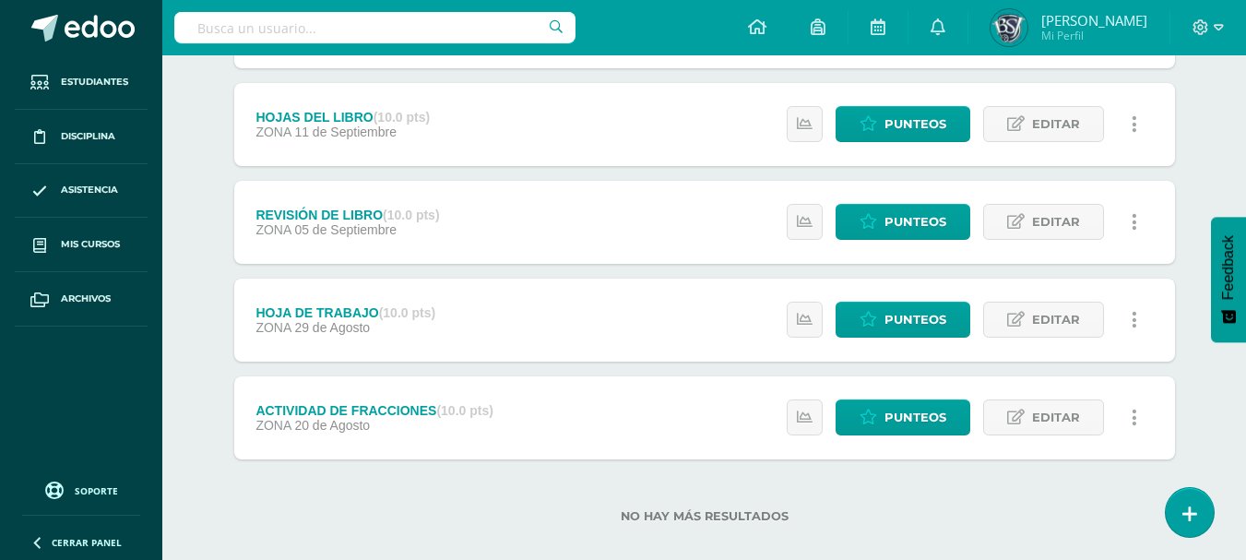
scroll to position [931, 0]
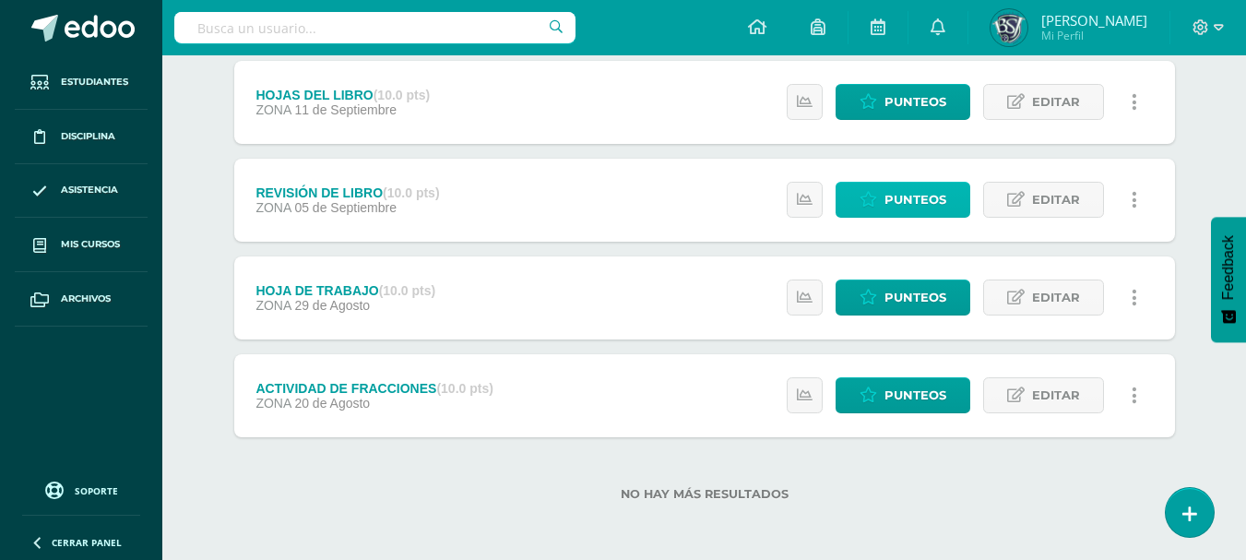
click at [897, 195] on span "Punteos" at bounding box center [915, 200] width 62 height 34
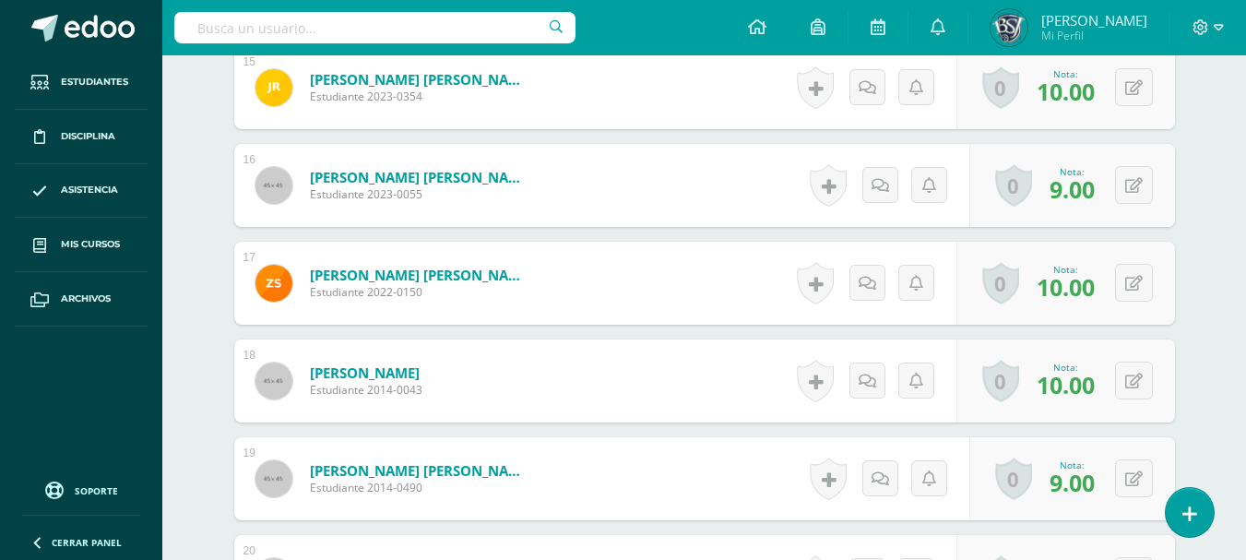
scroll to position [2428, 0]
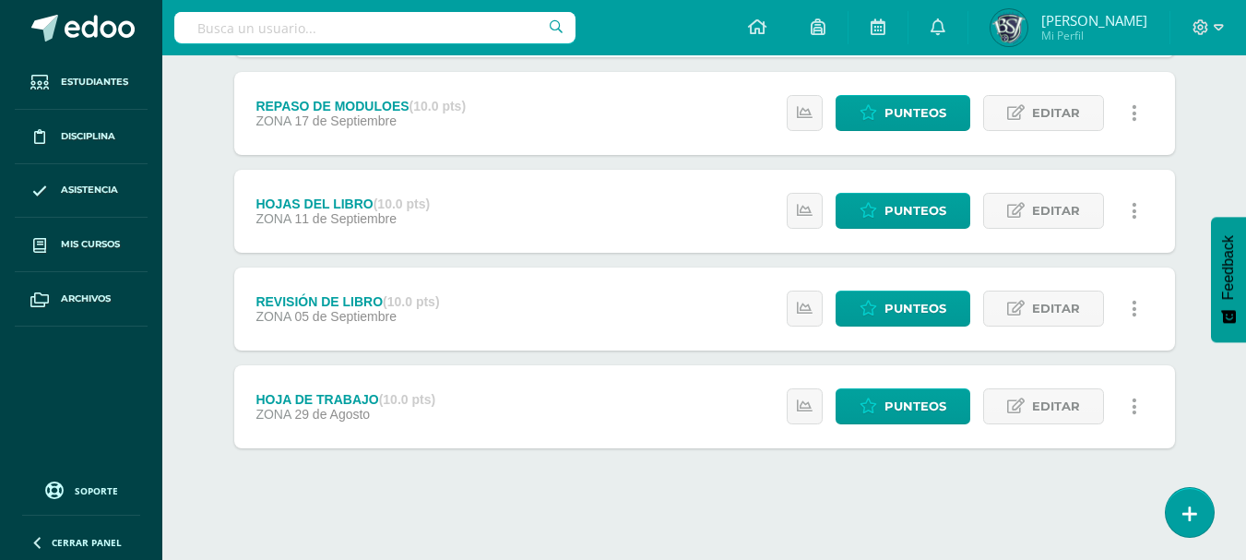
scroll to position [826, 0]
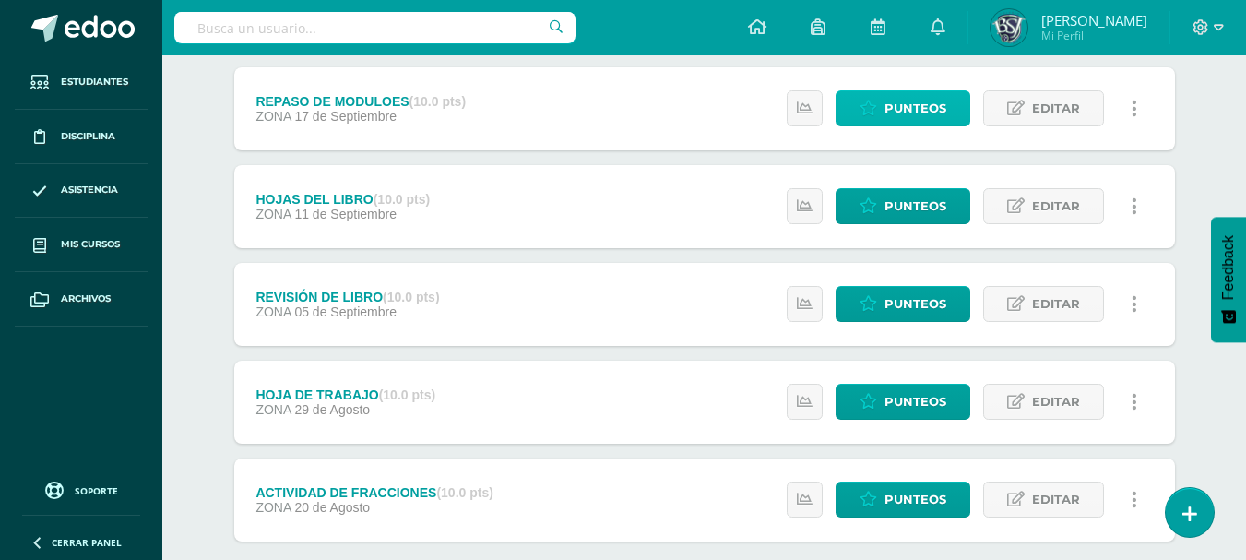
click at [931, 108] on span "Punteos" at bounding box center [915, 108] width 62 height 34
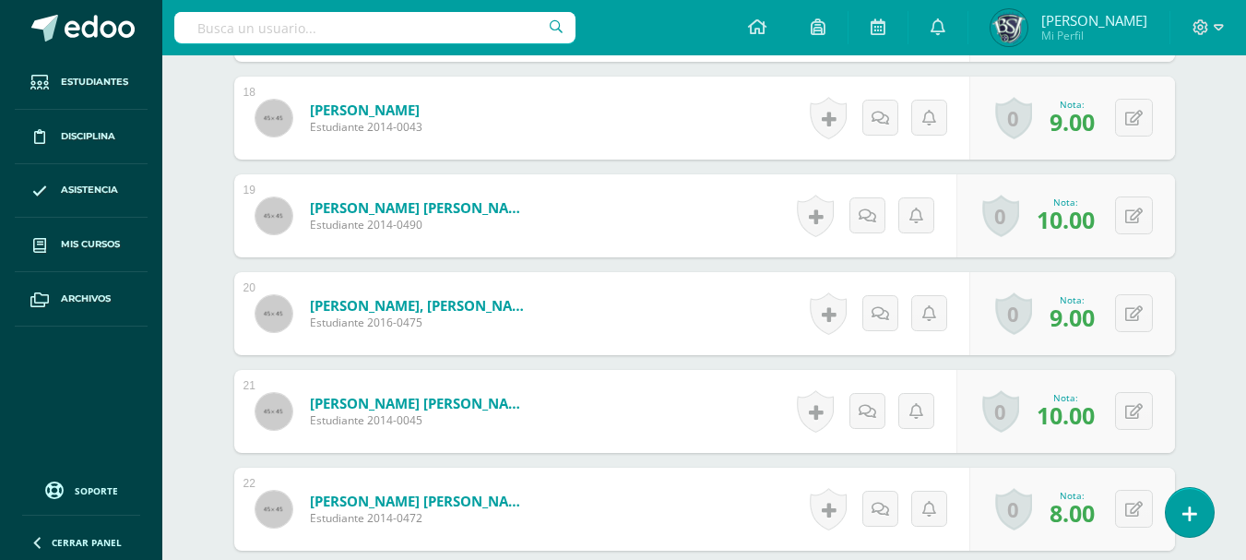
scroll to position [2227, 0]
